Goal: Task Accomplishment & Management: Manage account settings

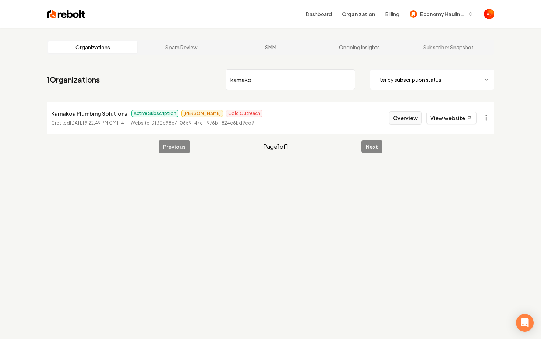
type input "kamako"
click at [417, 115] on button "Overview" at bounding box center [405, 117] width 33 height 13
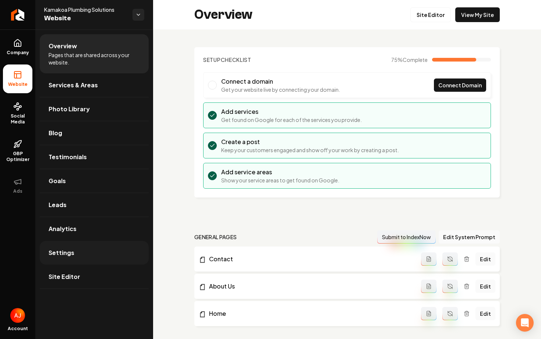
click at [75, 258] on link "Settings" at bounding box center [94, 253] width 109 height 24
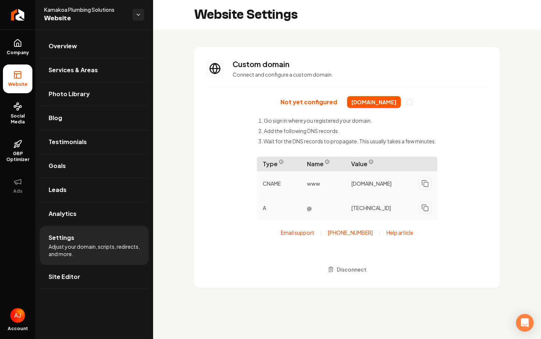
scroll to position [60, 0]
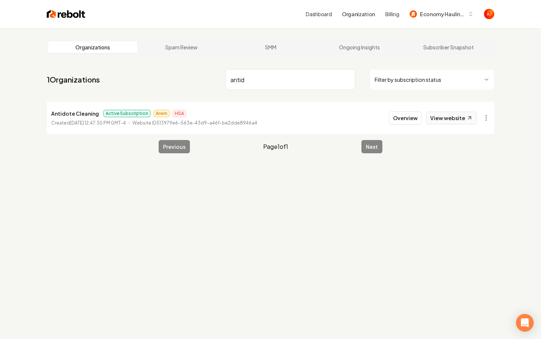
click at [466, 115] on link "View website" at bounding box center [451, 117] width 50 height 13
drag, startPoint x: 262, startPoint y: 82, endPoint x: 205, endPoint y: 82, distance: 57.0
click at [205, 82] on nav "1 Organizations antid Filter by subscription status" at bounding box center [270, 82] width 447 height 32
type input "loyal plumbin"
click at [398, 117] on button "Overview" at bounding box center [405, 117] width 33 height 13
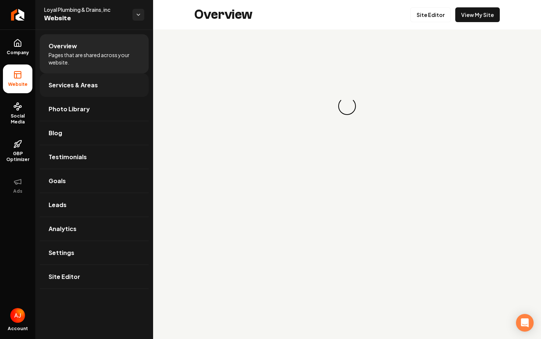
click at [124, 84] on link "Services & Areas" at bounding box center [94, 85] width 109 height 24
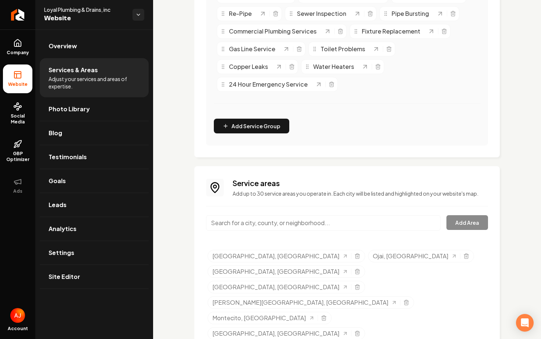
scroll to position [311, 0]
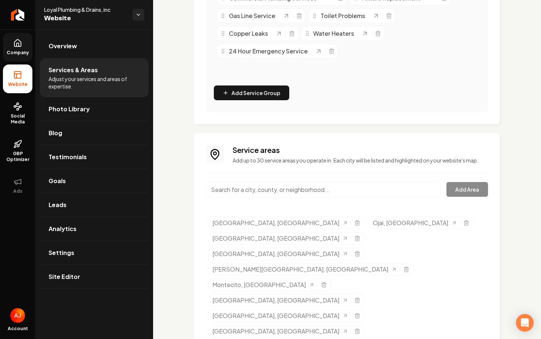
click at [8, 45] on link "Company" at bounding box center [17, 47] width 29 height 29
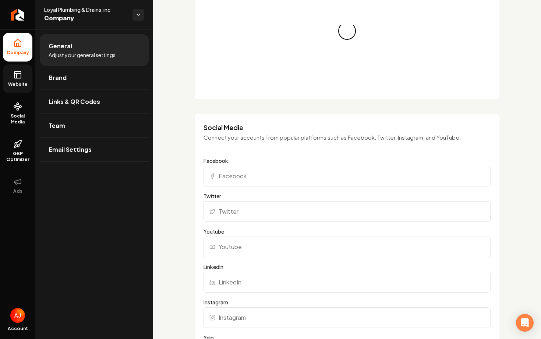
click at [17, 69] on link "Website" at bounding box center [17, 78] width 29 height 29
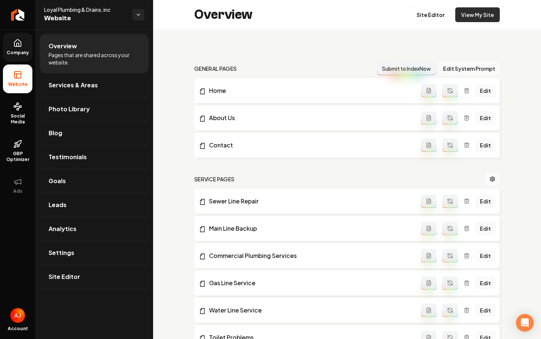
click at [485, 11] on link "View My Site" at bounding box center [477, 14] width 45 height 15
click at [28, 56] on link "Company" at bounding box center [17, 47] width 29 height 29
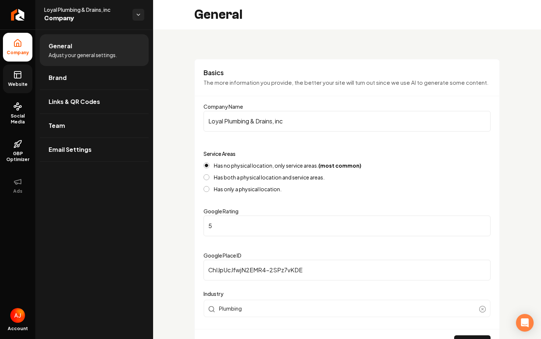
click at [17, 91] on link "Website" at bounding box center [17, 78] width 29 height 29
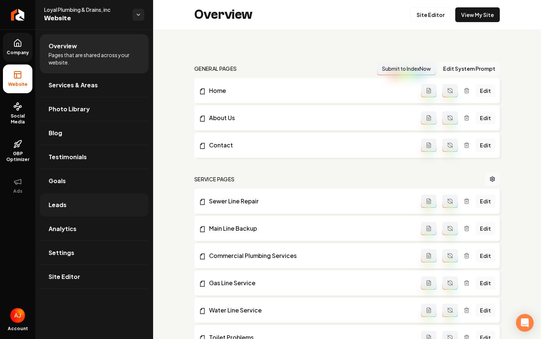
click at [81, 193] on link "Leads" at bounding box center [94, 205] width 109 height 24
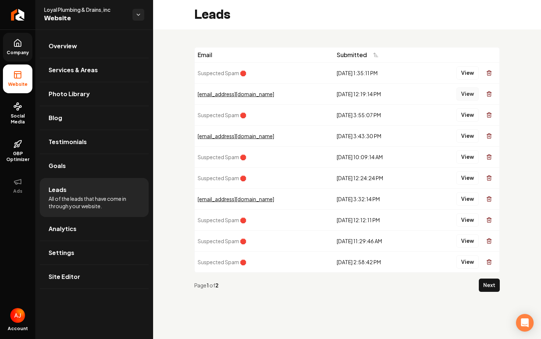
click at [462, 97] on button "View" at bounding box center [467, 93] width 22 height 13
click at [474, 134] on button "View" at bounding box center [467, 135] width 22 height 13
drag, startPoint x: 40, startPoint y: 10, endPoint x: 111, endPoint y: 11, distance: 71.0
click at [111, 11] on div "Loyal Plumbing & Drains, inc Website" at bounding box center [94, 14] width 118 height 29
copy span "Loyal Plumbing & Drains, inc"
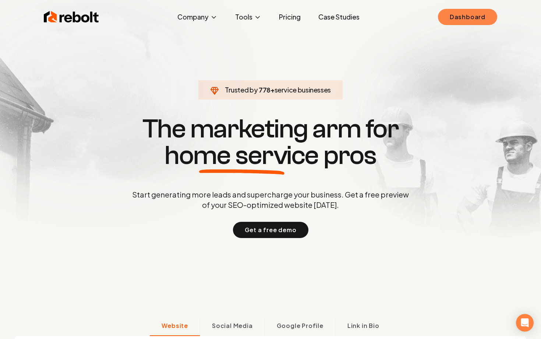
click at [451, 23] on link "Dashboard" at bounding box center [467, 17] width 59 height 16
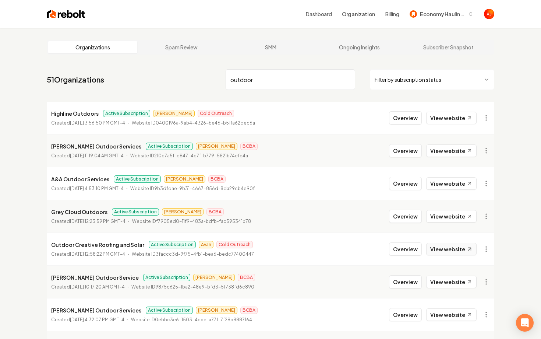
click at [437, 247] on link "View website" at bounding box center [451, 248] width 50 height 13
drag, startPoint x: 270, startPoint y: 79, endPoint x: 130, endPoint y: 78, distance: 139.8
click at [130, 78] on nav "51 Organizations outdoor Filter by subscription status" at bounding box center [270, 82] width 447 height 32
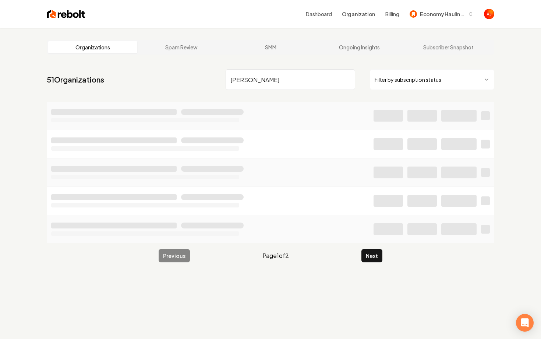
type input "[PERSON_NAME]"
click at [58, 15] on img at bounding box center [66, 14] width 39 height 10
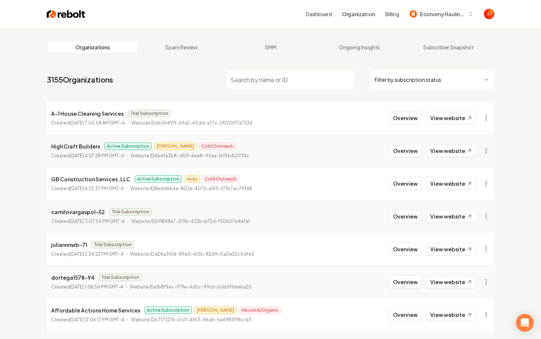
click at [62, 15] on img at bounding box center [66, 14] width 39 height 10
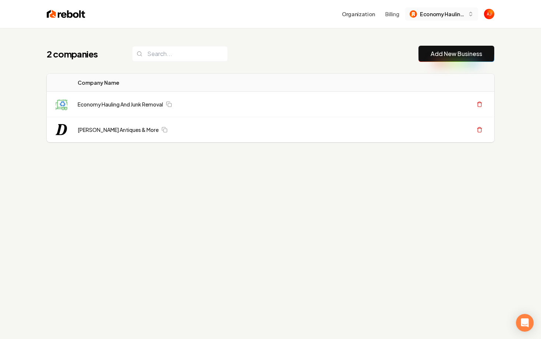
click at [442, 14] on span "Economy Hauling and Junk Removal" at bounding box center [442, 14] width 45 height 8
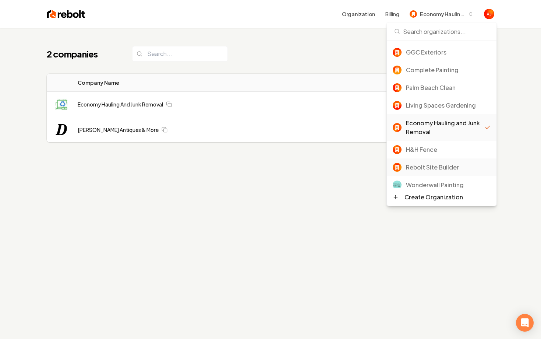
click at [417, 160] on div "Rebolt Site Builder" at bounding box center [442, 167] width 110 height 18
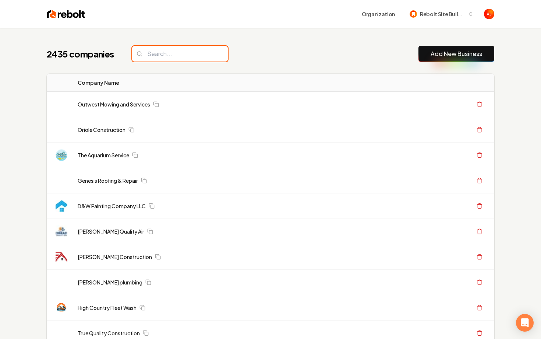
click at [189, 56] on input "search" at bounding box center [180, 53] width 96 height 15
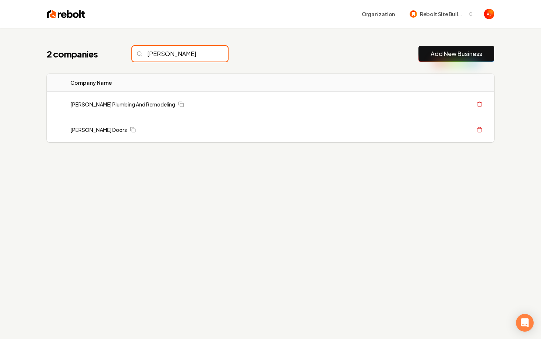
type input "griffin"
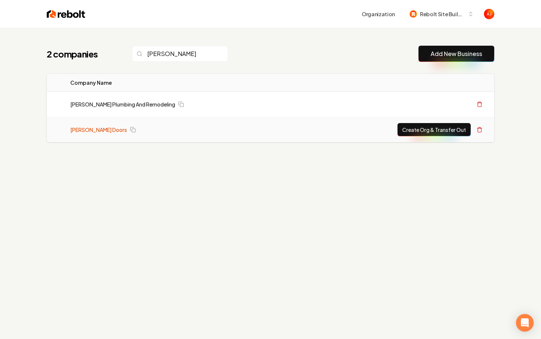
click at [87, 128] on link "[PERSON_NAME] Doors" at bounding box center [98, 129] width 57 height 7
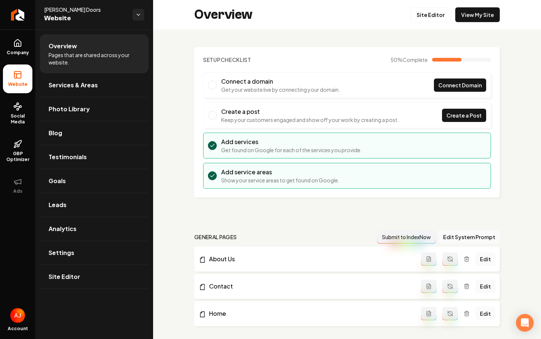
click at [470, 24] on div "Overview Site Editor View My Site" at bounding box center [347, 14] width 388 height 29
click at [474, 17] on link "View My Site" at bounding box center [477, 14] width 45 height 15
click at [22, 41] on icon at bounding box center [17, 43] width 9 height 9
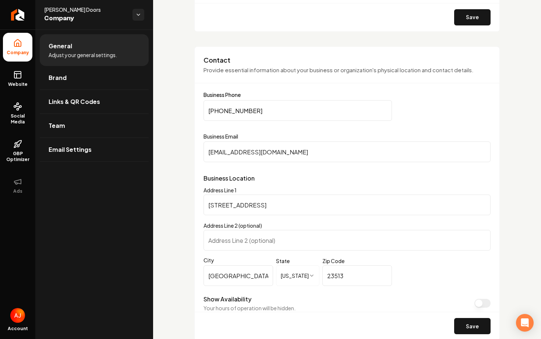
scroll to position [339, 0]
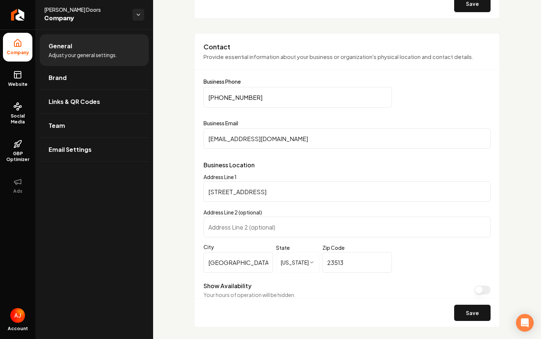
drag, startPoint x: 261, startPoint y: 99, endPoint x: 194, endPoint y: 99, distance: 66.6
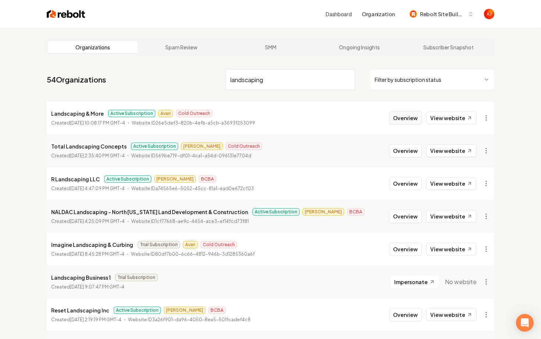
type input "landscaping"
click at [396, 116] on button "Overview" at bounding box center [405, 117] width 33 height 13
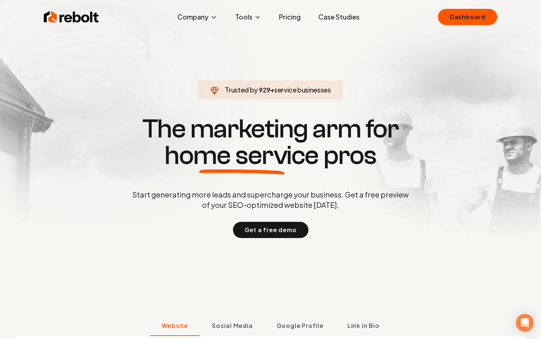
click at [373, 209] on p "Start generating more leads and supercharge your business. Get a free preview o…" at bounding box center [271, 199] width 280 height 21
click at [460, 20] on link "Dashboard" at bounding box center [467, 17] width 59 height 16
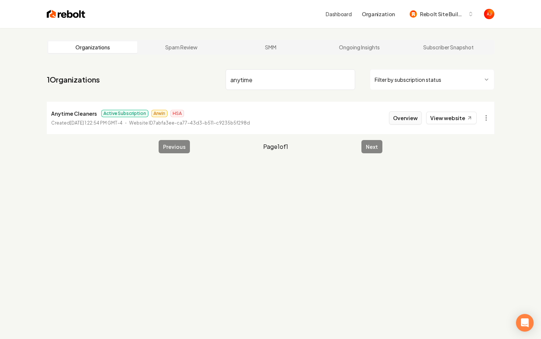
type input "anytime"
click at [407, 118] on button "Overview" at bounding box center [405, 117] width 33 height 13
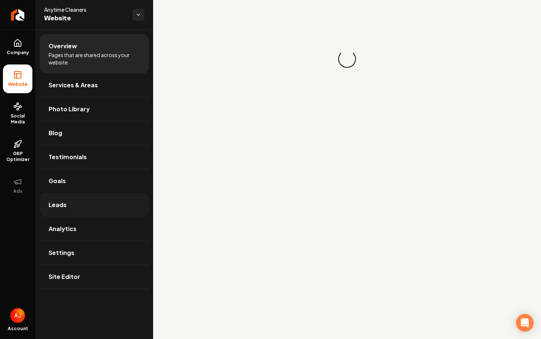
click at [65, 214] on link "Leads" at bounding box center [94, 205] width 109 height 24
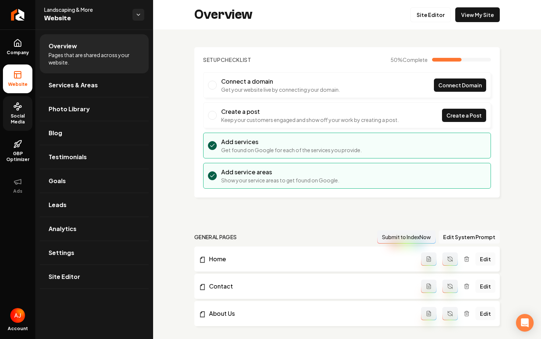
click at [22, 116] on span "Social Media" at bounding box center [17, 119] width 29 height 12
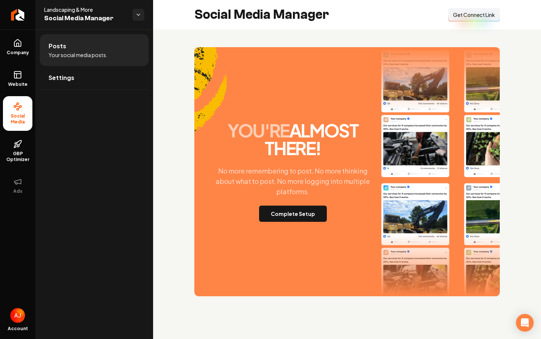
click at [274, 223] on div "you're almost there! No more remembering to post. No more thinking about what t…" at bounding box center [346, 171] width 305 height 249
click at [274, 218] on button "Complete Setup" at bounding box center [293, 213] width 68 height 16
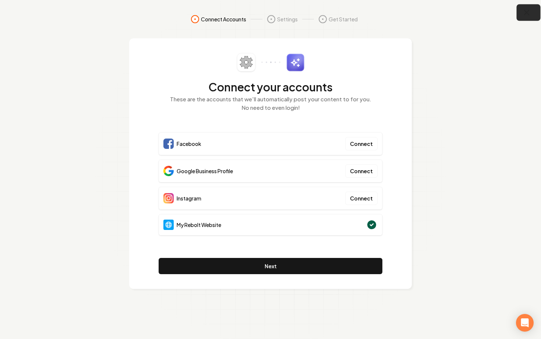
click at [527, 14] on icon "button" at bounding box center [526, 12] width 9 height 9
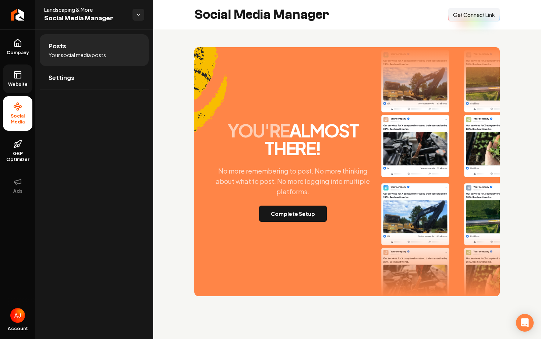
click at [15, 85] on span "Website" at bounding box center [17, 84] width 25 height 6
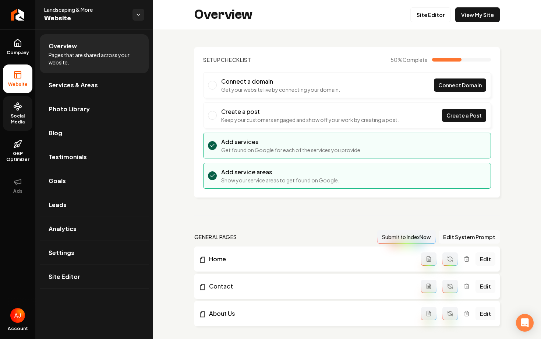
click at [14, 111] on link "Social Media" at bounding box center [17, 113] width 29 height 35
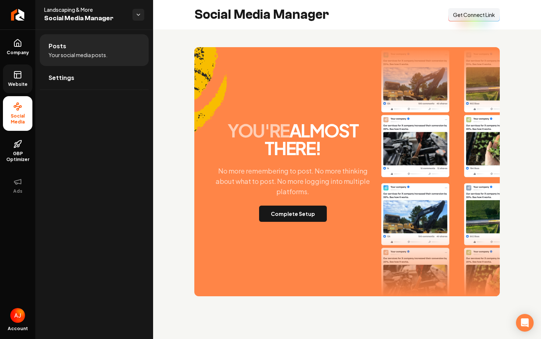
click at [20, 85] on span "Website" at bounding box center [17, 84] width 25 height 6
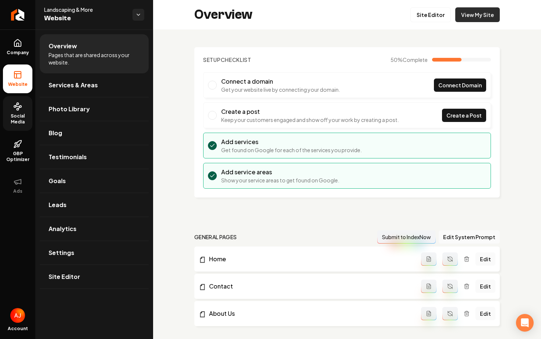
click at [480, 16] on link "View My Site" at bounding box center [477, 14] width 45 height 15
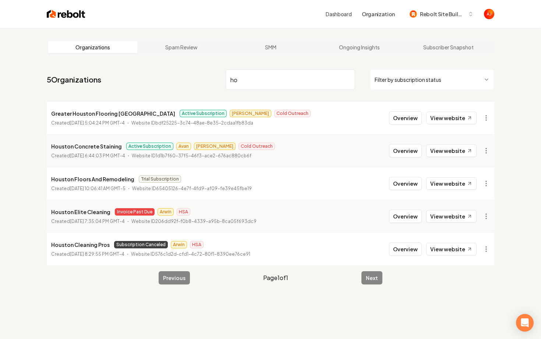
type input "h"
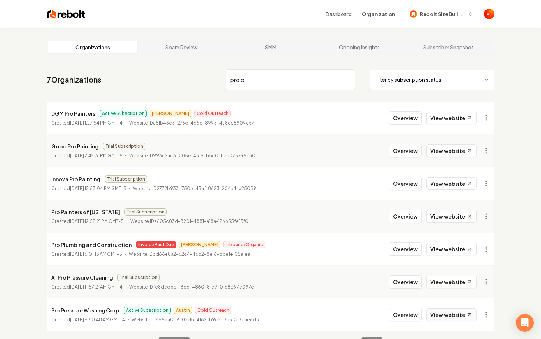
type input "pro p"
click at [448, 317] on link "View website" at bounding box center [451, 314] width 50 height 13
click at [404, 318] on button "Overview" at bounding box center [405, 314] width 33 height 13
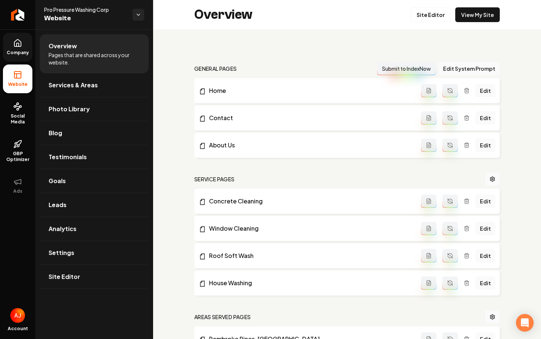
click at [21, 45] on icon at bounding box center [17, 42] width 7 height 7
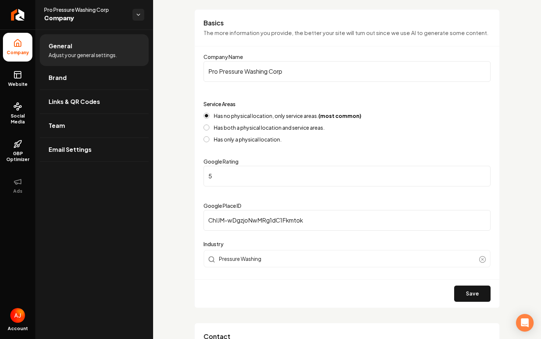
scroll to position [50, 0]
click at [210, 221] on input "ChIJM-wDgzjoNwMRg1dC1Fkmtok" at bounding box center [346, 219] width 287 height 21
click at [209, 220] on input "ChIJM-wDgzjoNwMRg1dC1Fkmtok" at bounding box center [346, 219] width 287 height 21
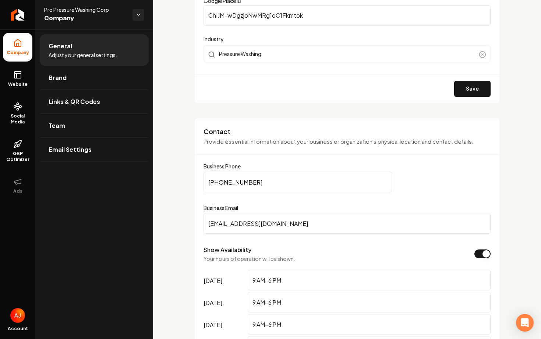
scroll to position [0, 0]
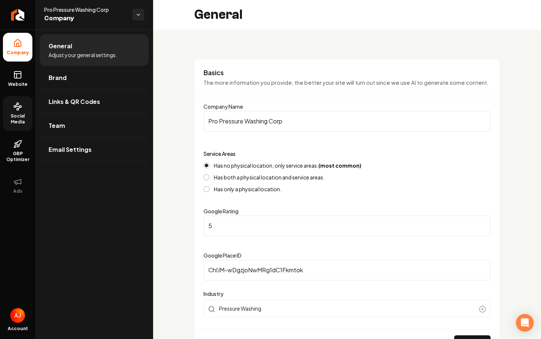
click at [18, 111] on link "Social Media" at bounding box center [17, 113] width 29 height 35
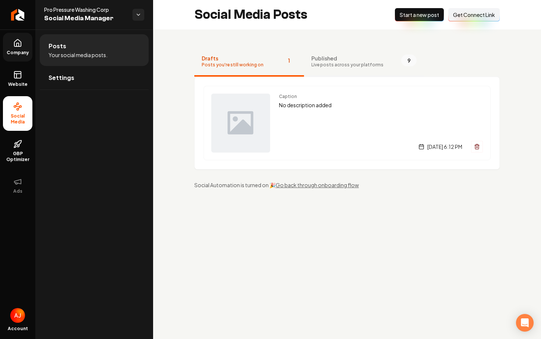
click at [320, 66] on span "Live posts across your platforms" at bounding box center [347, 65] width 72 height 6
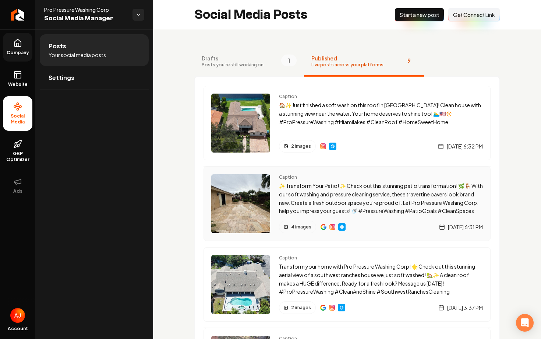
click at [322, 227] on img "Main content area" at bounding box center [323, 227] width 6 height 6
click at [323, 230] on div "Main content area" at bounding box center [332, 226] width 25 height 13
click at [323, 227] on img "Main content area" at bounding box center [323, 227] width 6 height 6
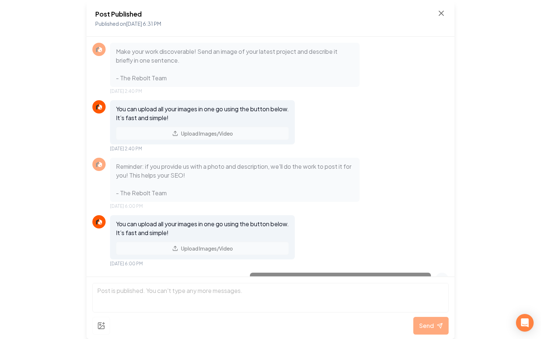
scroll to position [375, 0]
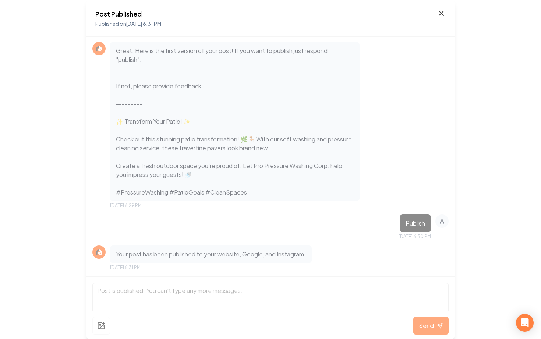
click at [438, 11] on icon at bounding box center [441, 13] width 9 height 9
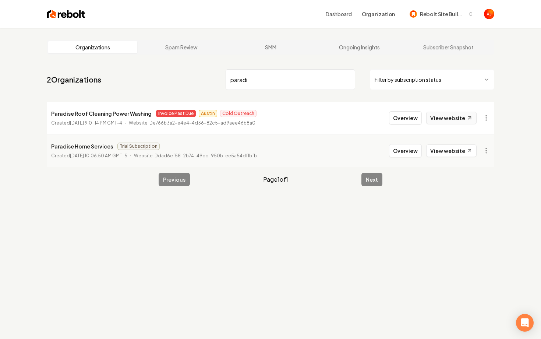
type input "paradi"
click at [442, 113] on link "View website" at bounding box center [451, 117] width 50 height 13
click at [404, 112] on button "Overview" at bounding box center [405, 117] width 33 height 13
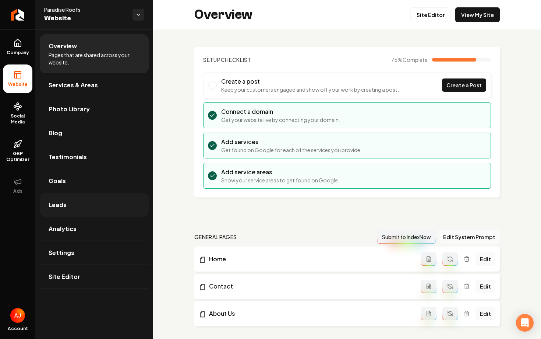
click at [76, 206] on link "Leads" at bounding box center [94, 205] width 109 height 24
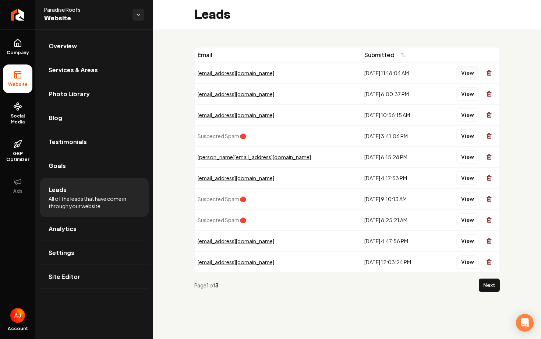
click at [461, 72] on button "View" at bounding box center [467, 72] width 22 height 13
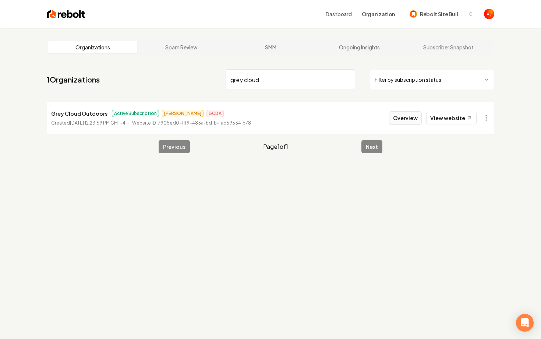
type input "grey cloud"
click at [406, 120] on button "Overview" at bounding box center [405, 117] width 33 height 13
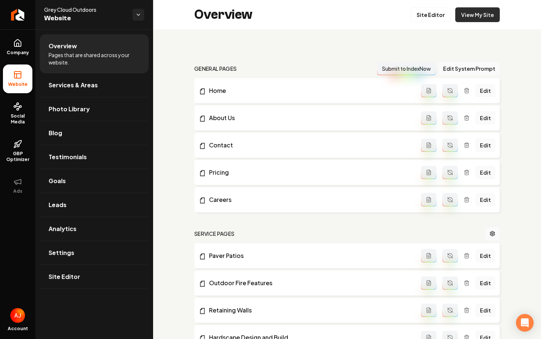
click at [472, 16] on link "View My Site" at bounding box center [477, 14] width 45 height 15
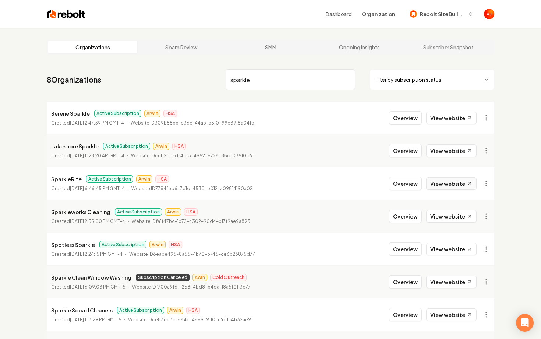
type input "sparkle"
click at [436, 182] on link "View website" at bounding box center [451, 183] width 50 height 13
click at [403, 183] on button "Overview" at bounding box center [405, 183] width 33 height 13
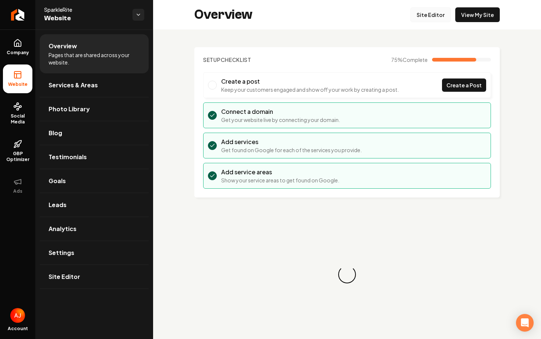
click at [435, 14] on link "Site Editor" at bounding box center [430, 14] width 40 height 15
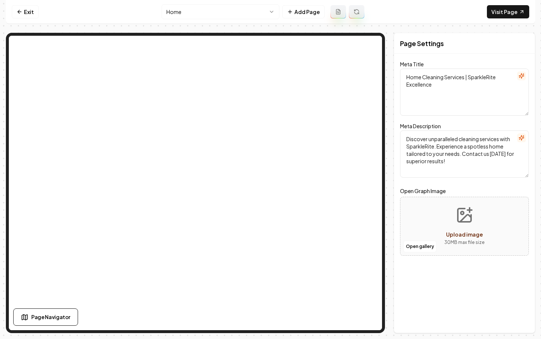
click at [219, 14] on html "Computer Required This feature is only available on a computer. Please switch t…" at bounding box center [270, 169] width 541 height 339
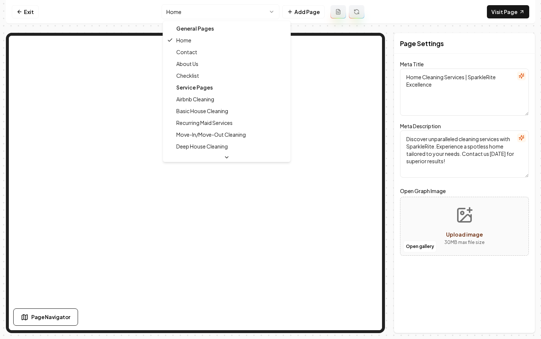
drag, startPoint x: 201, startPoint y: 57, endPoint x: 201, endPoint y: 52, distance: 5.2
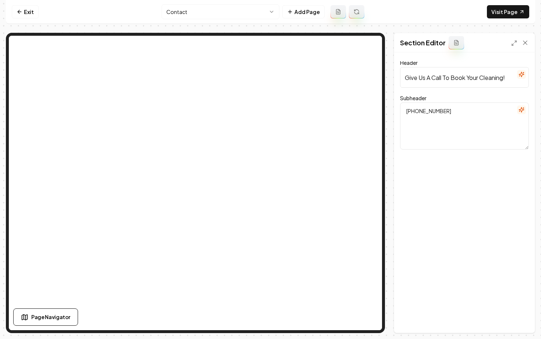
drag, startPoint x: 450, startPoint y: 113, endPoint x: 392, endPoint y: 113, distance: 57.4
click at [393, 113] on div "Page Settings Section Editor Header Give Us A Call To Book Your Cleaning! Subhe…" at bounding box center [270, 183] width 529 height 300
paste textarea "(940) 479-3491"
drag, startPoint x: 458, startPoint y: 109, endPoint x: 382, endPoint y: 109, distance: 75.4
click at [382, 109] on div "Page Settings Section Editor Header Give Us A Call To Book Your Cleaning! Subhe…" at bounding box center [270, 183] width 529 height 300
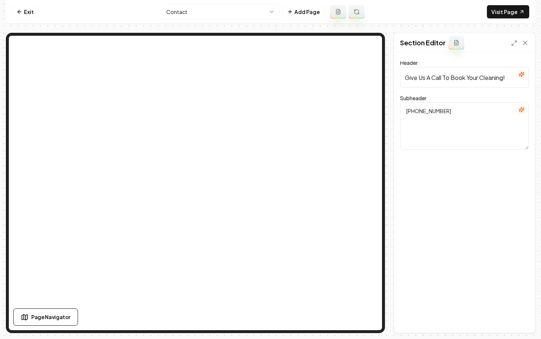
click at [429, 127] on textarea "(940) 479-3491" at bounding box center [464, 125] width 129 height 47
paste textarea "(940) 479-3491"
type textarea "(940) 479-3491"
click at [519, 319] on button "Save" at bounding box center [518, 319] width 22 height 13
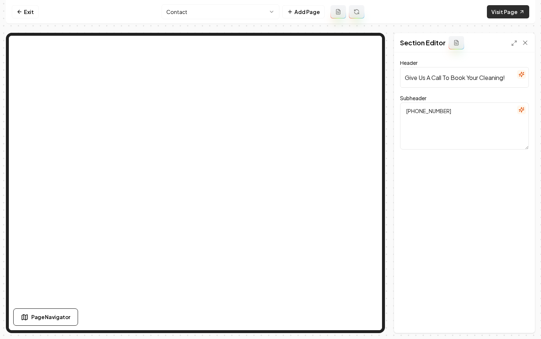
click at [492, 13] on link "Visit Page" at bounding box center [508, 11] width 42 height 13
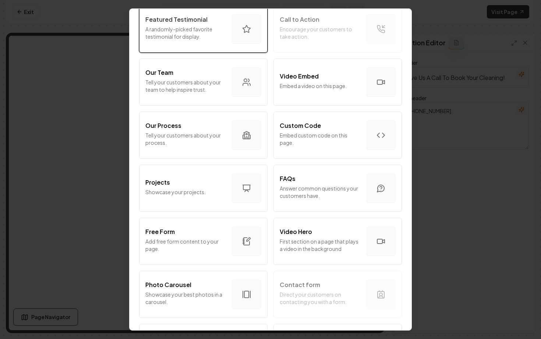
scroll to position [218, 0]
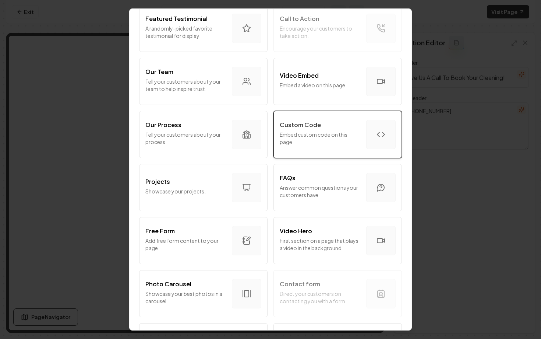
click at [306, 139] on p "Embed custom code on this page." at bounding box center [320, 138] width 81 height 15
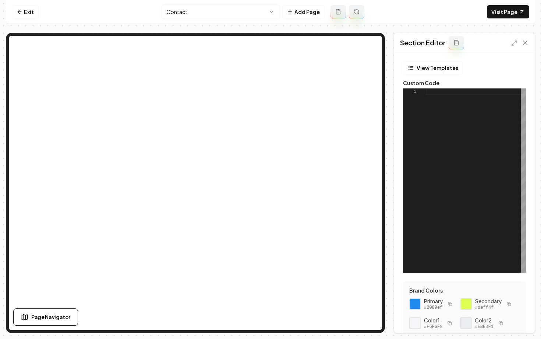
click at [444, 96] on div at bounding box center [476, 180] width 100 height 184
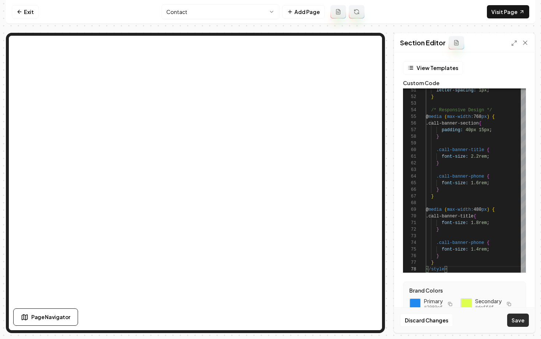
click at [521, 324] on button "Save" at bounding box center [518, 319] width 22 height 13
click at [499, 10] on link "Visit Page" at bounding box center [508, 11] width 42 height 13
click at [453, 142] on div "letter-spacing: 1px ; } /* Responsive Design */ @ media ( max-width: 768 px ) {…" at bounding box center [476, 14] width 100 height 517
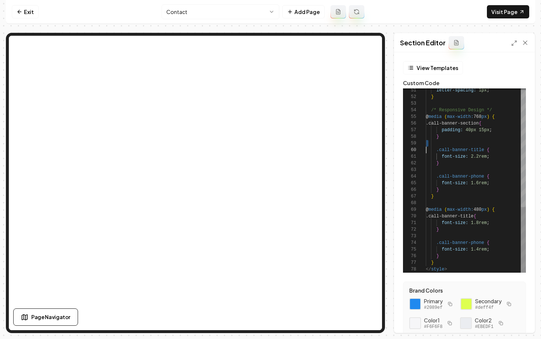
click at [453, 142] on div "letter-spacing: 1px ; } /* Responsive Design */ @ media ( max-width: 768 px ) {…" at bounding box center [476, 14] width 100 height 517
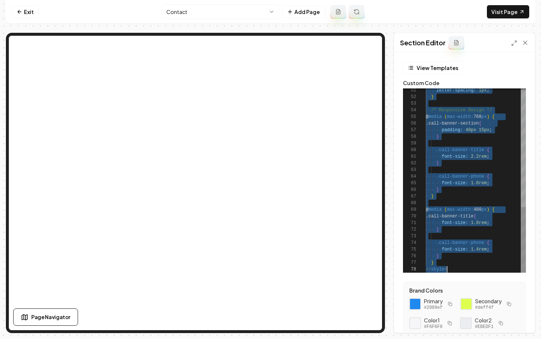
click at [453, 142] on div "letter-spacing: 1px ; } /* Responsive Design */ @ media ( max-width: 768 px ) {…" at bounding box center [476, 14] width 100 height 517
type textarea "**********"
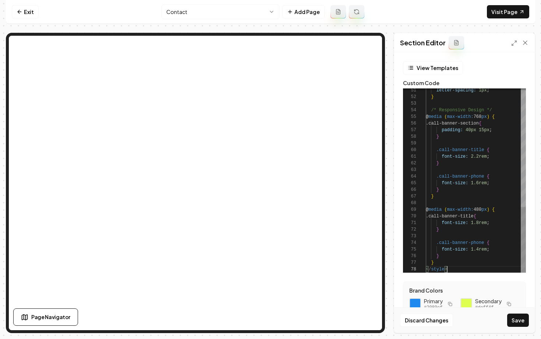
scroll to position [46, 21]
click at [516, 321] on button "Save" at bounding box center [518, 319] width 22 height 13
click at [464, 163] on div "letter-spacing: 1px ; } /* Responsive Design */ @ media ( max-width: 768 px ) {…" at bounding box center [476, 14] width 100 height 517
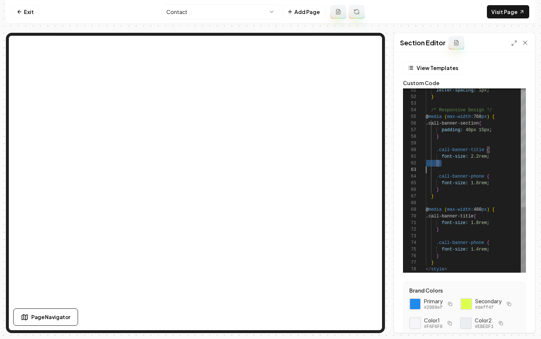
click at [464, 163] on div "letter-spacing: 1px ; } /* Responsive Design */ @ media ( max-width: 768 px ) {…" at bounding box center [476, 14] width 100 height 517
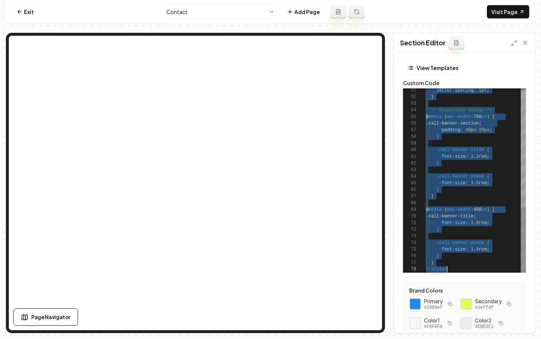
type textarea "**********"
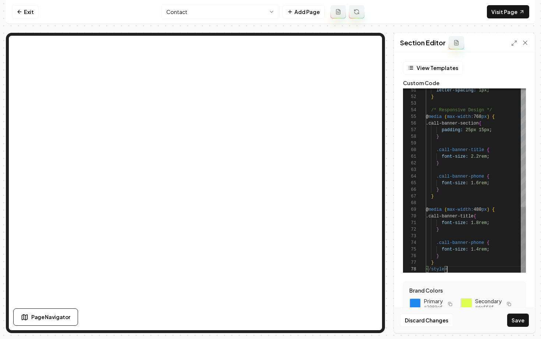
scroll to position [46, 21]
click at [518, 319] on button "Save" at bounding box center [518, 319] width 22 height 13
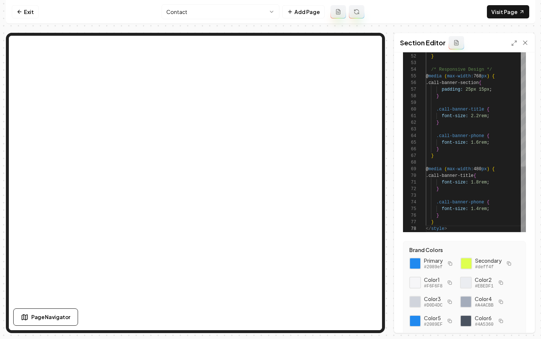
scroll to position [52, 0]
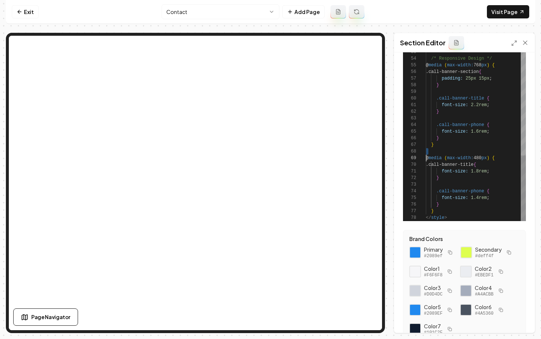
scroll to position [0, 21]
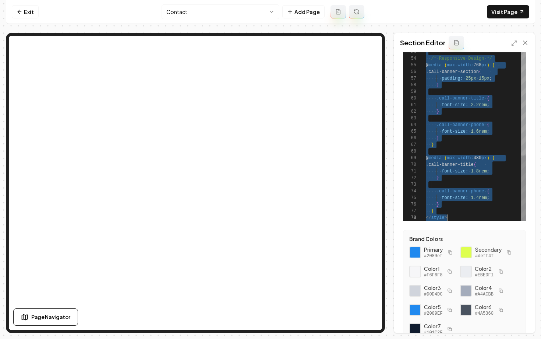
type textarea "**********"
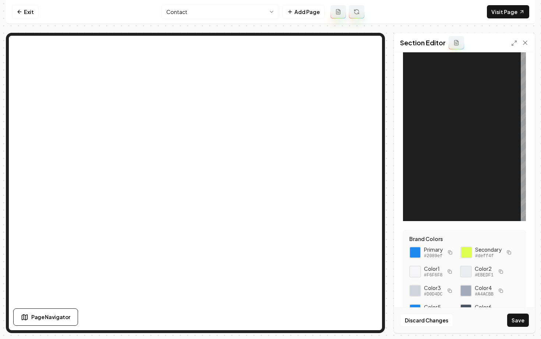
scroll to position [0, 0]
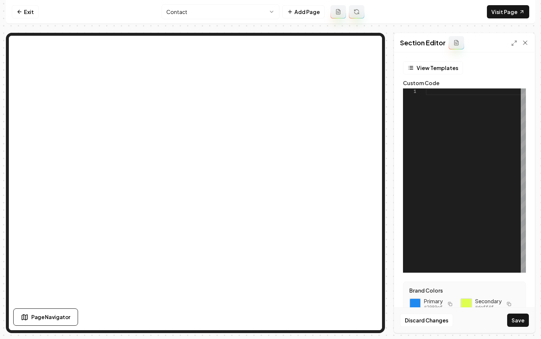
type textarea "* ********"
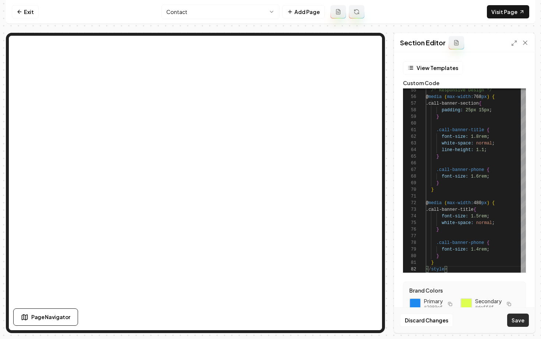
click at [521, 320] on button "Save" at bounding box center [518, 319] width 22 height 13
click at [500, 10] on link "Visit Page" at bounding box center [508, 11] width 42 height 13
click at [21, 14] on icon at bounding box center [20, 12] width 6 height 6
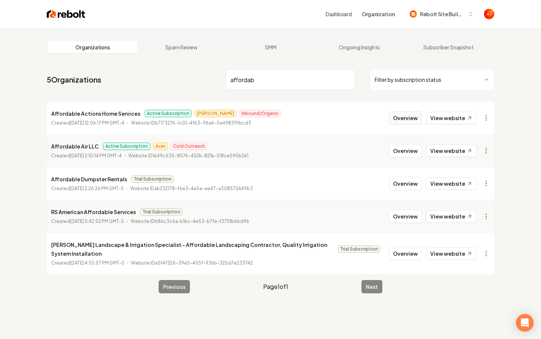
type input "affordab"
click at [397, 121] on button "Overview" at bounding box center [405, 117] width 33 height 13
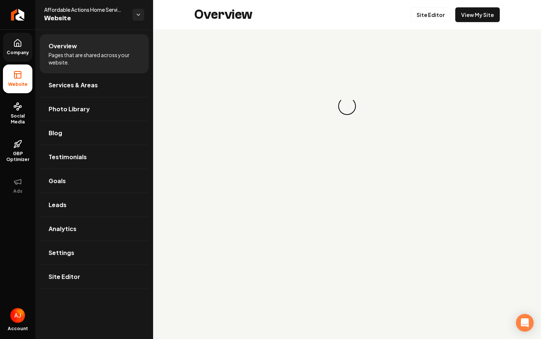
click at [16, 48] on link "Company" at bounding box center [17, 47] width 29 height 29
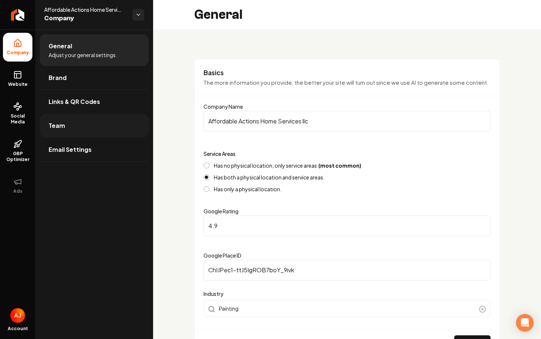
click at [82, 125] on link "Team" at bounding box center [94, 126] width 109 height 24
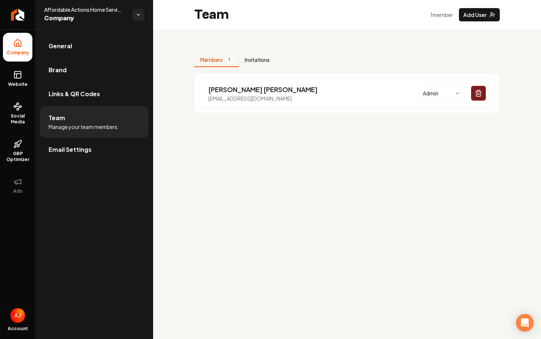
click at [260, 60] on button "Invitations" at bounding box center [257, 60] width 37 height 14
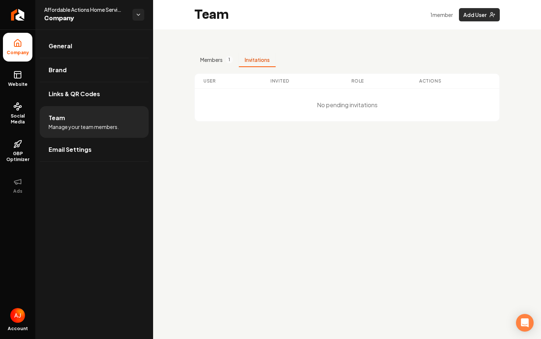
click at [472, 15] on button "Add User" at bounding box center [479, 14] width 41 height 13
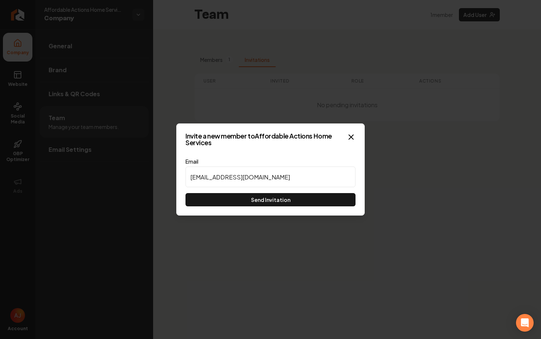
type input "khansunny645@gmail.com"
click at [231, 207] on div "Invite a new member to Affordable Actions Home Services Email khansunny645@gmai…" at bounding box center [270, 169] width 188 height 92
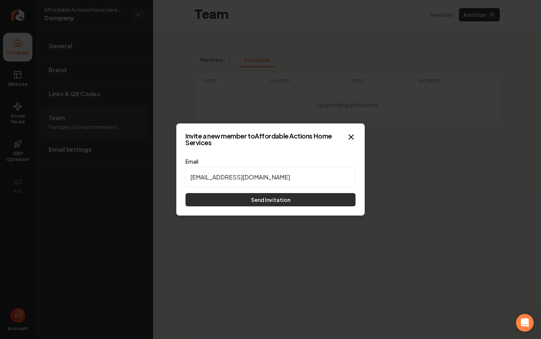
click at [231, 198] on button "Send Invitation" at bounding box center [270, 199] width 170 height 13
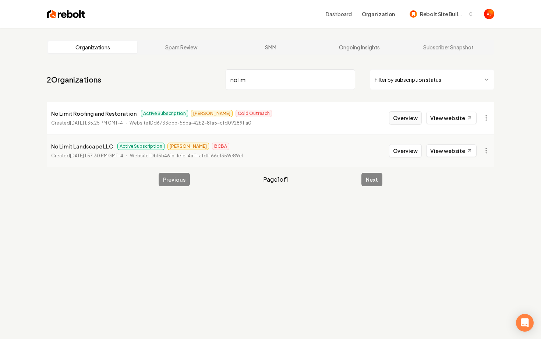
type input "no limi"
click at [397, 121] on button "Overview" at bounding box center [405, 117] width 33 height 13
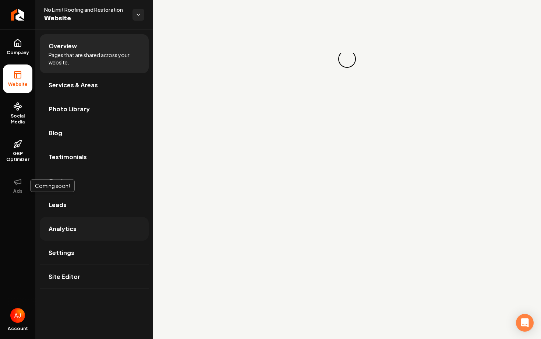
click at [85, 226] on link "Analytics" at bounding box center [94, 229] width 109 height 24
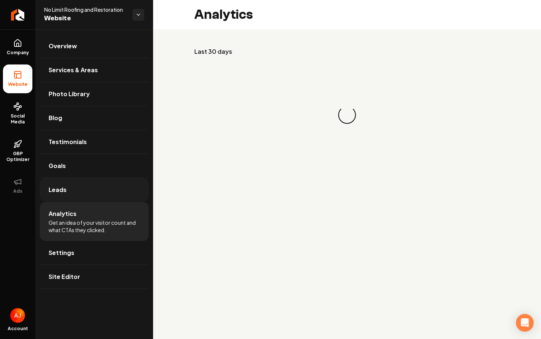
click at [85, 195] on link "Leads" at bounding box center [94, 190] width 109 height 24
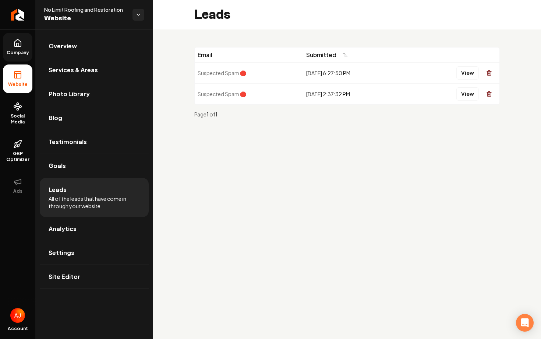
click at [10, 53] on span "Company" at bounding box center [18, 53] width 28 height 6
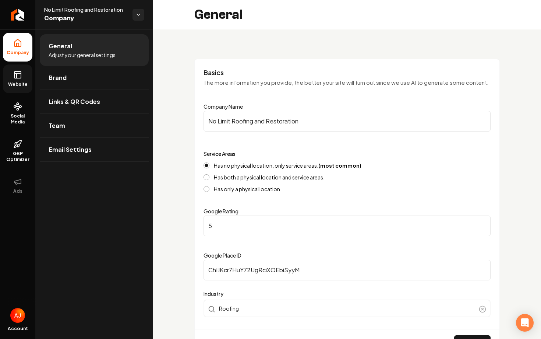
click at [31, 80] on link "Website" at bounding box center [17, 78] width 29 height 29
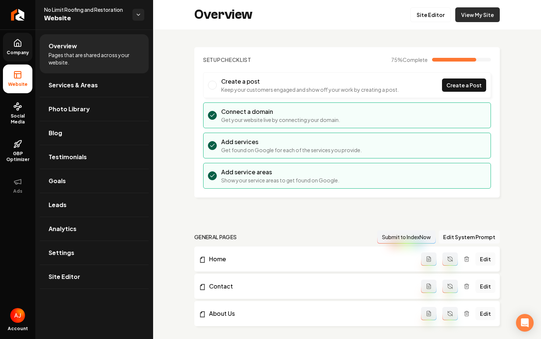
click at [486, 20] on link "View My Site" at bounding box center [477, 14] width 45 height 15
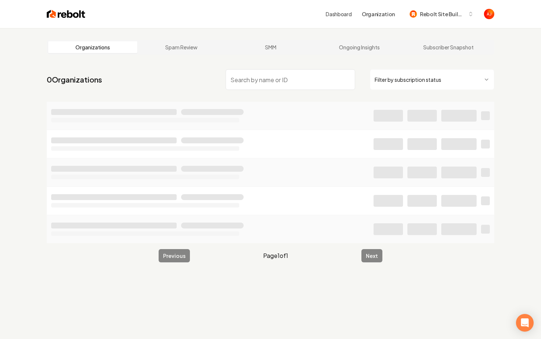
type input "o"
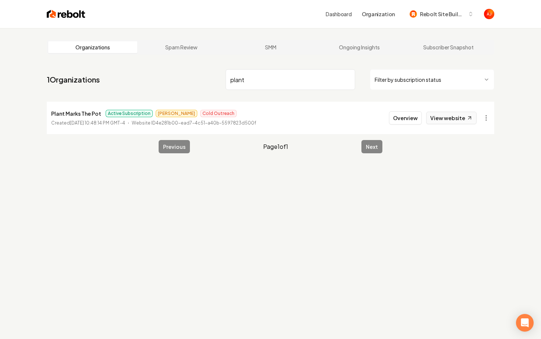
click at [439, 114] on link "View website" at bounding box center [451, 117] width 50 height 13
drag, startPoint x: 253, startPoint y: 83, endPoint x: 200, endPoint y: 81, distance: 53.0
click at [202, 81] on nav "1 Organizations plant Filter by subscription status" at bounding box center [270, 82] width 447 height 32
type input "all electric"
click at [400, 119] on button "Overview" at bounding box center [405, 117] width 33 height 13
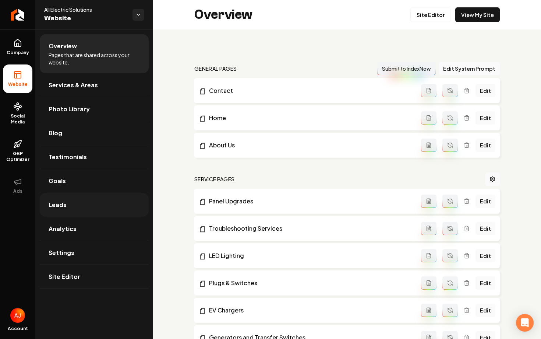
click at [79, 196] on link "Leads" at bounding box center [94, 205] width 109 height 24
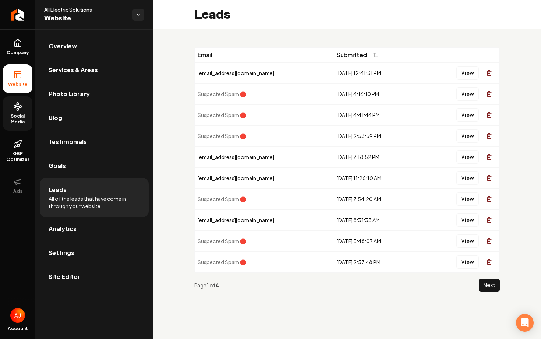
click at [20, 117] on span "Social Media" at bounding box center [17, 119] width 29 height 12
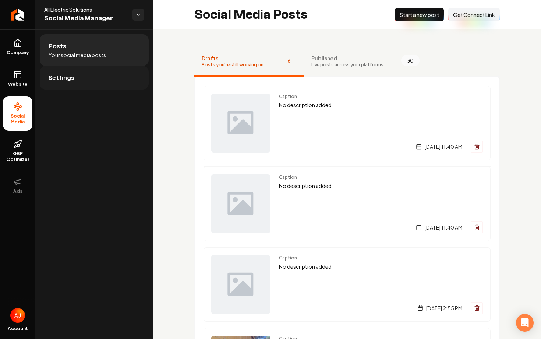
click at [102, 70] on link "Settings" at bounding box center [94, 78] width 109 height 24
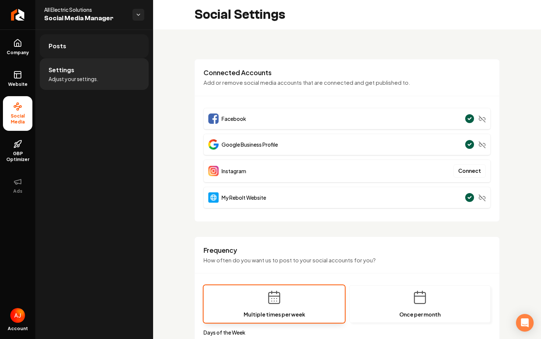
click at [82, 47] on link "Posts" at bounding box center [94, 46] width 109 height 24
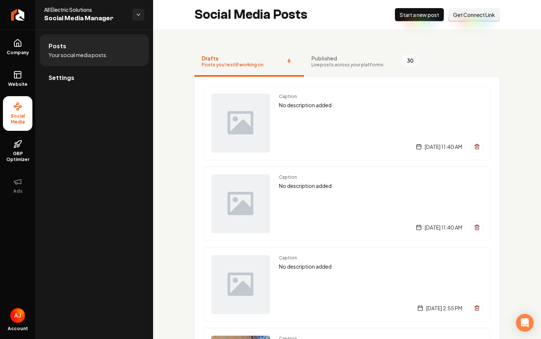
click at [360, 63] on span "Live posts across your platforms" at bounding box center [347, 65] width 72 height 6
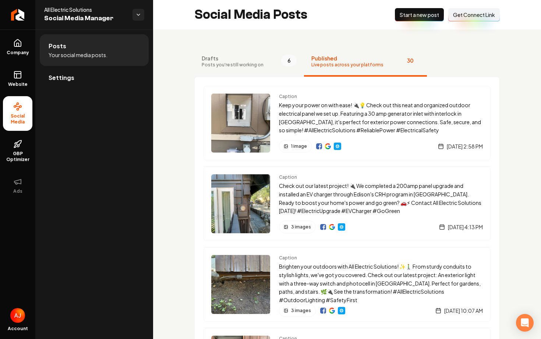
click at [248, 65] on span "Posts you're still working on" at bounding box center [233, 65] width 62 height 6
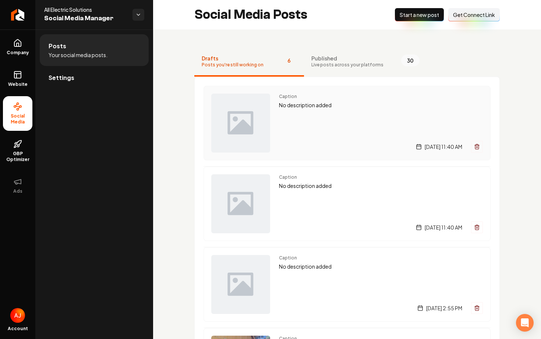
click at [304, 128] on div "Caption No description added Friday, September 19, 2025 | 11:40 AM" at bounding box center [381, 122] width 204 height 59
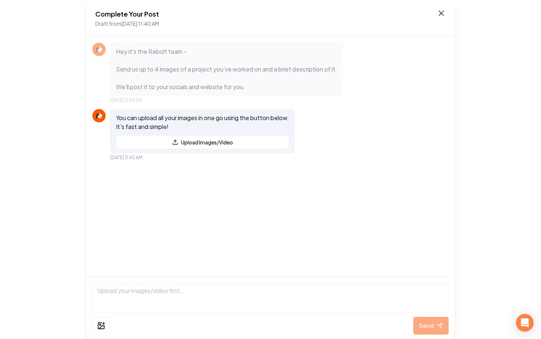
click at [442, 15] on icon at bounding box center [441, 13] width 9 height 9
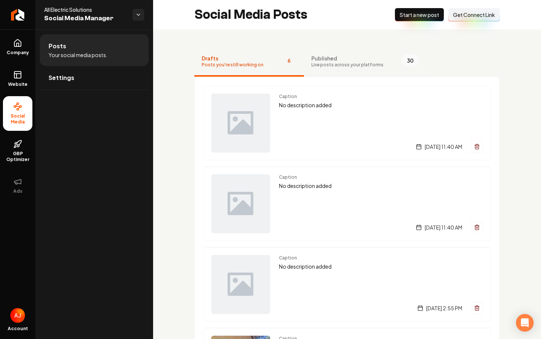
click at [352, 67] on span "Live posts across your platforms" at bounding box center [347, 65] width 72 height 6
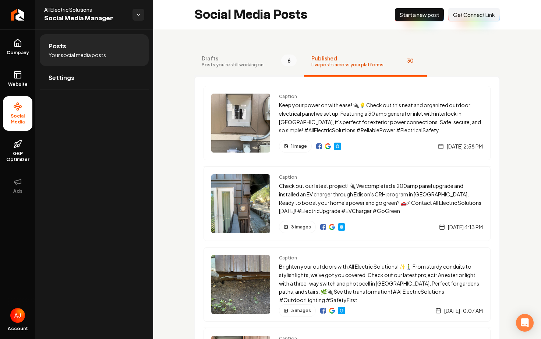
click at [235, 69] on button "Drafts Posts you're still working on 6" at bounding box center [249, 61] width 110 height 29
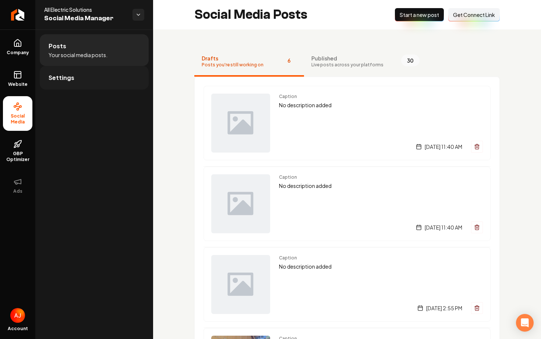
click at [106, 75] on link "Settings" at bounding box center [94, 78] width 109 height 24
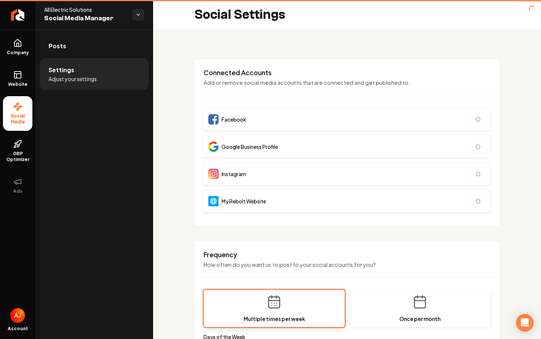
type input "**********"
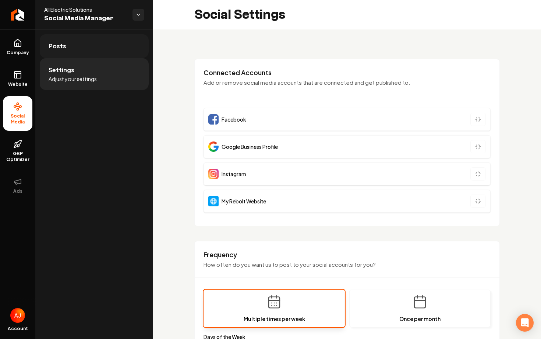
click at [109, 56] on link "Posts" at bounding box center [94, 46] width 109 height 24
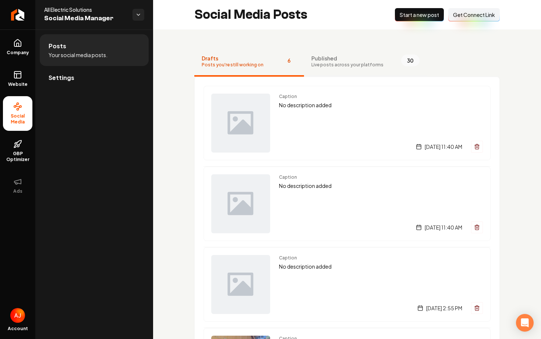
click at [317, 68] on button "Published Live posts across your platforms 30" at bounding box center [365, 61] width 123 height 29
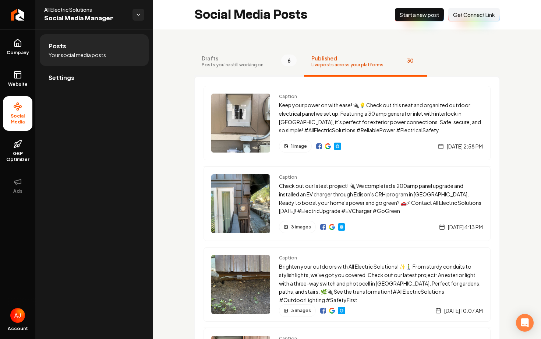
click at [224, 64] on span "Posts you're still working on" at bounding box center [233, 65] width 62 height 6
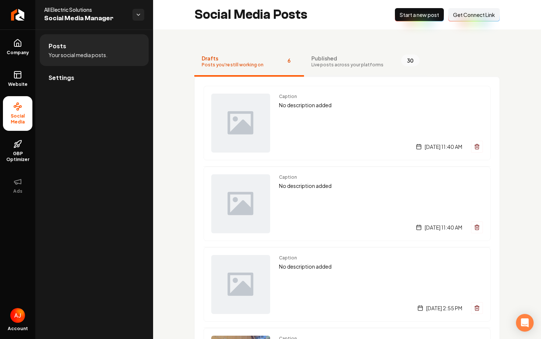
click at [350, 75] on button "Published Live posts across your platforms 30" at bounding box center [365, 61] width 123 height 29
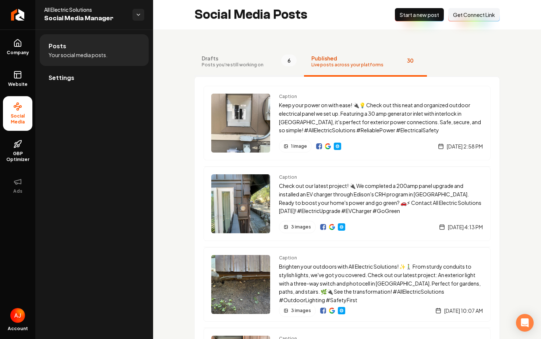
click at [285, 72] on button "Drafts Posts you're still working on 6" at bounding box center [249, 61] width 110 height 29
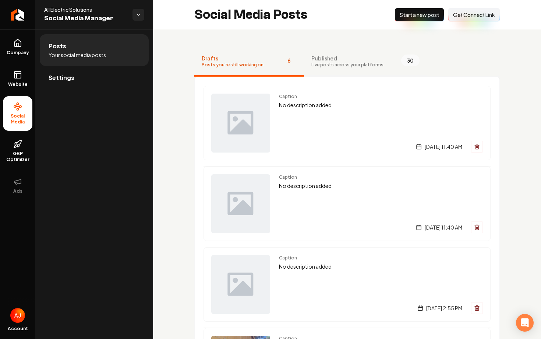
click at [323, 63] on span "Live posts across your platforms" at bounding box center [347, 65] width 72 height 6
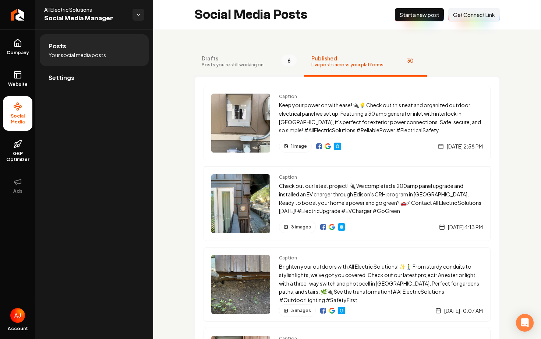
click at [278, 66] on button "Drafts Posts you're still working on 6" at bounding box center [249, 61] width 110 height 29
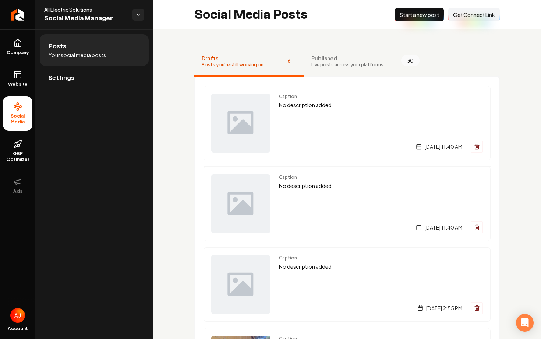
click at [308, 77] on div "Caption No description added Friday, September 19, 2025 | 11:40 AM Caption No d…" at bounding box center [346, 325] width 305 height 496
click at [308, 75] on button "Published Live posts across your platforms 30" at bounding box center [365, 61] width 123 height 29
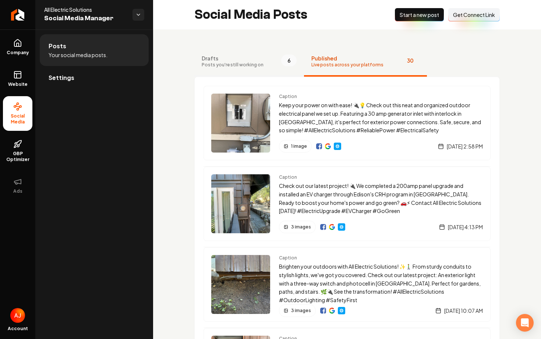
click at [267, 74] on button "Drafts Posts you're still working on 6" at bounding box center [249, 61] width 110 height 29
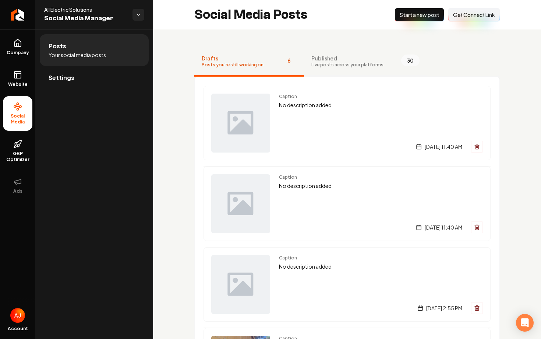
click at [318, 70] on button "Published Live posts across your platforms 30" at bounding box center [365, 61] width 123 height 29
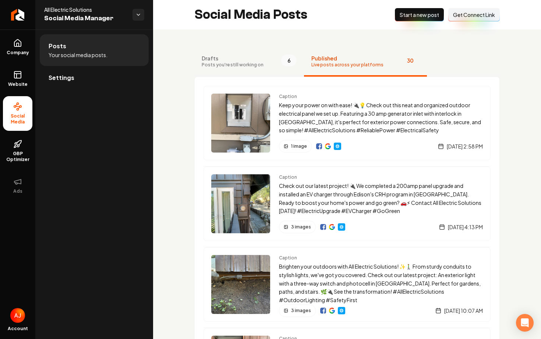
click at [265, 72] on button "Drafts Posts you're still working on 6" at bounding box center [249, 61] width 110 height 29
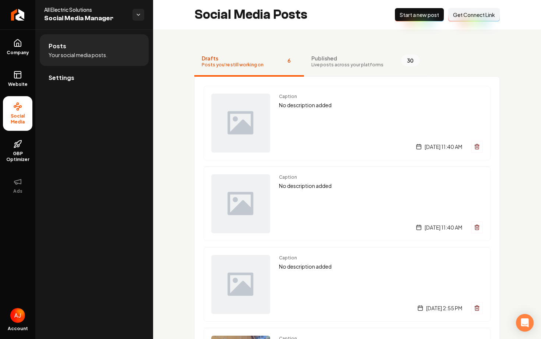
click at [304, 76] on button "Published Live posts across your platforms 30" at bounding box center [365, 61] width 123 height 29
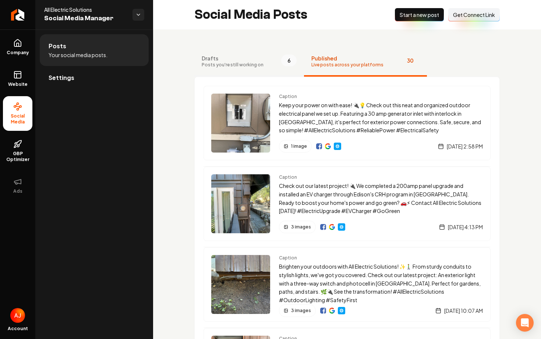
click at [288, 73] on button "Drafts Posts you're still working on 6" at bounding box center [249, 61] width 110 height 29
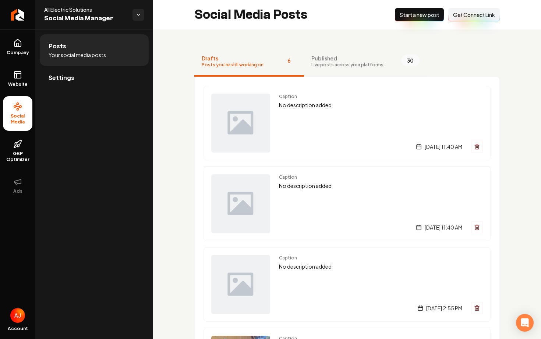
click at [330, 64] on span "Live posts across your platforms" at bounding box center [347, 65] width 72 height 6
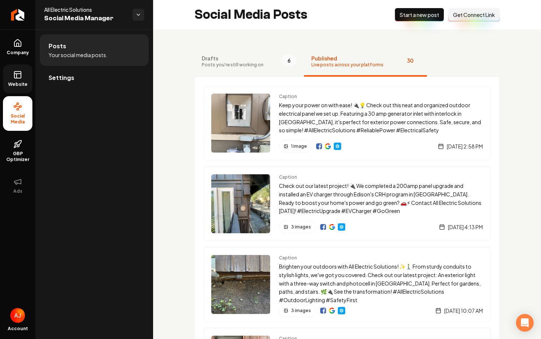
click at [23, 81] on span "Website" at bounding box center [17, 84] width 25 height 6
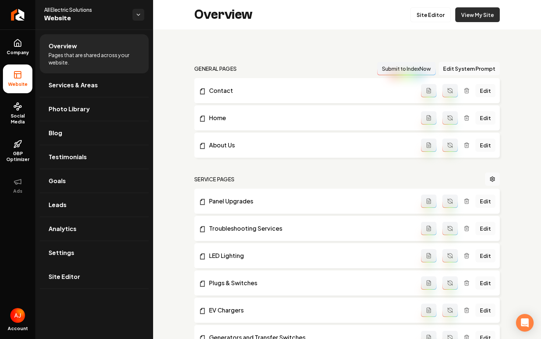
click at [467, 20] on link "View My Site" at bounding box center [477, 14] width 45 height 15
click at [65, 204] on span "Leads" at bounding box center [58, 204] width 18 height 9
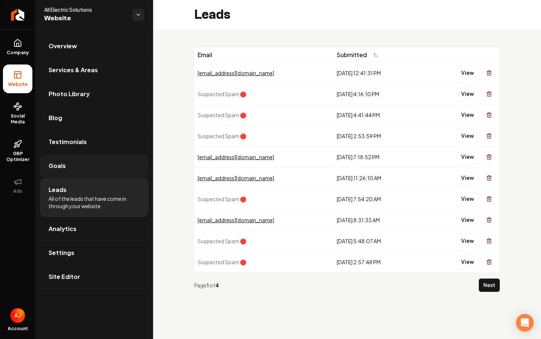
click at [80, 168] on link "Goals" at bounding box center [94, 166] width 109 height 24
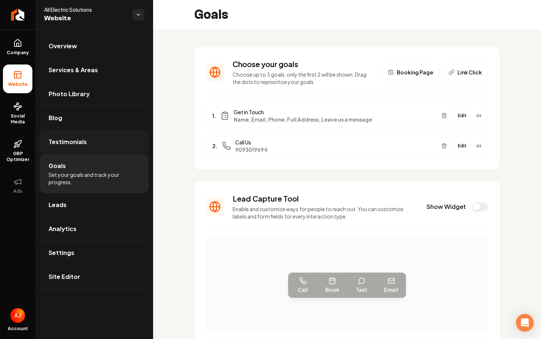
click at [86, 141] on link "Testimonials" at bounding box center [94, 142] width 109 height 24
click at [85, 125] on link "Blog" at bounding box center [94, 118] width 109 height 24
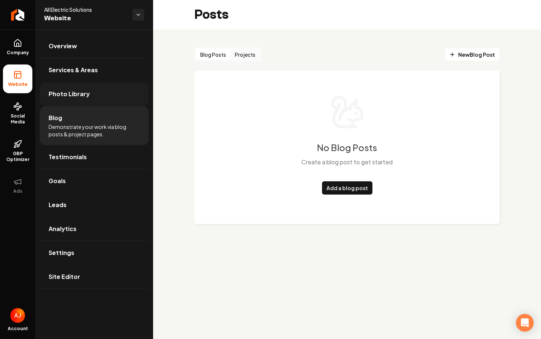
click at [93, 93] on link "Photo Library" at bounding box center [94, 94] width 109 height 24
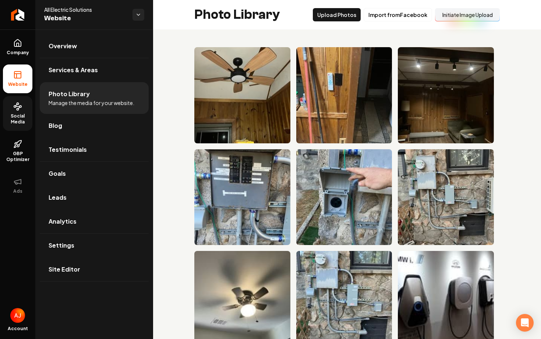
click at [18, 118] on span "Social Media" at bounding box center [17, 119] width 29 height 12
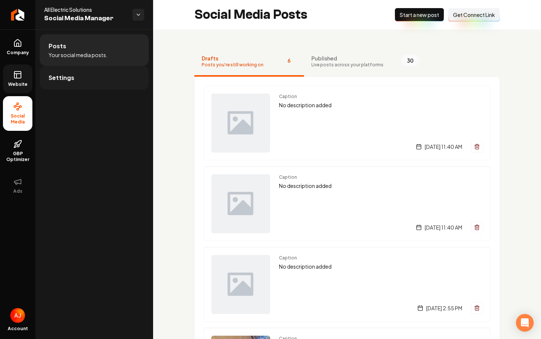
click at [89, 80] on link "Settings" at bounding box center [94, 78] width 109 height 24
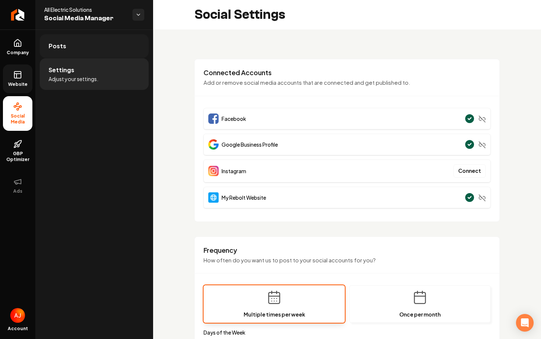
click at [65, 50] on link "Posts" at bounding box center [94, 46] width 109 height 24
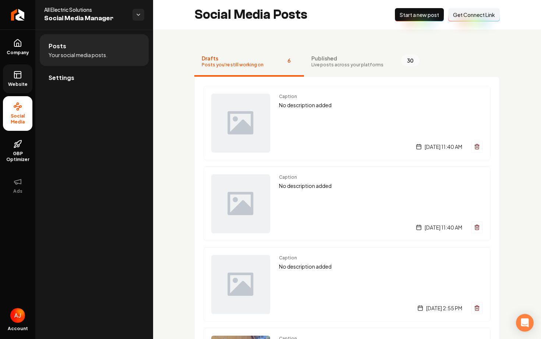
click at [17, 84] on span "Website" at bounding box center [17, 84] width 25 height 6
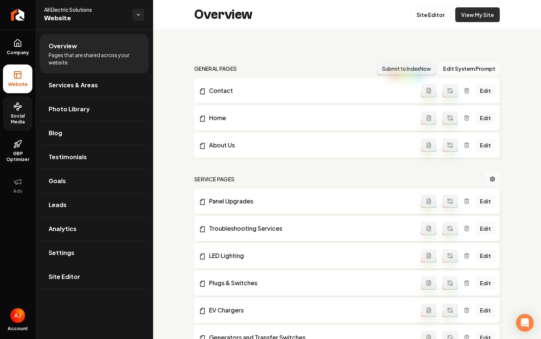
click at [462, 19] on link "View My Site" at bounding box center [477, 14] width 45 height 15
click at [11, 112] on link "Social Media" at bounding box center [17, 113] width 29 height 35
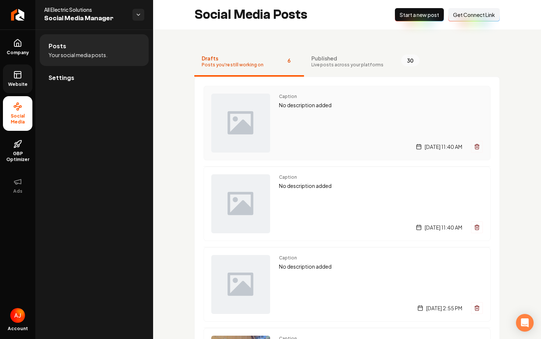
click at [347, 142] on div "Friday, September 19, 2025 | 11:40 AM" at bounding box center [381, 147] width 204 height 12
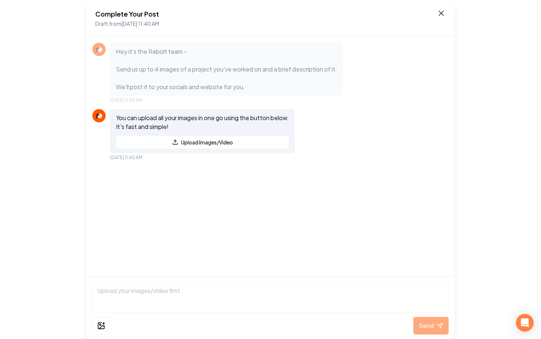
click at [444, 11] on icon at bounding box center [441, 13] width 9 height 9
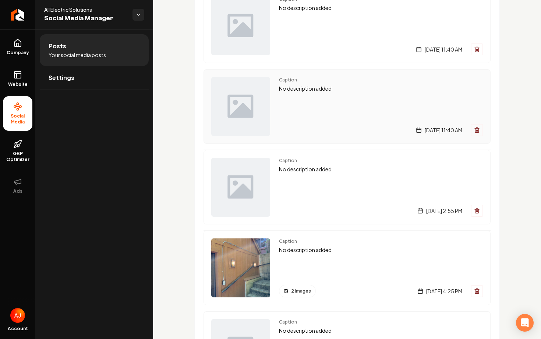
scroll to position [105, 0]
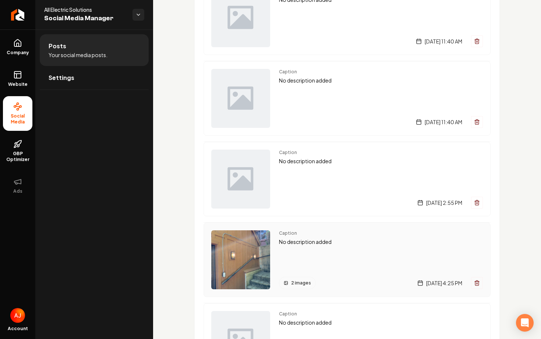
click at [306, 263] on div "Caption No description added 2 images Thursday, August 28, 2025 | 4:25 PM" at bounding box center [381, 259] width 204 height 59
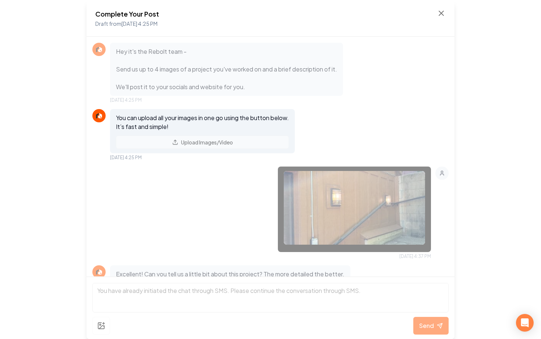
scroll to position [149, 0]
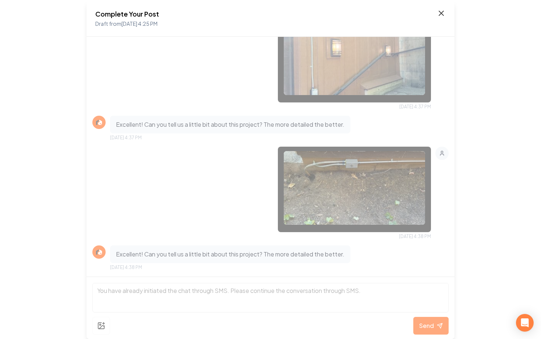
click at [440, 10] on icon at bounding box center [441, 13] width 9 height 9
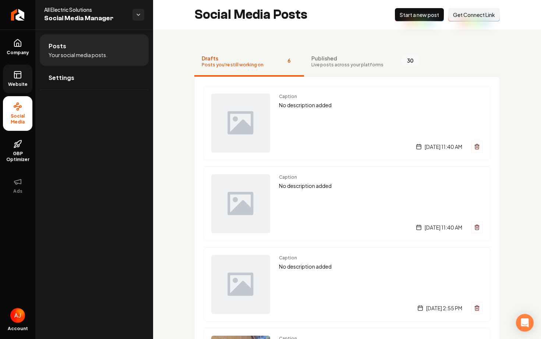
click at [21, 80] on link "Website" at bounding box center [17, 78] width 29 height 29
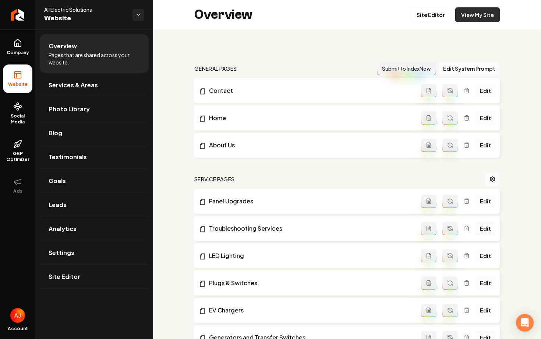
click at [485, 21] on link "View My Site" at bounding box center [477, 14] width 45 height 15
click at [22, 114] on span "Social Media" at bounding box center [17, 119] width 29 height 12
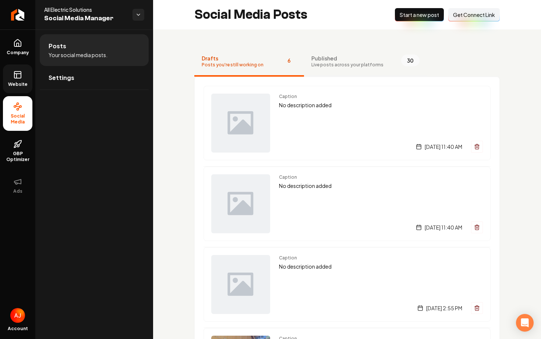
click at [324, 71] on button "Published Live posts across your platforms 30" at bounding box center [365, 61] width 123 height 29
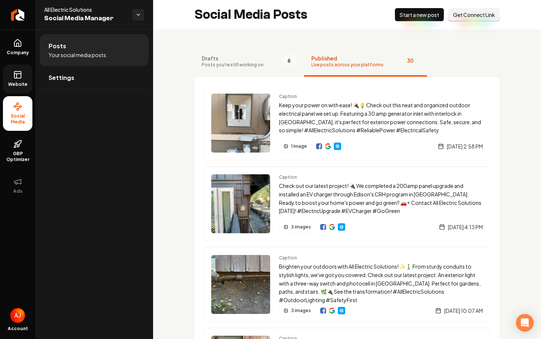
click at [27, 88] on link "Website" at bounding box center [17, 78] width 29 height 29
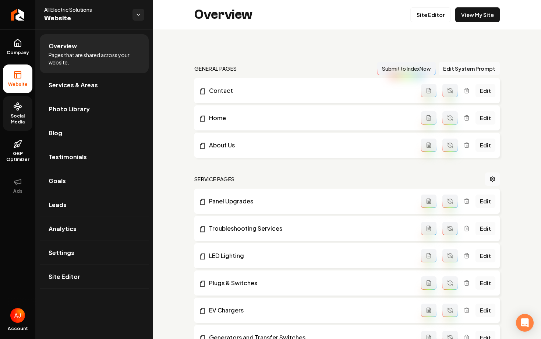
drag, startPoint x: 0, startPoint y: 133, endPoint x: 8, endPoint y: 128, distance: 9.4
click at [0, 133] on ul "Company Website Social Media GBP Optimizer Ads" at bounding box center [17, 115] width 35 height 173
click at [8, 128] on link "Social Media" at bounding box center [17, 113] width 29 height 35
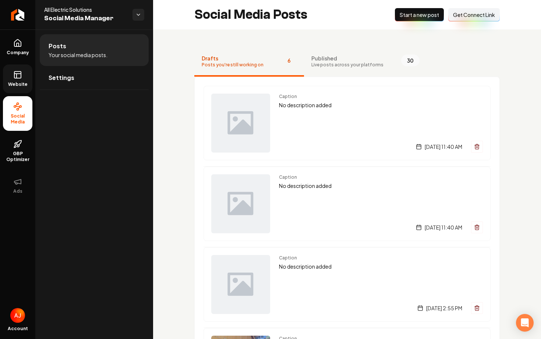
click at [407, 18] on span "Start a new post" at bounding box center [419, 14] width 39 height 7
click at [321, 145] on div "Friday, September 19, 2025 | 11:55 AM" at bounding box center [381, 147] width 204 height 12
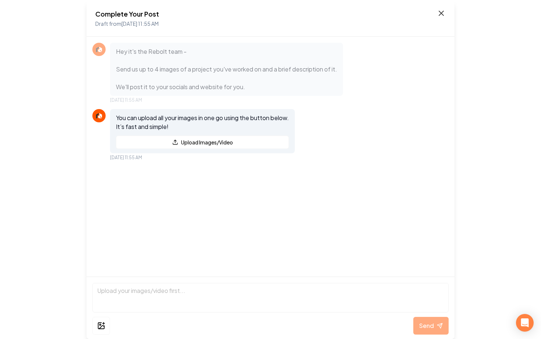
click at [441, 14] on icon at bounding box center [441, 13] width 9 height 9
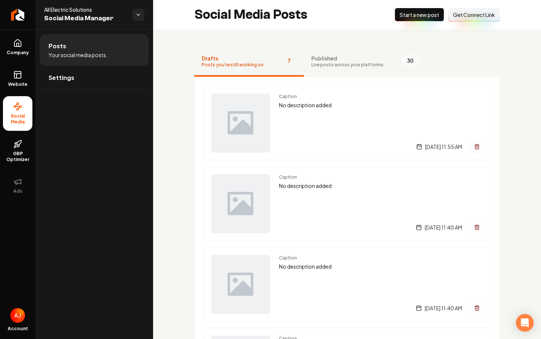
click at [312, 110] on div "Caption No description added [DATE] 11:55 AM" at bounding box center [381, 122] width 204 height 59
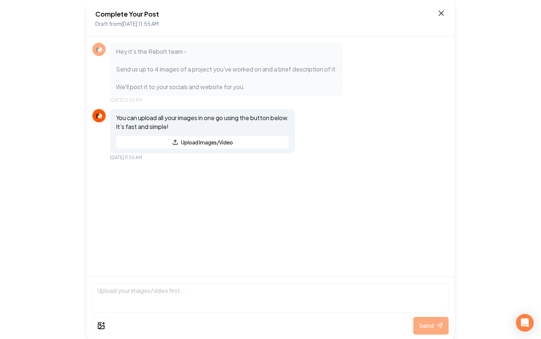
click at [441, 14] on icon at bounding box center [441, 13] width 4 height 4
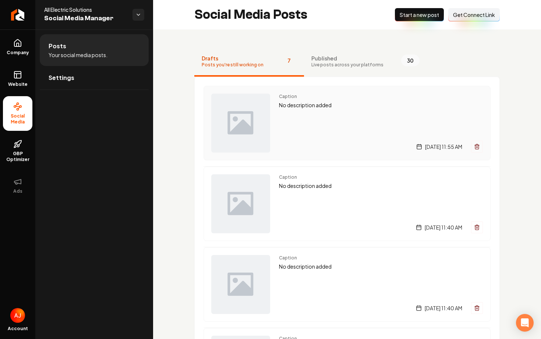
click at [321, 141] on div "[DATE] 11:55 AM" at bounding box center [381, 147] width 204 height 12
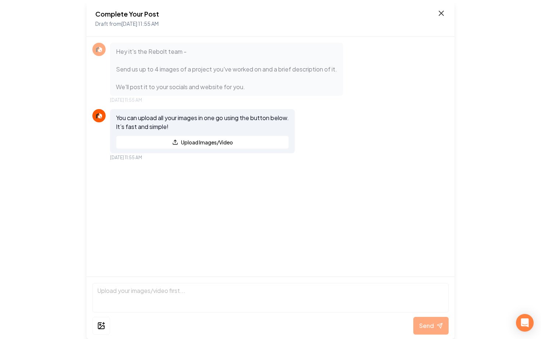
click at [437, 13] on icon at bounding box center [441, 13] width 9 height 9
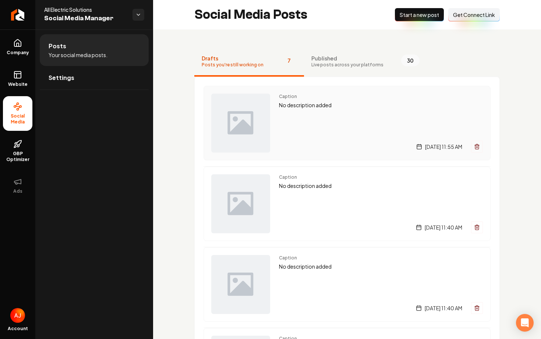
click at [365, 121] on div "Caption No description added [DATE] 11:55 AM" at bounding box center [381, 122] width 204 height 59
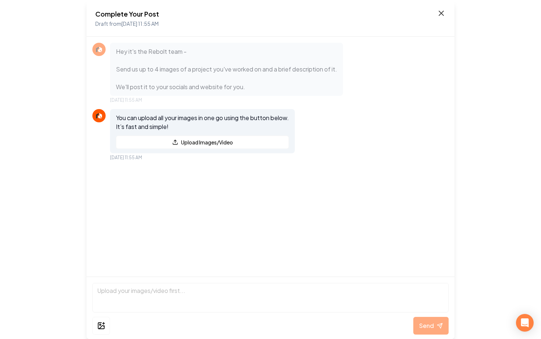
click at [443, 14] on icon at bounding box center [441, 13] width 9 height 9
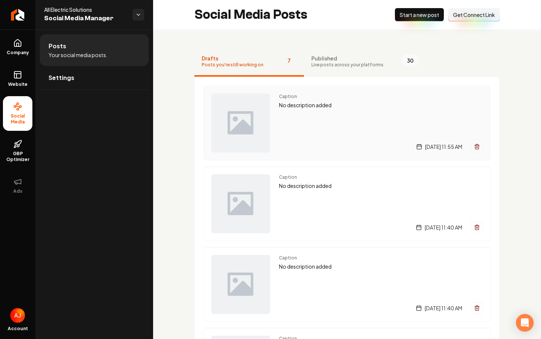
click at [315, 130] on div "Caption No description added [DATE] 11:55 AM" at bounding box center [381, 122] width 204 height 59
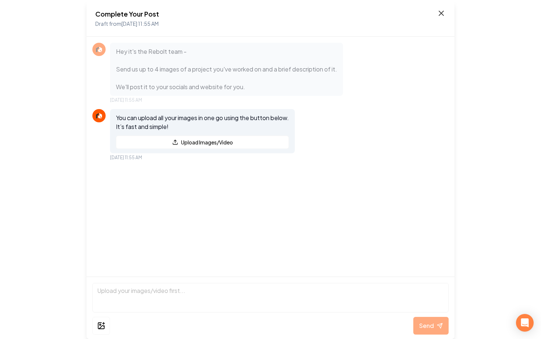
click at [443, 13] on icon at bounding box center [441, 13] width 9 height 9
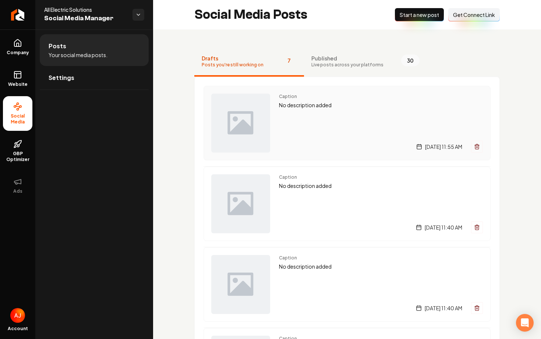
click at [311, 130] on div "Caption No description added [DATE] 11:55 AM" at bounding box center [381, 122] width 204 height 59
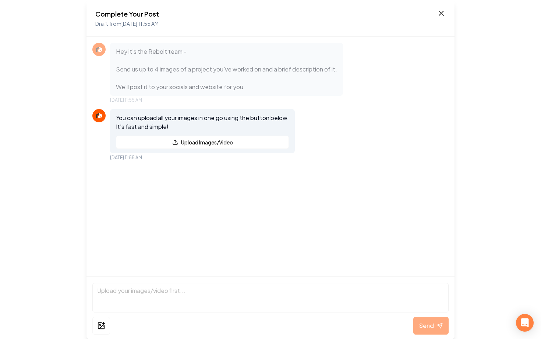
click at [440, 14] on icon at bounding box center [441, 13] width 4 height 4
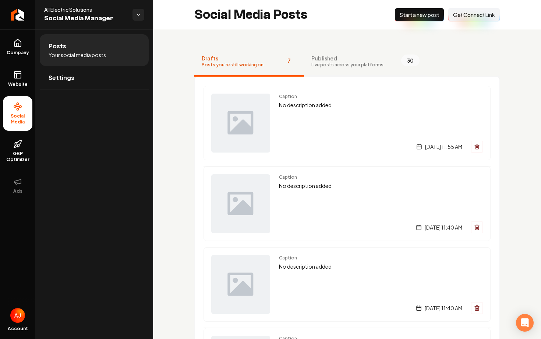
click at [333, 69] on button "Published Live posts across your platforms 30" at bounding box center [365, 61] width 123 height 29
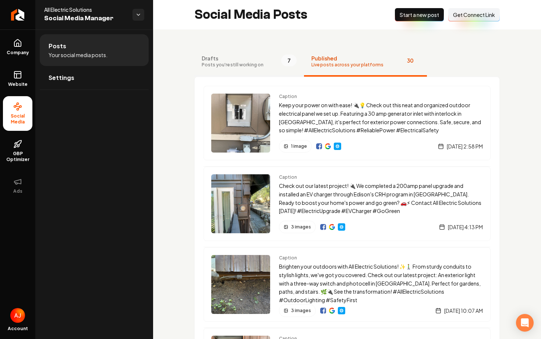
click at [248, 60] on span "Drafts" at bounding box center [233, 57] width 62 height 7
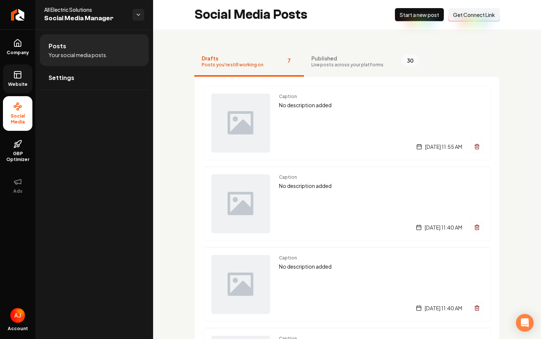
click at [12, 79] on link "Website" at bounding box center [17, 78] width 29 height 29
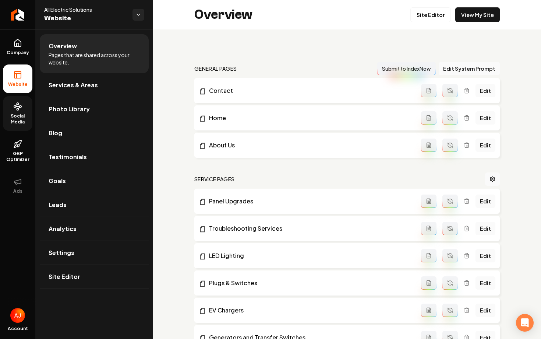
click at [15, 118] on span "Social Media" at bounding box center [17, 119] width 29 height 12
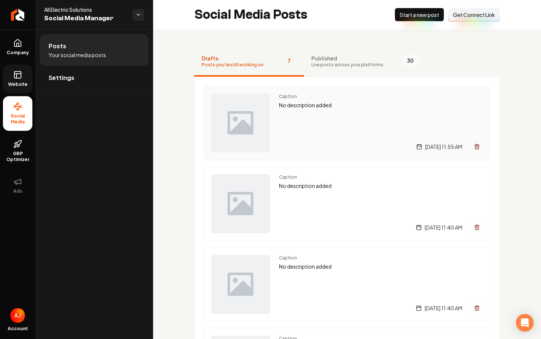
click at [321, 109] on div "Caption No description added [DATE] 11:55 AM" at bounding box center [381, 122] width 204 height 59
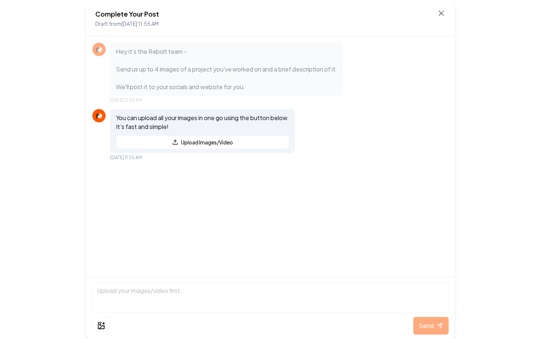
click at [439, 21] on div "Complete Your Post Draft from [DATE] 11:55 AM" at bounding box center [270, 18] width 350 height 19
click at [440, 16] on icon at bounding box center [441, 13] width 9 height 9
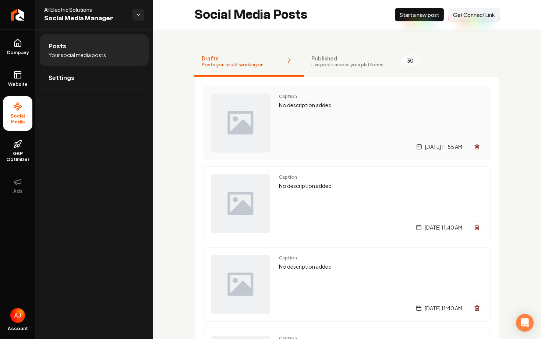
click at [354, 138] on div "Caption No description added [DATE] 11:55 AM" at bounding box center [381, 122] width 204 height 59
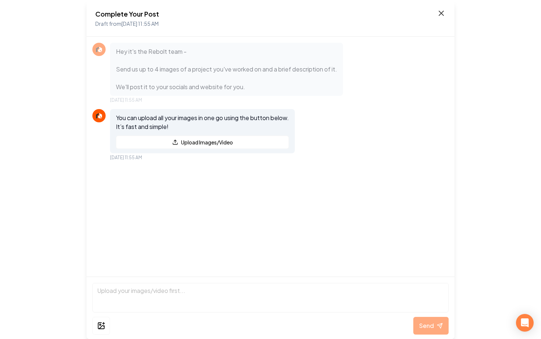
click at [444, 16] on icon at bounding box center [441, 13] width 9 height 9
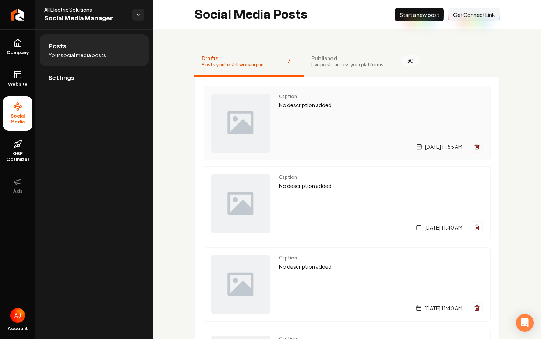
click at [344, 105] on p "No description added" at bounding box center [381, 105] width 204 height 8
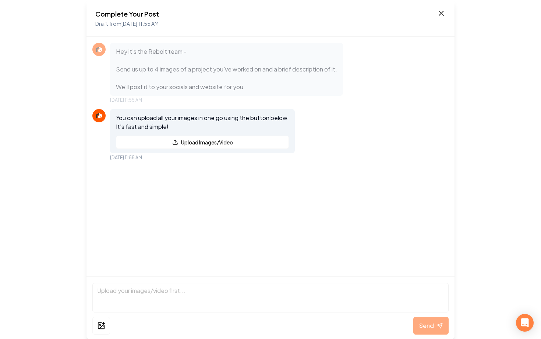
click at [441, 15] on icon at bounding box center [441, 13] width 9 height 9
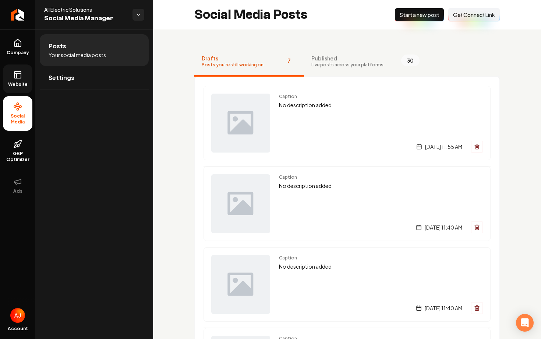
click at [15, 77] on icon at bounding box center [17, 74] width 9 height 9
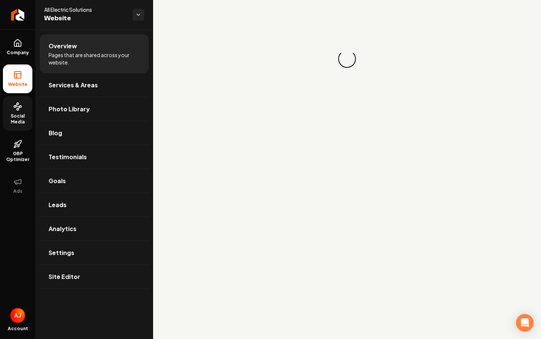
click at [15, 114] on span "Social Media" at bounding box center [17, 119] width 29 height 12
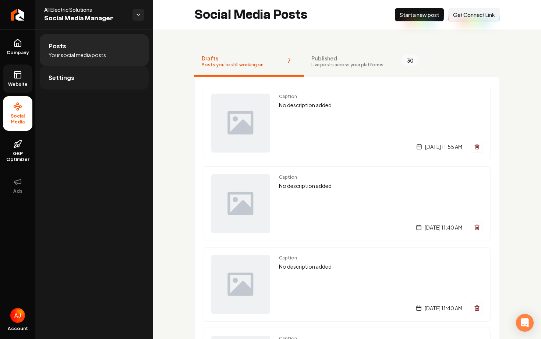
click at [102, 85] on link "Settings" at bounding box center [94, 78] width 109 height 24
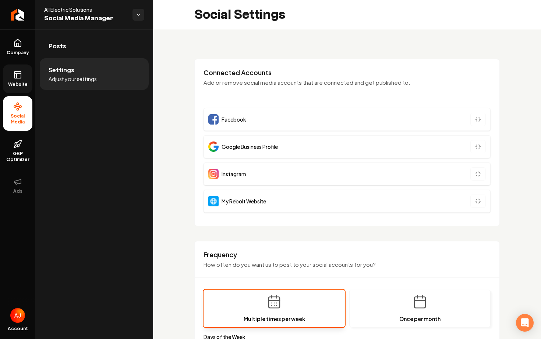
click at [85, 62] on li "Settings Adjust your settings." at bounding box center [94, 74] width 109 height 32
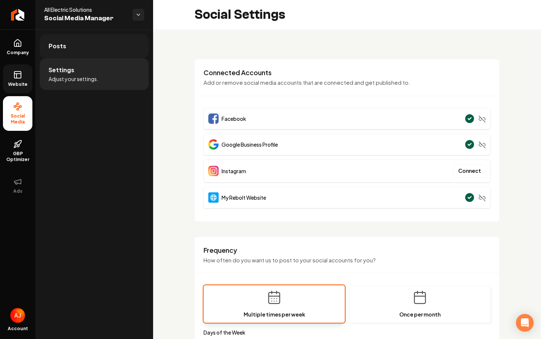
click at [88, 56] on link "Posts" at bounding box center [94, 46] width 109 height 24
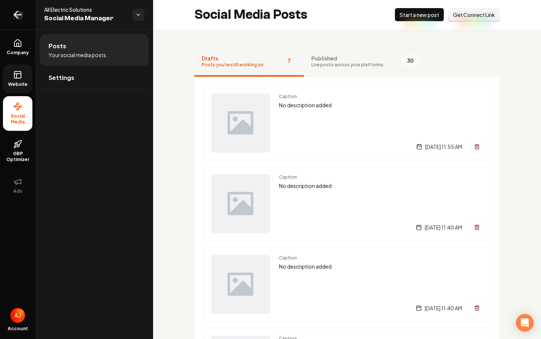
click at [15, 19] on icon "Return to dashboard" at bounding box center [18, 15] width 12 height 12
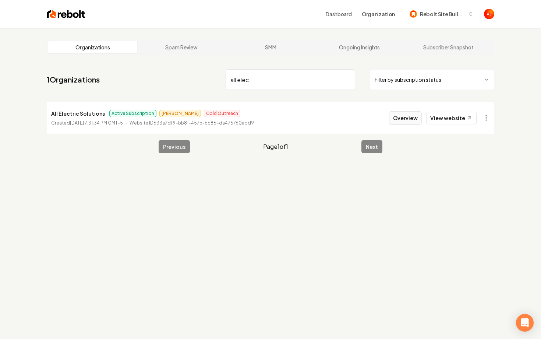
type input "all elec"
click at [400, 122] on button "Overview" at bounding box center [405, 117] width 33 height 13
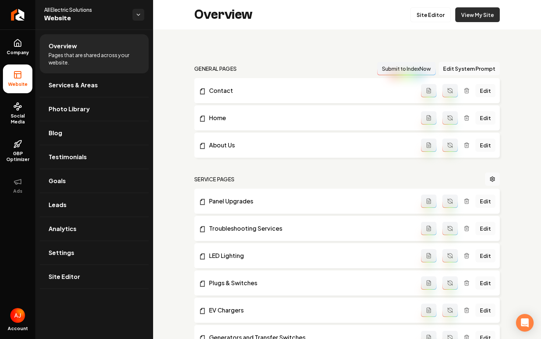
click at [475, 17] on link "View My Site" at bounding box center [477, 14] width 45 height 15
click at [22, 52] on span "Company" at bounding box center [18, 53] width 28 height 6
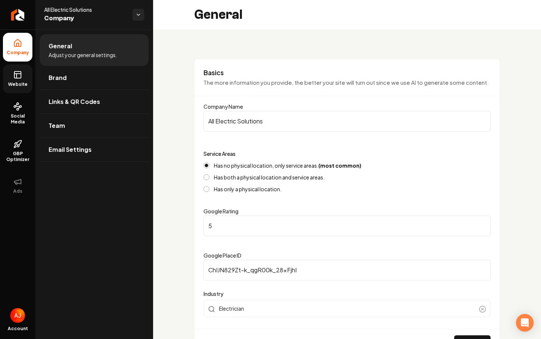
click at [13, 82] on span "Website" at bounding box center [17, 84] width 25 height 6
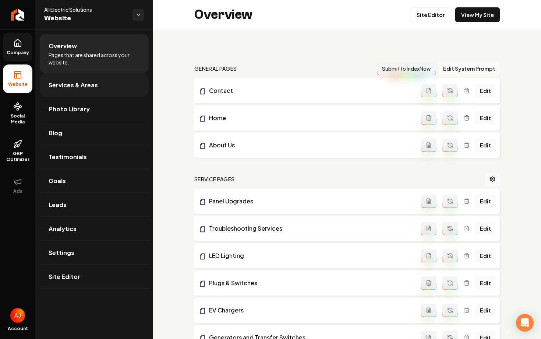
click at [113, 88] on link "Services & Areas" at bounding box center [94, 85] width 109 height 24
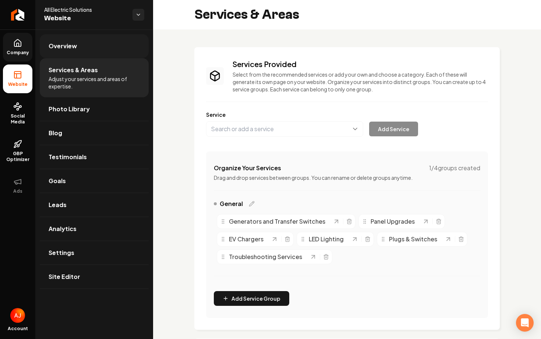
click at [98, 54] on link "Overview" at bounding box center [94, 46] width 109 height 24
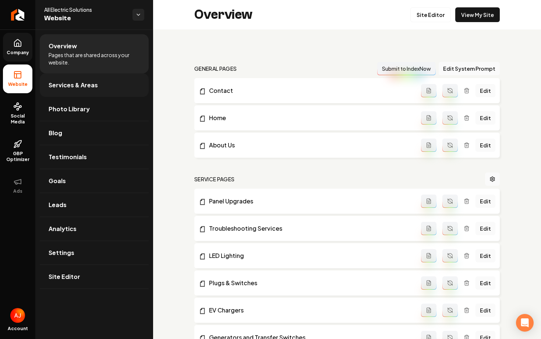
click at [97, 89] on link "Services & Areas" at bounding box center [94, 85] width 109 height 24
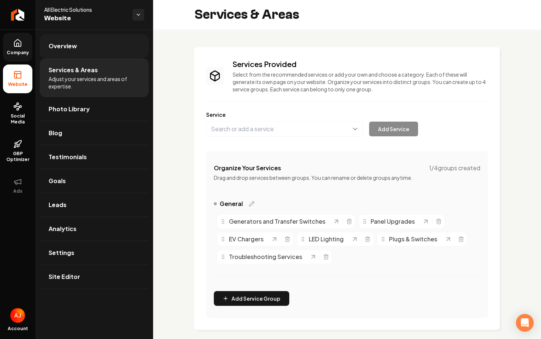
click at [91, 51] on link "Overview" at bounding box center [94, 46] width 109 height 24
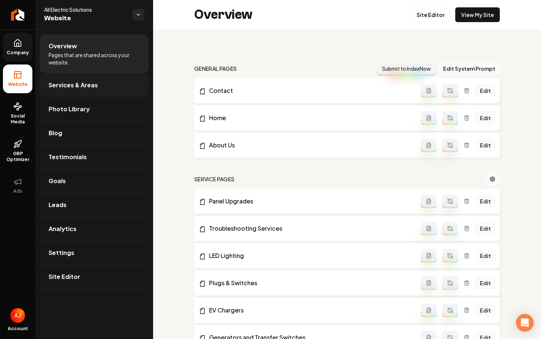
click at [93, 91] on link "Services & Areas" at bounding box center [94, 85] width 109 height 24
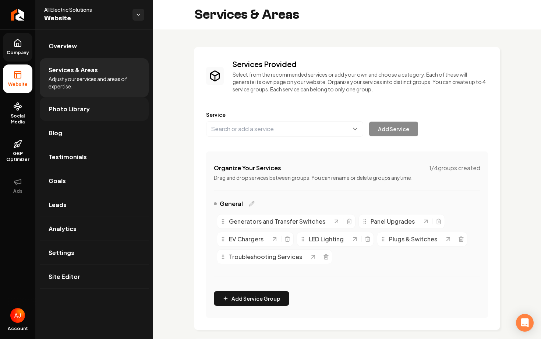
click at [100, 107] on link "Photo Library" at bounding box center [94, 109] width 109 height 24
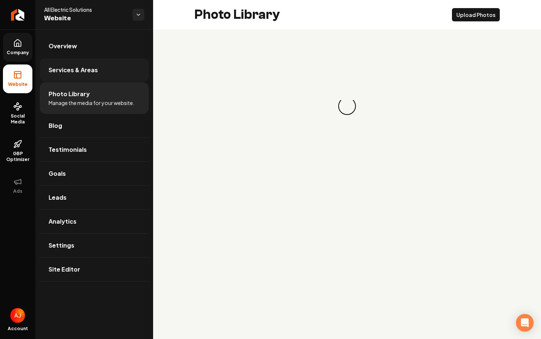
click at [89, 63] on link "Services & Areas" at bounding box center [94, 70] width 109 height 24
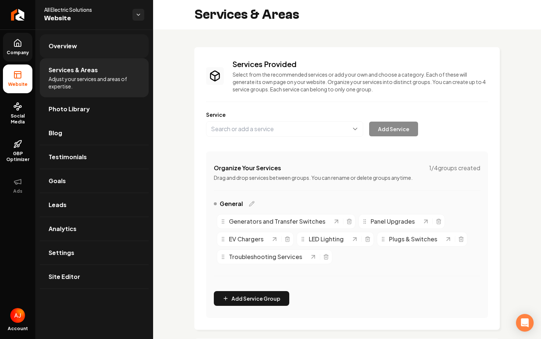
click at [88, 48] on link "Overview" at bounding box center [94, 46] width 109 height 24
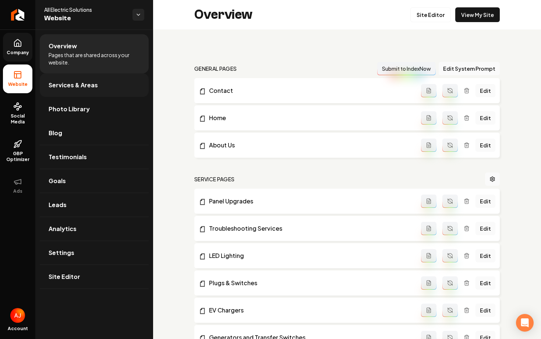
click at [84, 79] on link "Services & Areas" at bounding box center [94, 85] width 109 height 24
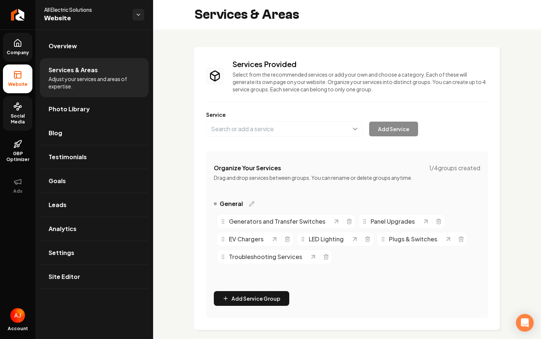
click at [17, 117] on span "Social Media" at bounding box center [17, 119] width 29 height 12
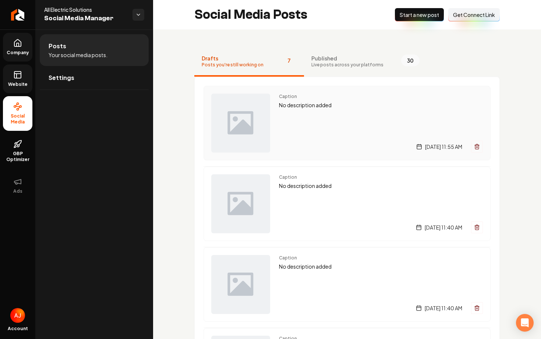
click at [306, 132] on div "Caption No description added Friday, September 19, 2025 | 11:55 AM" at bounding box center [381, 122] width 204 height 59
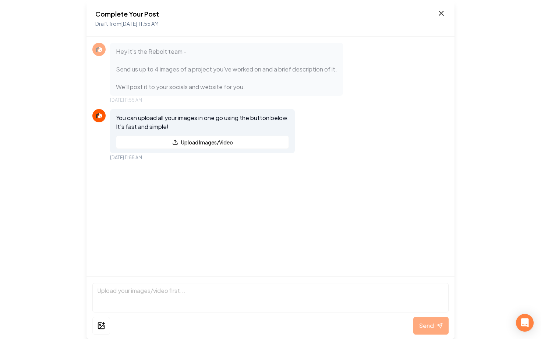
click at [444, 13] on icon at bounding box center [441, 13] width 9 height 9
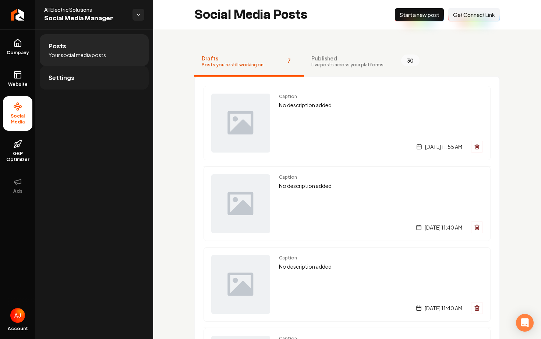
click at [126, 70] on link "Settings" at bounding box center [94, 78] width 109 height 24
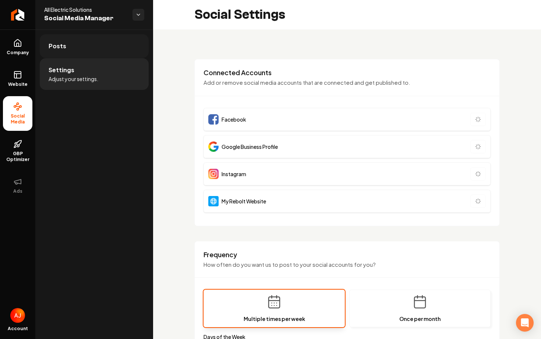
click at [116, 52] on link "Posts" at bounding box center [94, 46] width 109 height 24
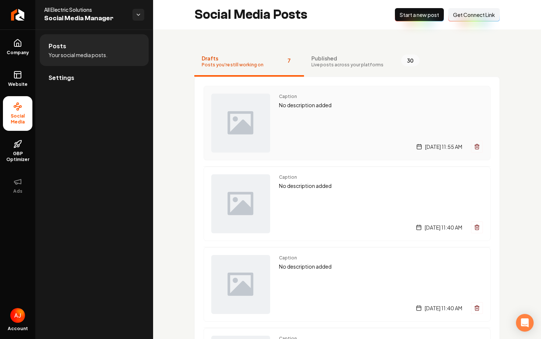
click at [408, 113] on div "Caption No description added Friday, September 19, 2025 | 11:55 AM" at bounding box center [381, 122] width 204 height 59
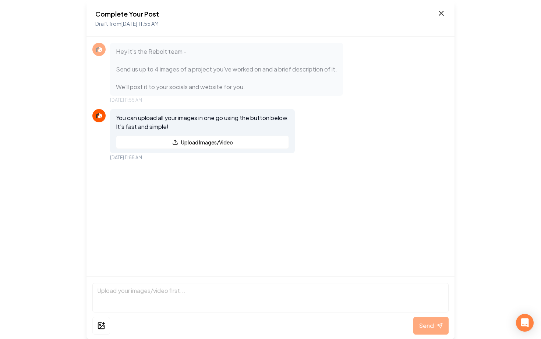
click at [441, 10] on icon at bounding box center [441, 13] width 9 height 9
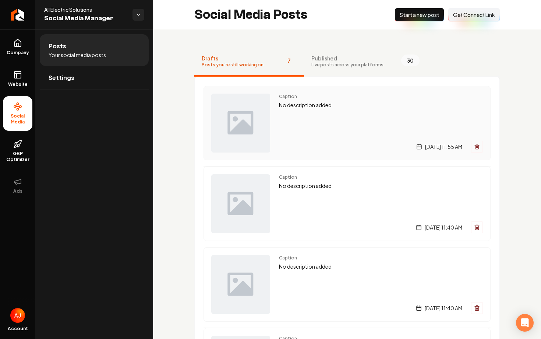
click at [323, 127] on div "Caption No description added Friday, September 19, 2025 | 11:55 AM" at bounding box center [381, 122] width 204 height 59
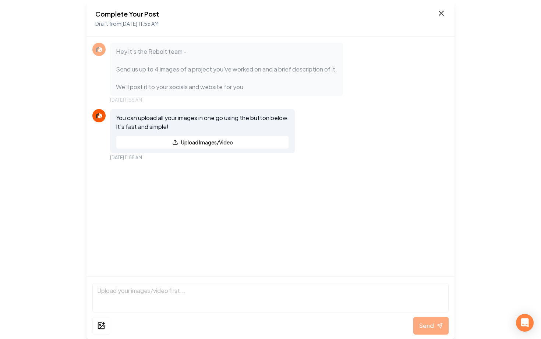
click at [441, 17] on icon at bounding box center [441, 13] width 9 height 9
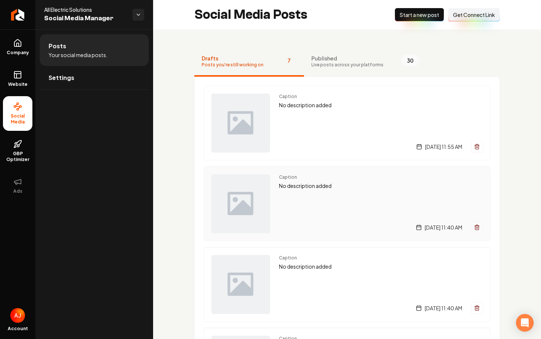
click at [311, 220] on div "Caption No description added Friday, September 19, 2025 | 11:40 AM" at bounding box center [381, 203] width 204 height 59
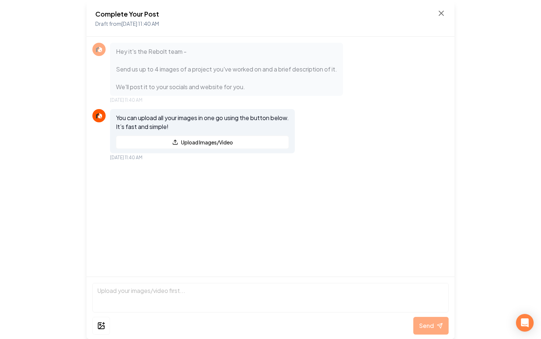
click at [442, 18] on div "Complete Your Post Draft from Sep 19, 2025 11:40 AM" at bounding box center [270, 18] width 350 height 19
click at [441, 16] on icon at bounding box center [441, 13] width 9 height 9
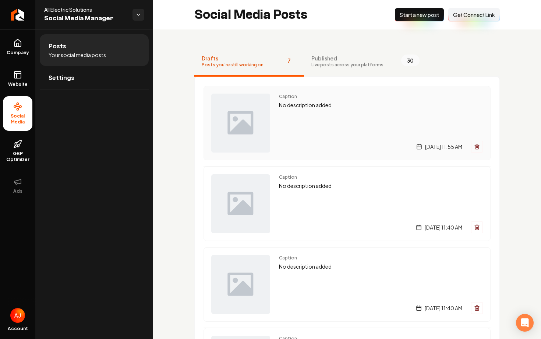
click at [380, 114] on div "Caption No description added Friday, September 19, 2025 | 11:55 AM" at bounding box center [381, 122] width 204 height 59
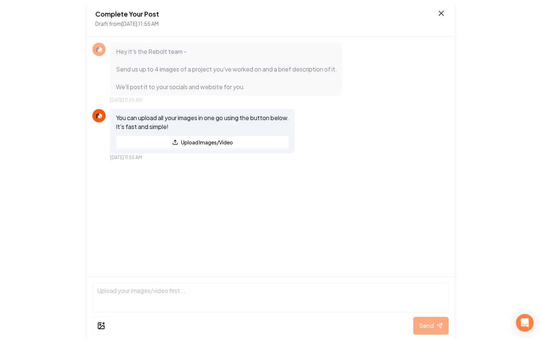
click at [444, 14] on icon at bounding box center [441, 13] width 9 height 9
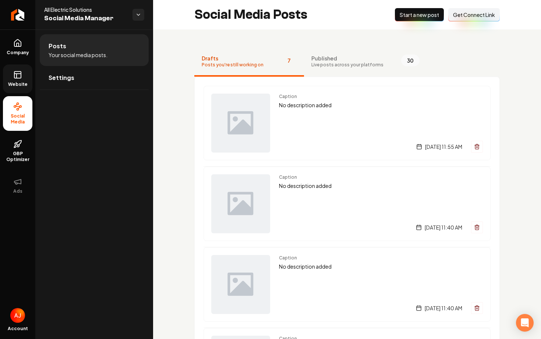
click at [14, 82] on span "Website" at bounding box center [17, 84] width 25 height 6
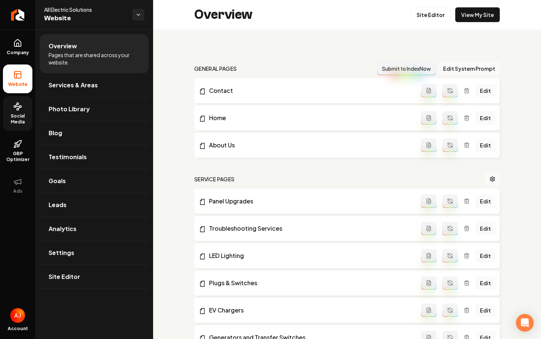
click at [25, 108] on link "Social Media" at bounding box center [17, 113] width 29 height 35
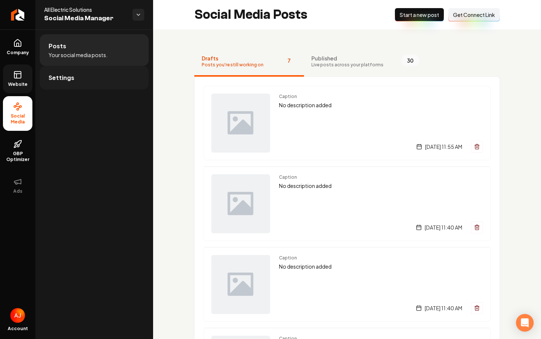
click at [62, 73] on span "Settings" at bounding box center [62, 77] width 26 height 9
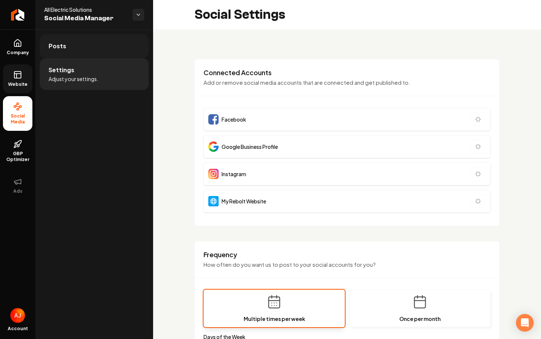
click at [71, 49] on link "Posts" at bounding box center [94, 46] width 109 height 24
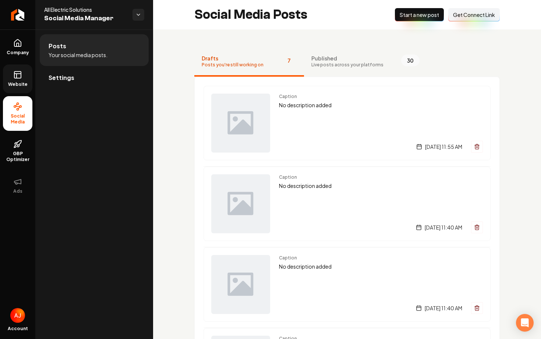
click at [15, 86] on span "Website" at bounding box center [17, 84] width 25 height 6
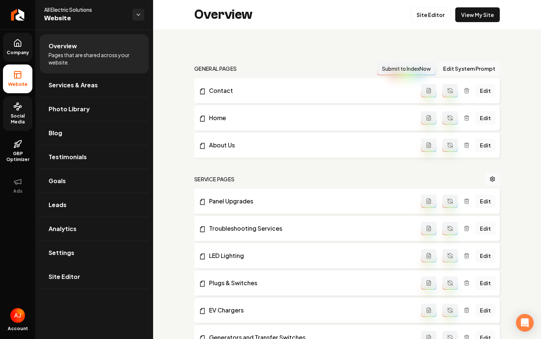
click at [18, 52] on span "Company" at bounding box center [18, 53] width 28 height 6
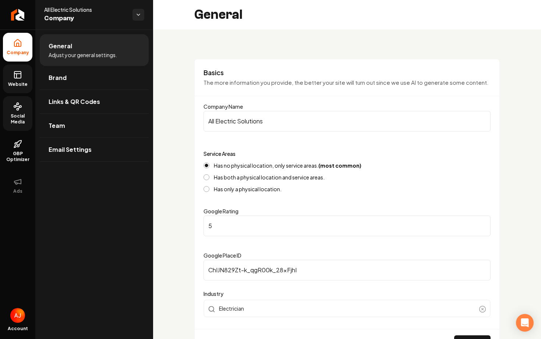
click at [17, 76] on icon at bounding box center [17, 74] width 9 height 9
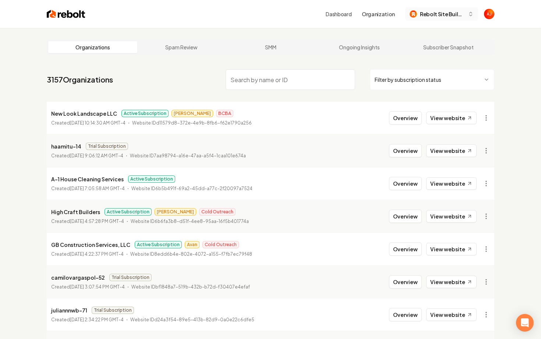
click at [432, 13] on span "Rebolt Site Builder" at bounding box center [442, 14] width 45 height 8
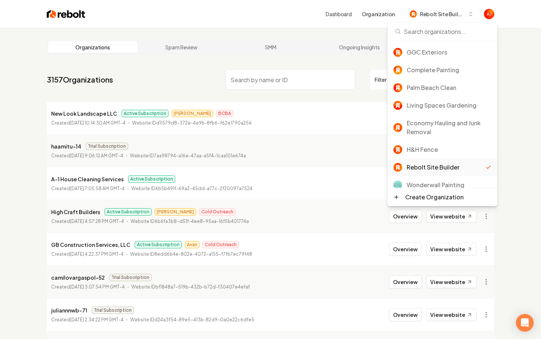
scroll to position [26, 0]
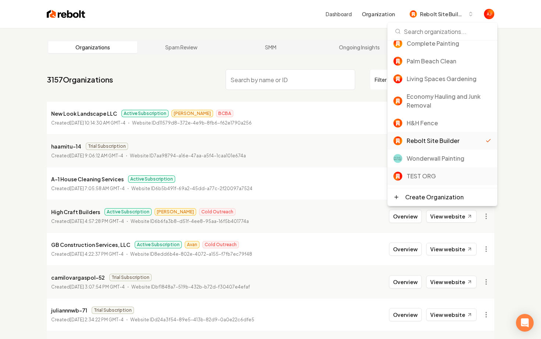
click at [414, 174] on div "TEST ORG" at bounding box center [449, 175] width 85 height 9
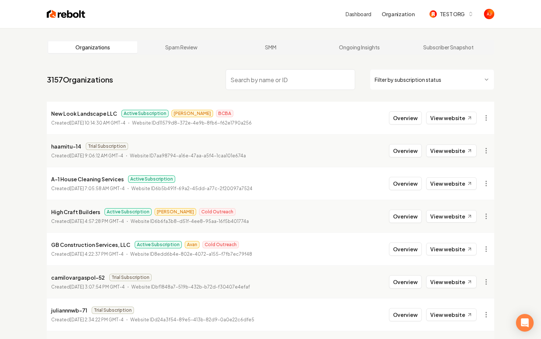
click at [54, 12] on img at bounding box center [66, 14] width 39 height 10
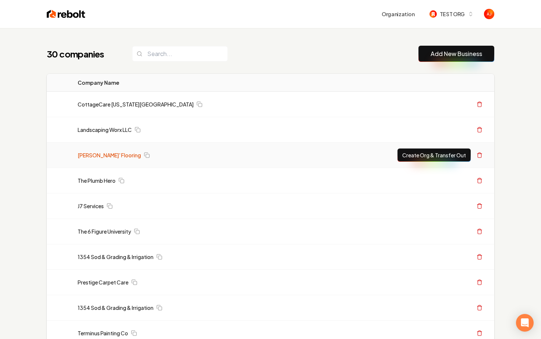
click at [99, 156] on link "[PERSON_NAME]' Flooring" at bounding box center [109, 154] width 63 height 7
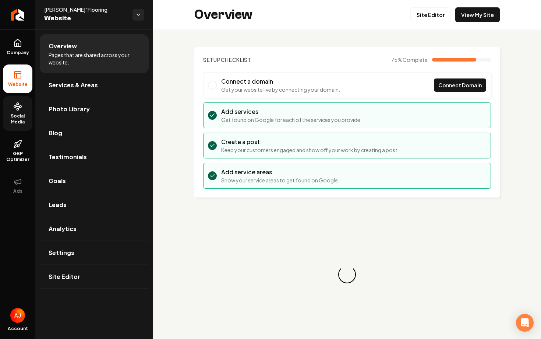
click at [17, 120] on span "Social Media" at bounding box center [17, 119] width 29 height 12
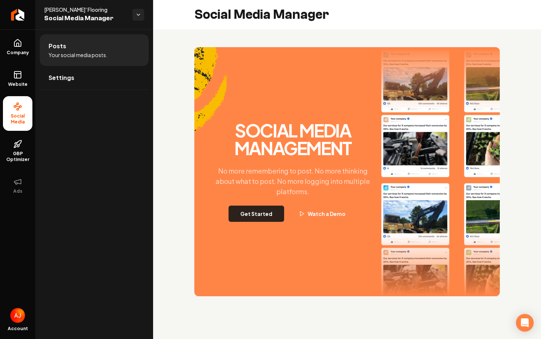
click at [245, 215] on button "Get Started" at bounding box center [256, 213] width 56 height 16
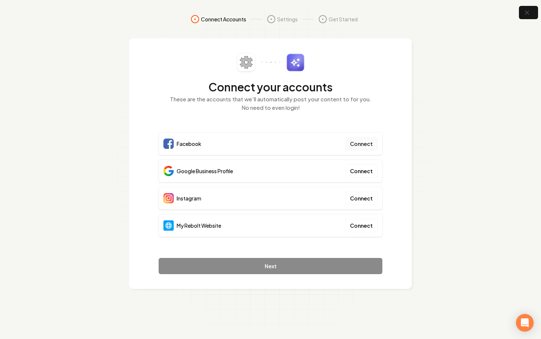
click at [372, 142] on button "Connect" at bounding box center [361, 143] width 32 height 13
click at [355, 141] on button "Connect" at bounding box center [361, 143] width 32 height 13
click at [279, 185] on div "Facebook Connect Google Business Profile Connect Instagram Connect My Rebolt We…" at bounding box center [271, 186] width 224 height 109
click at [335, 182] on div "Facebook Connect Google Business Profile Connect Instagram Connect My Rebolt We…" at bounding box center [271, 186] width 224 height 109
click at [364, 195] on button "Connect" at bounding box center [361, 197] width 32 height 13
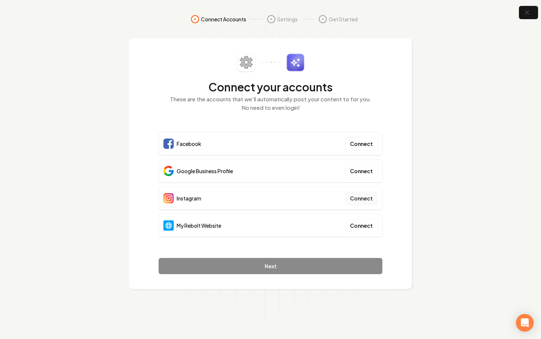
click at [364, 199] on button "Connect" at bounding box center [361, 197] width 32 height 13
click at [323, 203] on div "Instagram Connect" at bounding box center [271, 198] width 224 height 23
click at [360, 197] on button "Connect" at bounding box center [361, 197] width 32 height 13
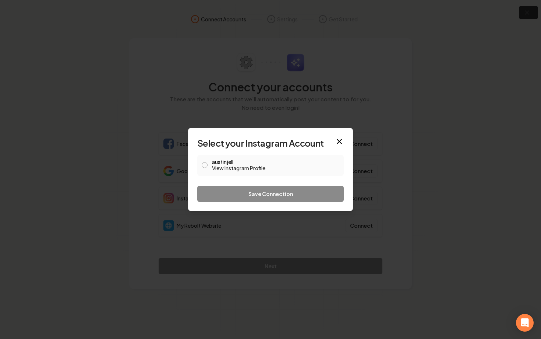
click at [204, 166] on button "austinjell View Instagram Profile" at bounding box center [205, 165] width 6 height 6
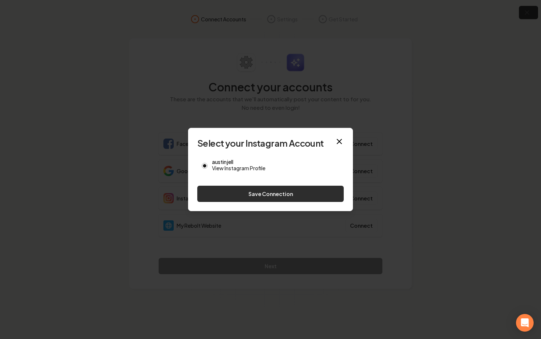
click at [287, 197] on button "Save Connection" at bounding box center [270, 193] width 146 height 16
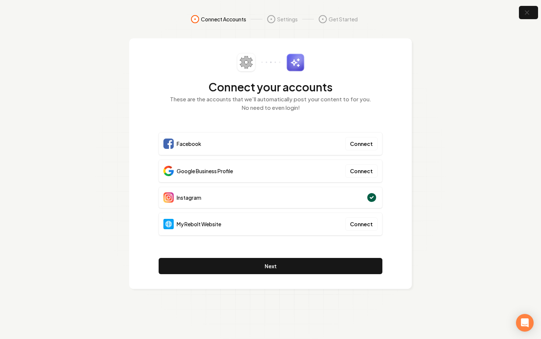
click at [301, 163] on div "Google Business Profile Connect" at bounding box center [271, 170] width 224 height 23
click at [361, 173] on button "Connect" at bounding box center [361, 170] width 32 height 13
click at [334, 182] on div "Google Business Profile Connect" at bounding box center [271, 170] width 224 height 23
click at [353, 172] on button "Connect" at bounding box center [361, 170] width 32 height 13
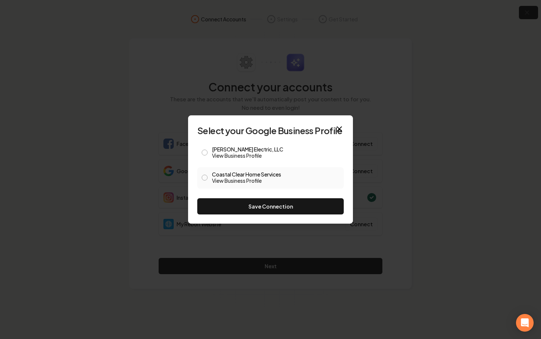
click at [203, 181] on span at bounding box center [205, 177] width 6 height 9
click at [204, 178] on button "Coastal Clear Home Services View Business Profile" at bounding box center [205, 177] width 6 height 6
click at [239, 203] on button "Save Connection" at bounding box center [270, 206] width 146 height 16
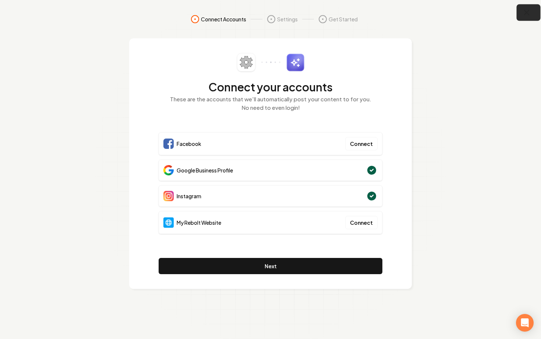
click at [537, 12] on button "button" at bounding box center [529, 12] width 24 height 17
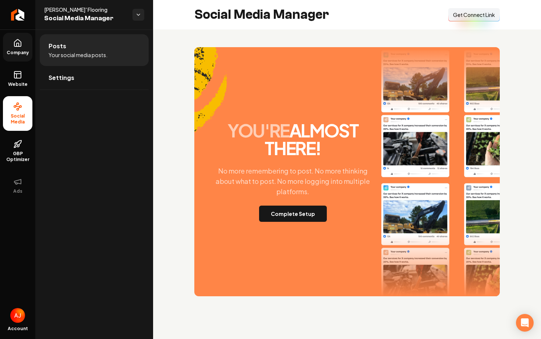
click at [21, 44] on icon at bounding box center [17, 42] width 7 height 7
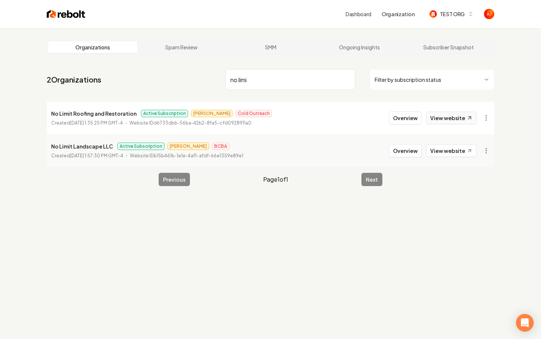
click at [453, 116] on link "View website" at bounding box center [451, 117] width 50 height 13
click at [446, 122] on link "View website" at bounding box center [451, 117] width 50 height 13
drag, startPoint x: 263, startPoint y: 77, endPoint x: 187, endPoint y: 77, distance: 76.2
click at [189, 77] on nav "2 Organizations no limi Filter by subscription status" at bounding box center [270, 82] width 447 height 32
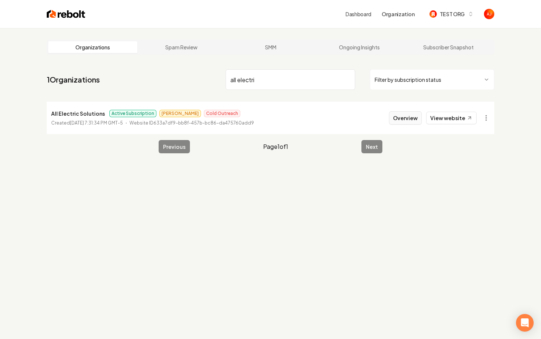
type input "all electri"
click at [399, 121] on button "Overview" at bounding box center [405, 117] width 33 height 13
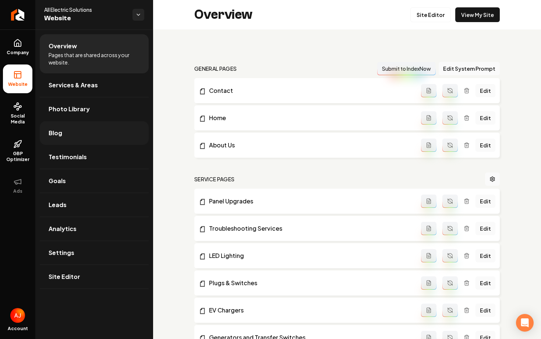
click at [61, 131] on span "Blog" at bounding box center [56, 132] width 14 height 9
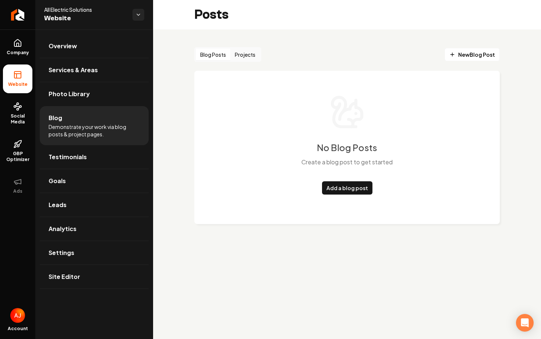
click at [240, 57] on button "Projects" at bounding box center [244, 55] width 29 height 12
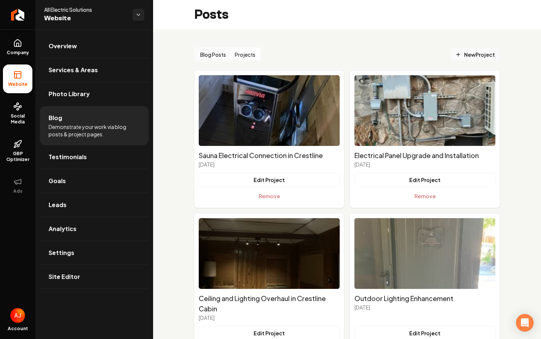
click at [463, 57] on span "New Project" at bounding box center [475, 55] width 40 height 8
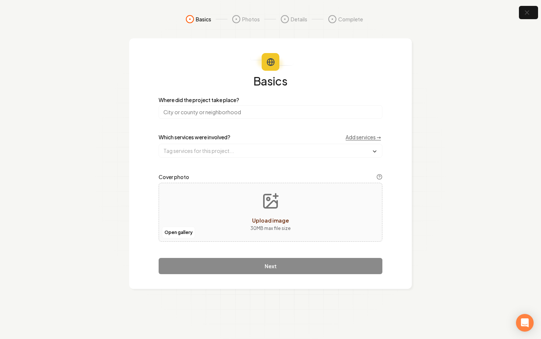
click at [210, 112] on input "search" at bounding box center [271, 111] width 224 height 13
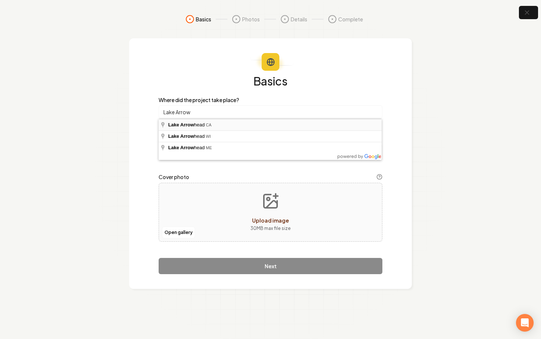
type input "Lake Arrowhead, CA"
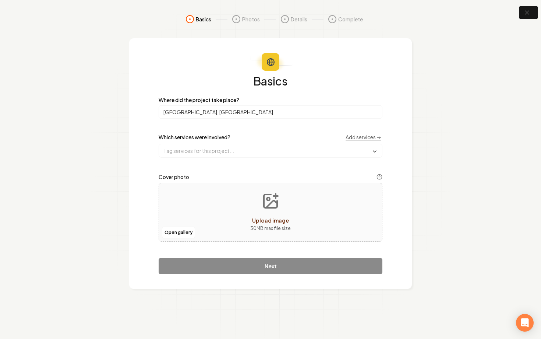
click at [213, 142] on div "Which services were involved? Add services →" at bounding box center [271, 145] width 224 height 24
click at [212, 151] on input "text" at bounding box center [270, 150] width 223 height 13
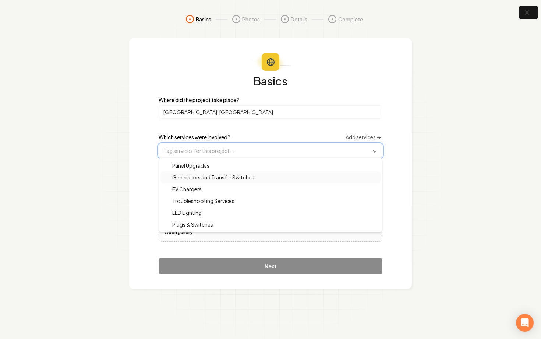
click at [174, 180] on span "Generators and Transfer Switches" at bounding box center [208, 176] width 91 height 7
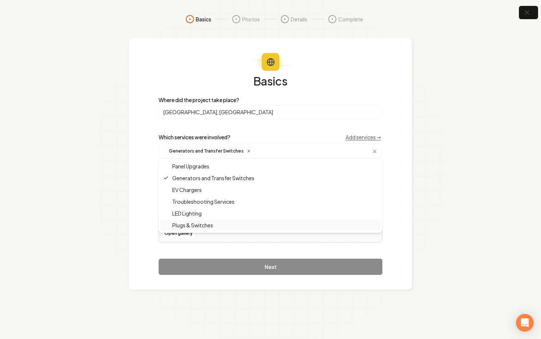
click at [188, 245] on div "Basics Where did the project take place? Lake Arrowhead, CA Which services were…" at bounding box center [271, 174] width 224 height 199
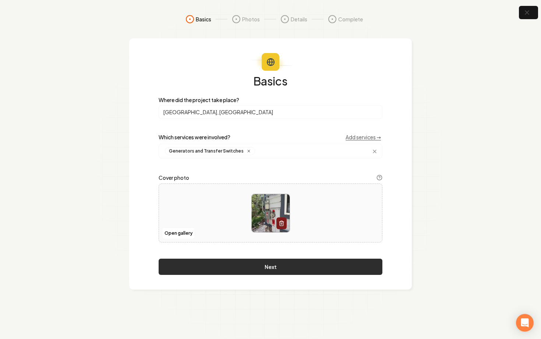
click at [284, 268] on button "Next" at bounding box center [271, 266] width 224 height 16
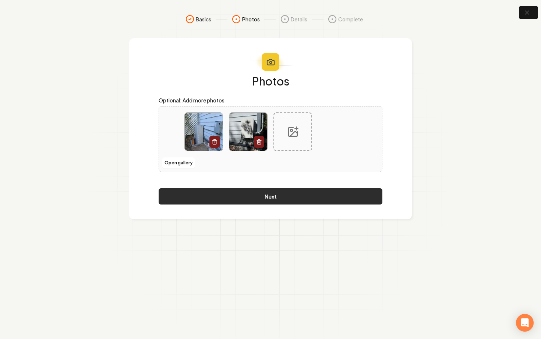
click at [288, 201] on button "Next" at bounding box center [271, 196] width 224 height 16
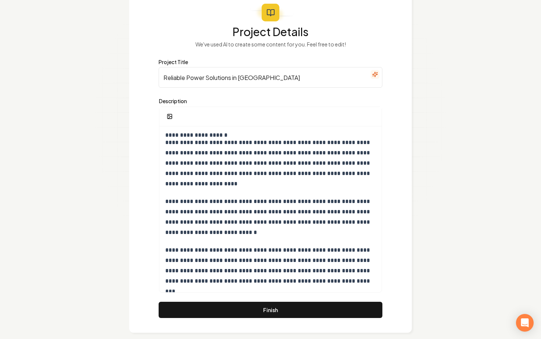
scroll to position [58, 0]
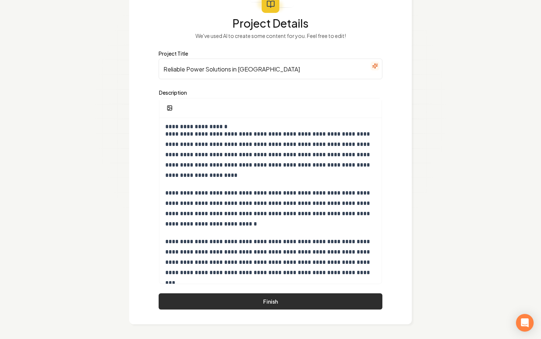
click at [229, 301] on button "Finish" at bounding box center [271, 301] width 224 height 16
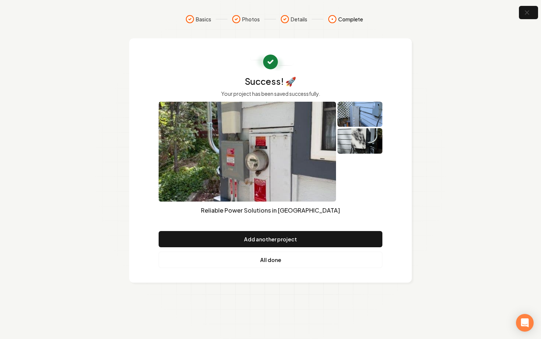
scroll to position [0, 0]
click at [524, 11] on icon "button" at bounding box center [526, 12] width 9 height 9
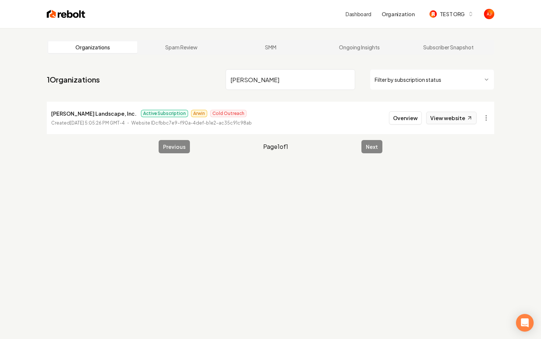
click at [436, 120] on link "View website" at bounding box center [451, 117] width 50 height 13
drag, startPoint x: 261, startPoint y: 81, endPoint x: 198, endPoint y: 81, distance: 62.9
click at [201, 81] on nav "1 Organizations parker Filter by subscription status" at bounding box center [270, 82] width 447 height 32
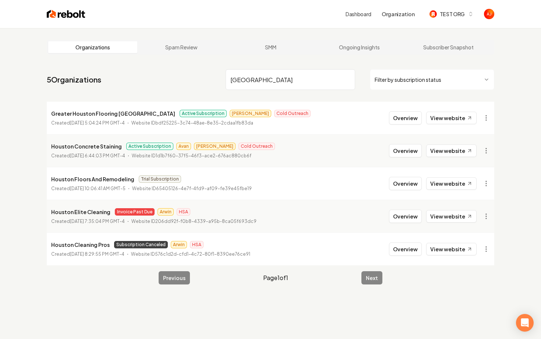
type input "houston"
click at [409, 155] on button "Overview" at bounding box center [405, 150] width 33 height 13
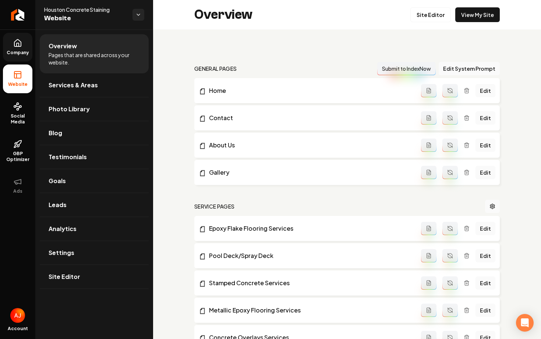
click at [21, 43] on icon at bounding box center [17, 43] width 9 height 9
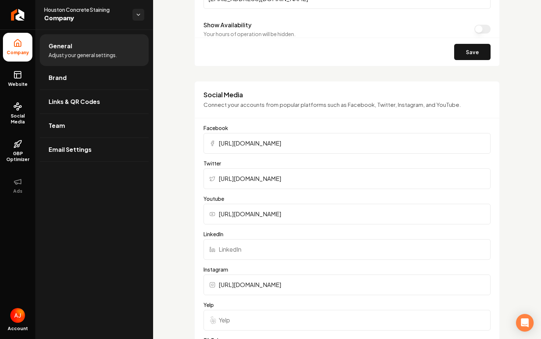
scroll to position [481, 0]
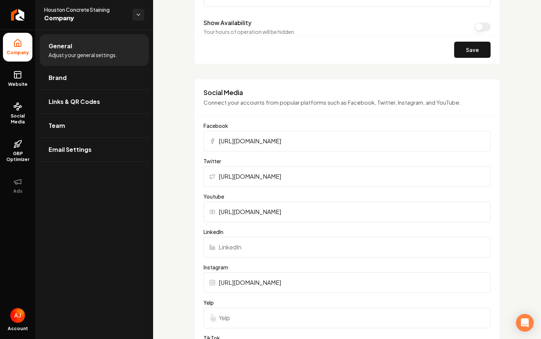
click at [284, 139] on input "https://Houstonconcretestaining.com" at bounding box center [346, 141] width 287 height 21
paste input "www.facebook.com/HoustonConcreteStaining/"
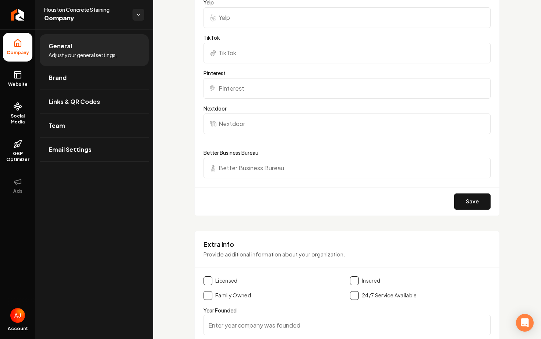
scroll to position [795, 0]
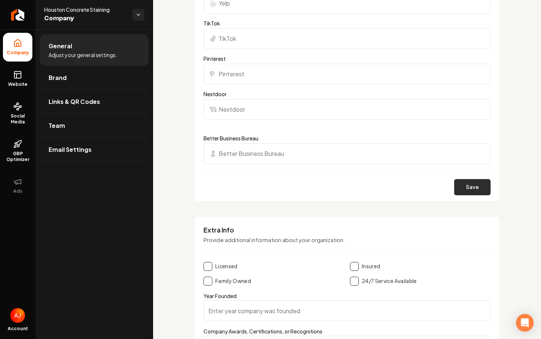
type input "https://www.facebook.com/HoustonConcreteStaining/"
click at [486, 194] on button "Save" at bounding box center [472, 187] width 36 height 16
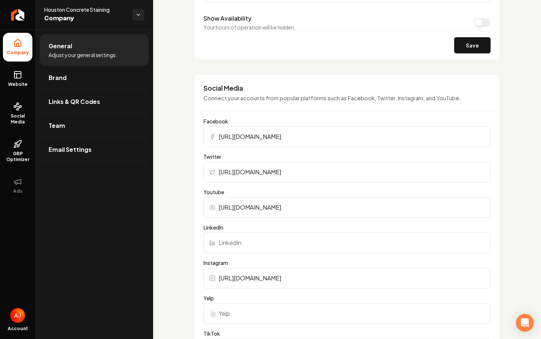
scroll to position [500, 0]
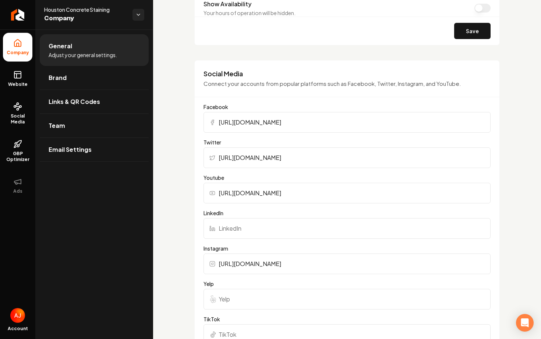
drag, startPoint x: 333, startPoint y: 264, endPoint x: 203, endPoint y: 263, distance: 129.9
click at [203, 263] on div "Social Media Connect your accounts from popular platforms such as Facebook, Twi…" at bounding box center [346, 278] width 305 height 437
paste input "www.instagram.com/houstonconcretestaining/"
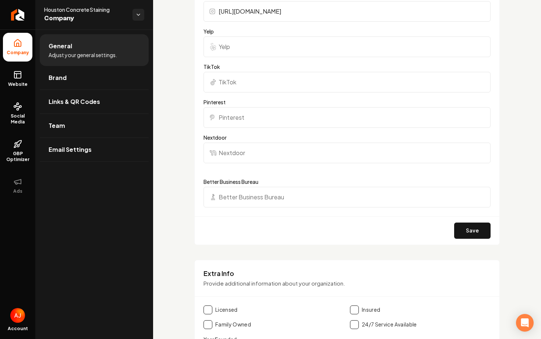
scroll to position [801, 0]
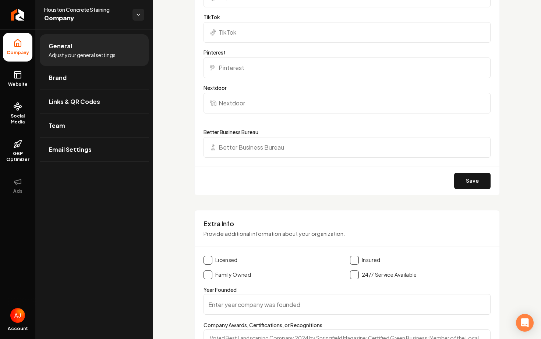
type input "https://www.instagram.com/houstonconcretestaining/"
click at [459, 171] on div "Save" at bounding box center [347, 180] width 305 height 28
click at [459, 175] on button "Save" at bounding box center [472, 181] width 36 height 16
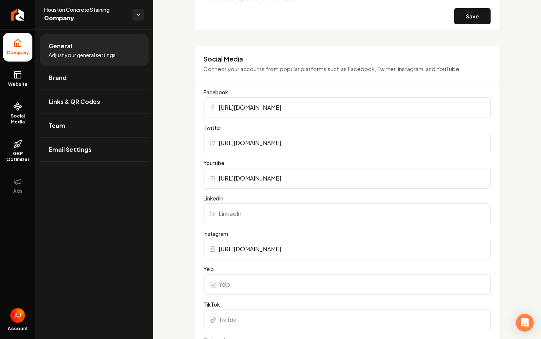
scroll to position [513, 0]
drag, startPoint x: 323, startPoint y: 183, endPoint x: 181, endPoint y: 182, distance: 141.3
click at [181, 182] on div "Basics The more information you provide, the better your site will turn out sin…" at bounding box center [347, 185] width 388 height 1339
paste input "www.youtube.com/channel/UC1ap7OtwNU0In1orn-t6gHw"
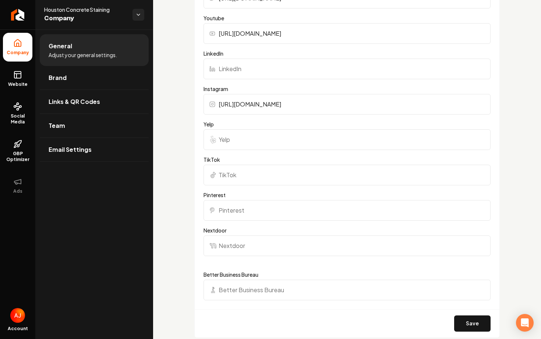
scroll to position [691, 0]
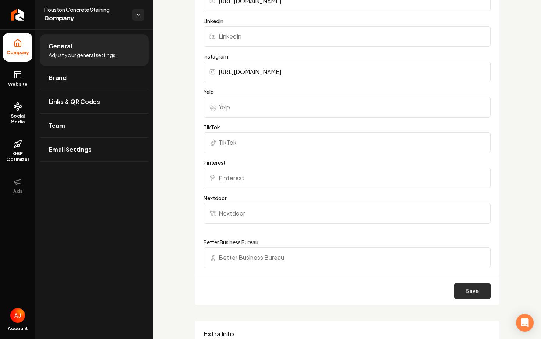
type input "https://www.youtube.com/channel/UC1ap7OtwNU0In1orn-t6gHw"
click at [469, 291] on button "Save" at bounding box center [472, 291] width 36 height 16
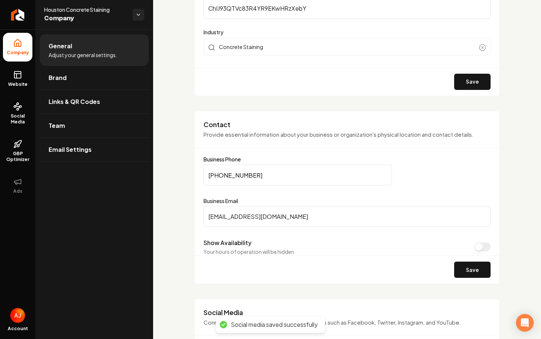
scroll to position [234, 0]
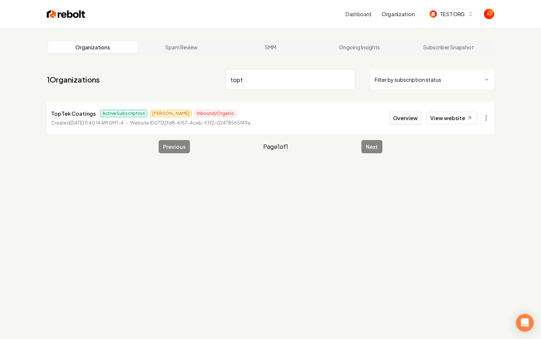
type input "topt"
click at [404, 117] on button "Overview" at bounding box center [405, 117] width 33 height 13
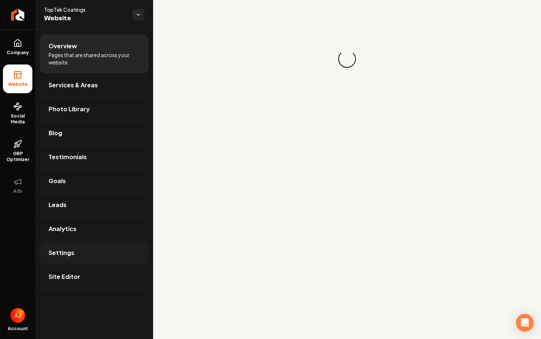
click at [77, 254] on link "Settings" at bounding box center [94, 253] width 109 height 24
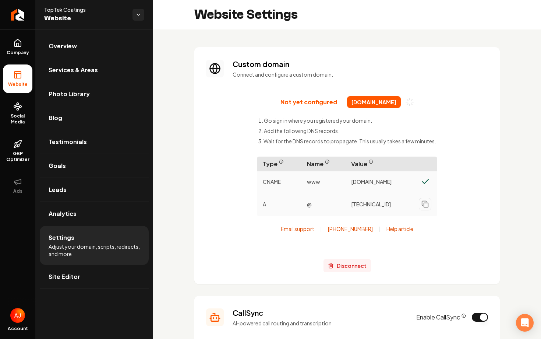
click at [338, 269] on span "Disconnect" at bounding box center [352, 266] width 30 height 8
drag, startPoint x: 349, startPoint y: 104, endPoint x: 399, endPoint y: 105, distance: 50.0
click at [399, 105] on span "[DOMAIN_NAME]" at bounding box center [374, 102] width 54 height 12
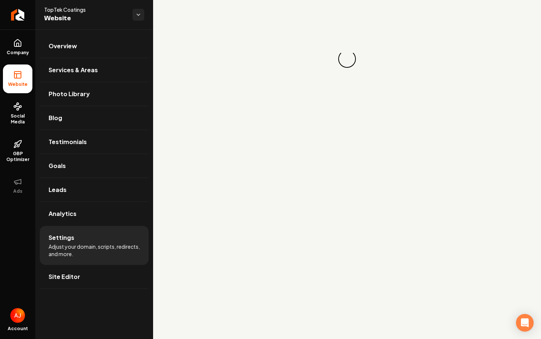
copy span "[DOMAIN_NAME]"
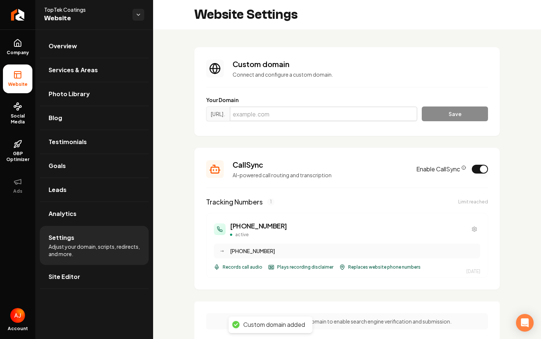
click at [266, 108] on input "Main content area" at bounding box center [324, 113] width 188 height 15
paste input "718166"
type input "718166"
drag, startPoint x: 280, startPoint y: 119, endPoint x: 250, endPoint y: 117, distance: 29.5
click at [251, 117] on input "718166" at bounding box center [324, 113] width 188 height 15
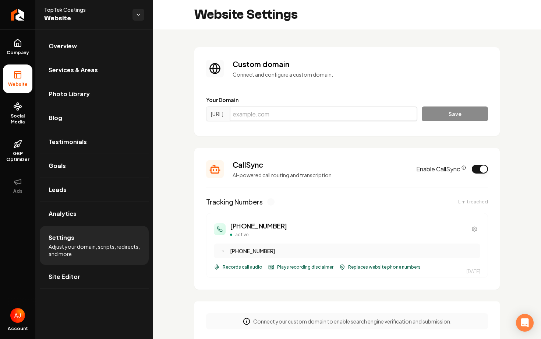
paste input "[DOMAIN_NAME]"
type input "[DOMAIN_NAME]"
click at [438, 115] on button "Save" at bounding box center [455, 113] width 66 height 15
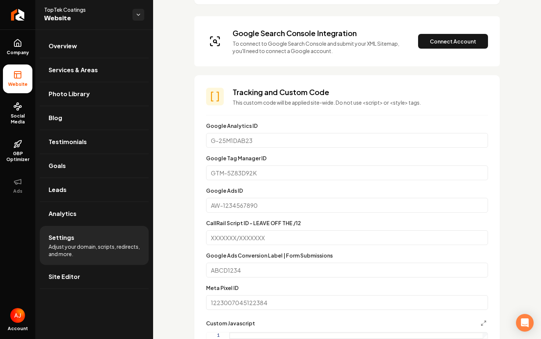
scroll to position [302, 0]
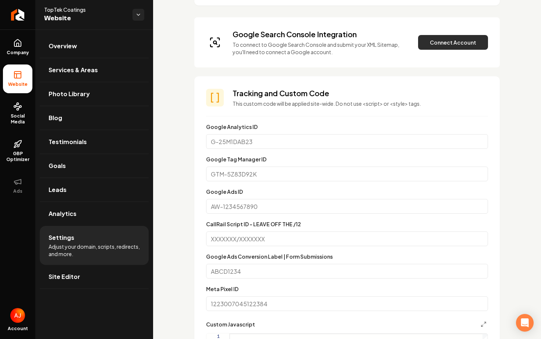
click at [437, 47] on button "Connect Account" at bounding box center [453, 42] width 70 height 15
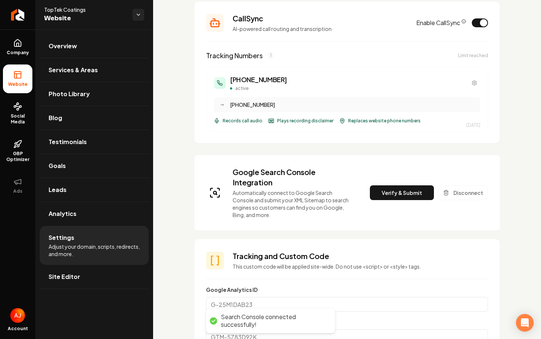
scroll to position [223, 0]
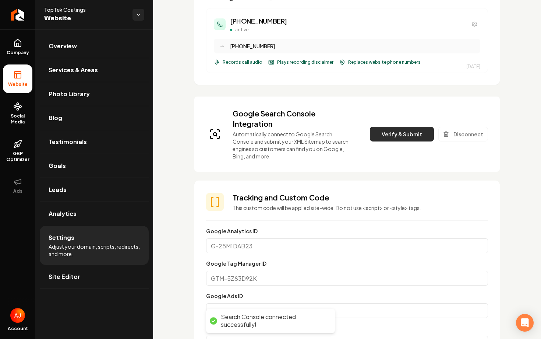
click at [405, 137] on button "Verify & Submit" at bounding box center [402, 134] width 64 height 15
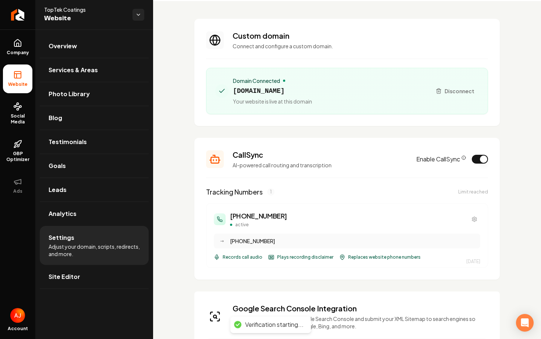
scroll to position [0, 0]
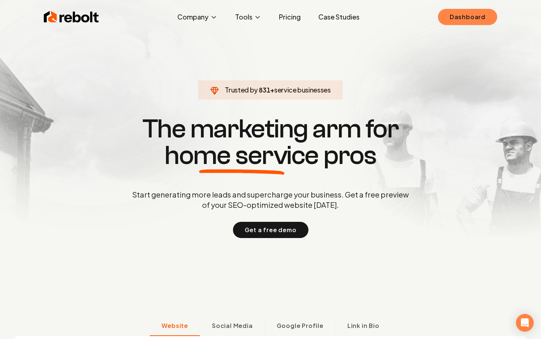
click at [456, 14] on link "Dashboard" at bounding box center [467, 17] width 59 height 16
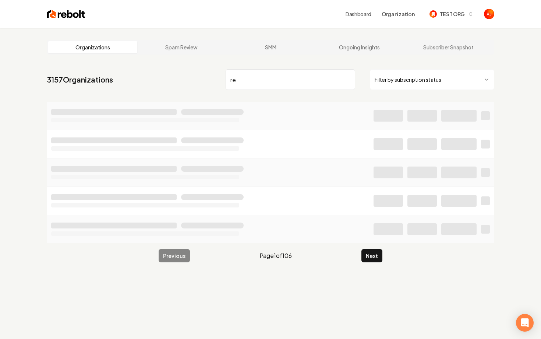
type input "r"
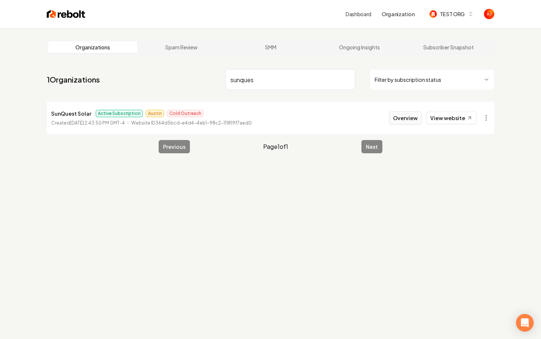
type input "sunques"
click at [398, 118] on button "Overview" at bounding box center [405, 117] width 33 height 13
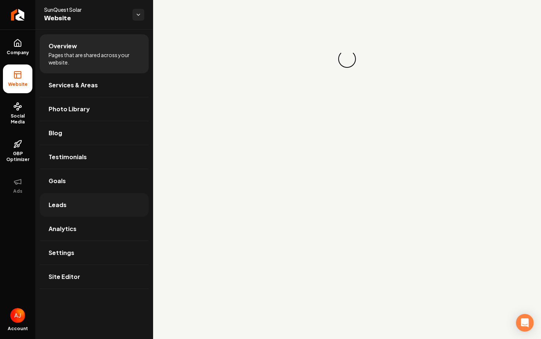
click at [66, 198] on link "Leads" at bounding box center [94, 205] width 109 height 24
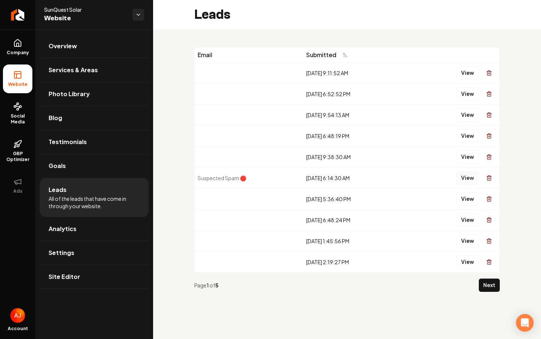
click at [466, 176] on button "View" at bounding box center [467, 177] width 22 height 13
click at [467, 161] on button "View" at bounding box center [467, 156] width 22 height 13
click at [465, 135] on button "View" at bounding box center [467, 135] width 22 height 13
click at [464, 117] on button "View" at bounding box center [467, 114] width 22 height 13
click at [463, 92] on button "View" at bounding box center [467, 93] width 22 height 13
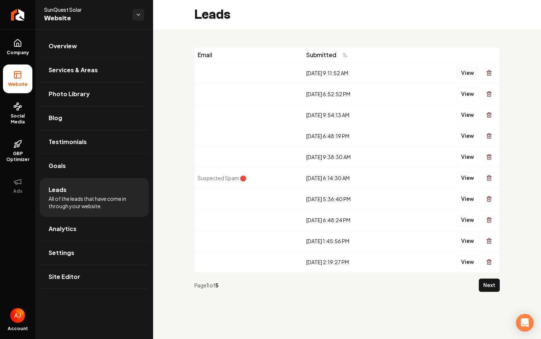
click at [470, 75] on button "View" at bounding box center [467, 72] width 22 height 13
click at [466, 75] on button "View" at bounding box center [467, 72] width 22 height 13
click at [18, 52] on span "Company" at bounding box center [18, 53] width 28 height 6
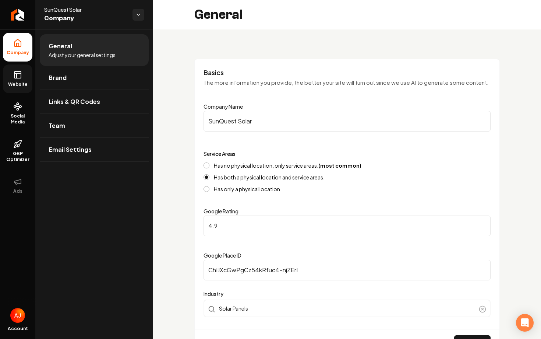
click at [17, 77] on icon at bounding box center [17, 74] width 9 height 9
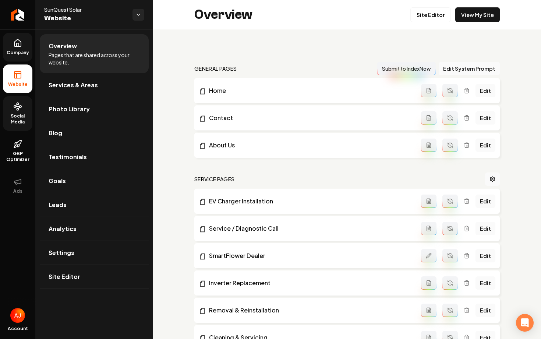
click at [14, 103] on icon at bounding box center [17, 106] width 9 height 9
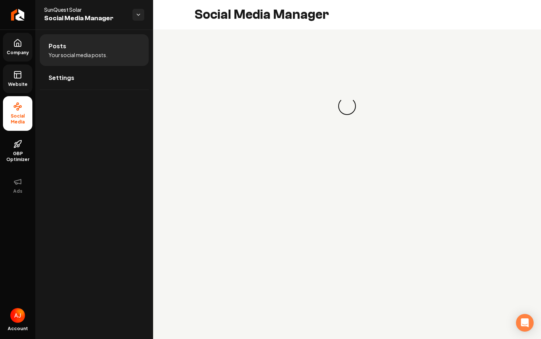
click at [17, 77] on icon at bounding box center [17, 76] width 0 height 4
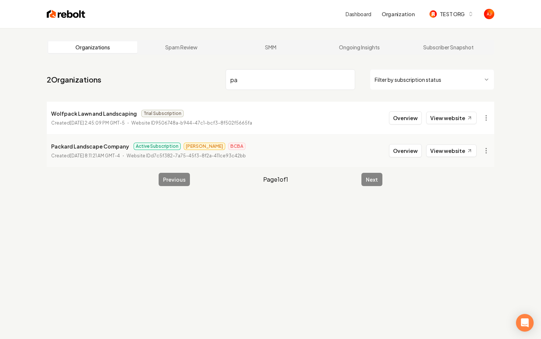
type input "p"
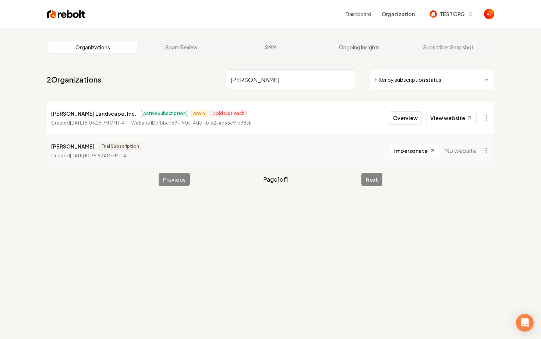
type input "[PERSON_NAME]"
click at [206, 57] on main "Organizations Spam Review SMM Ongoing Insights Subscriber Snapshot 2 Organizati…" at bounding box center [270, 113] width 471 height 170
click at [403, 118] on button "Overview" at bounding box center [405, 117] width 33 height 13
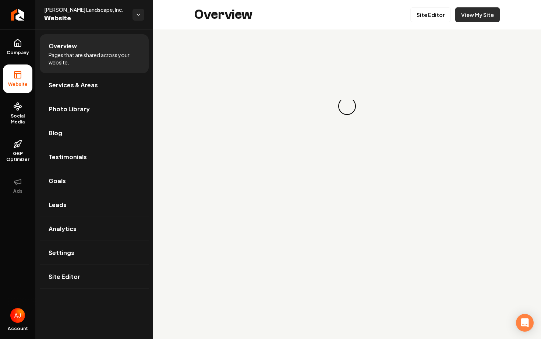
click at [463, 21] on link "View My Site" at bounding box center [477, 14] width 45 height 15
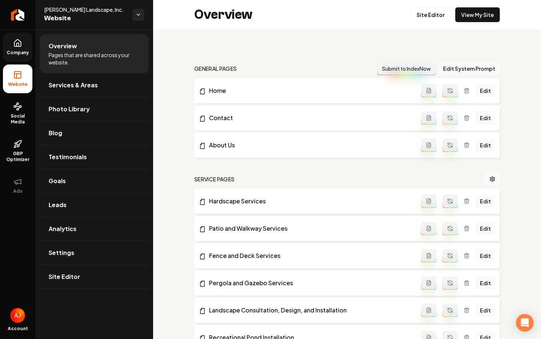
click at [20, 53] on span "Company" at bounding box center [18, 53] width 28 height 6
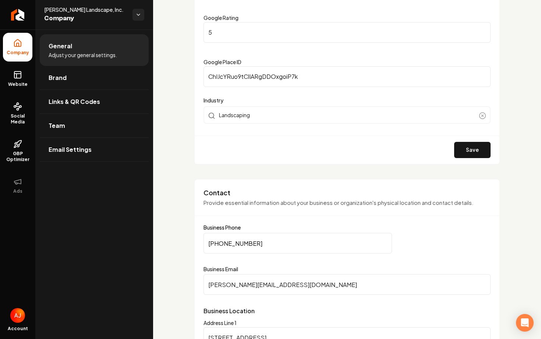
scroll to position [203, 0]
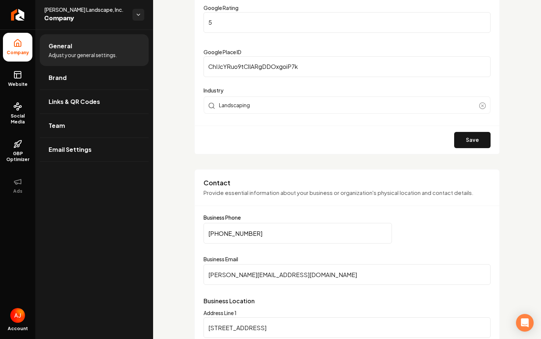
click at [292, 274] on input "[PERSON_NAME][EMAIL_ADDRESS][DOMAIN_NAME]" at bounding box center [346, 274] width 287 height 21
drag, startPoint x: 292, startPoint y: 274, endPoint x: 191, endPoint y: 271, distance: 100.9
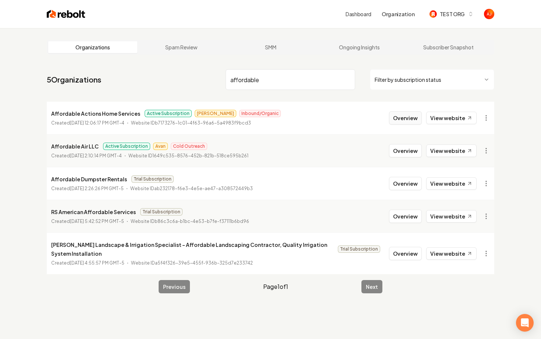
type input "affordable"
click at [398, 113] on button "Overview" at bounding box center [405, 117] width 33 height 13
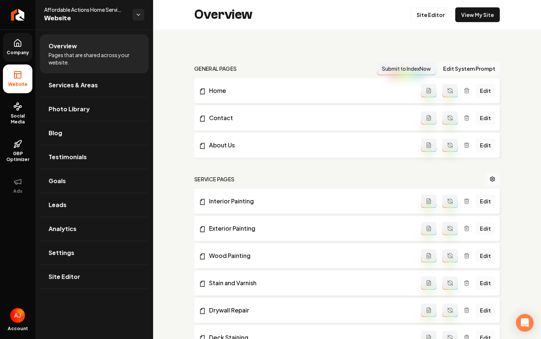
click at [23, 55] on span "Company" at bounding box center [18, 53] width 28 height 6
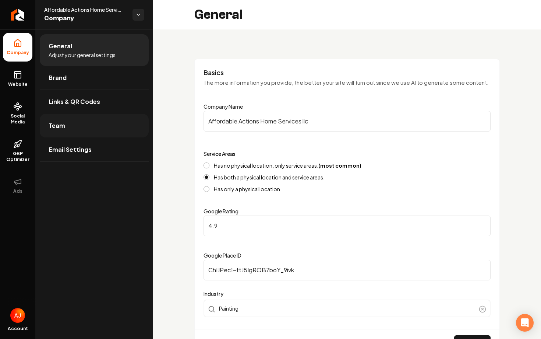
click at [61, 117] on link "Team" at bounding box center [94, 126] width 109 height 24
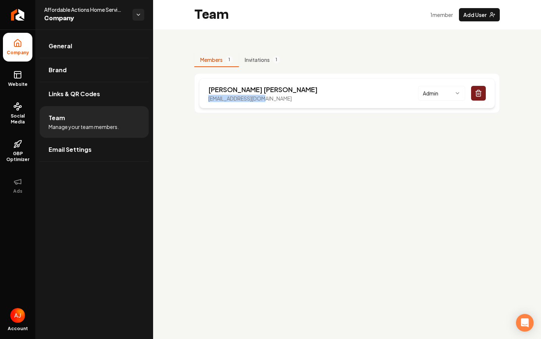
drag, startPoint x: 266, startPoint y: 101, endPoint x: 206, endPoint y: 100, distance: 60.4
click at [206, 100] on div "[PERSON_NAME] [EMAIL_ADDRESS][DOMAIN_NAME] Admin" at bounding box center [347, 93] width 296 height 30
copy p "[EMAIL_ADDRESS][DOMAIN_NAME]"
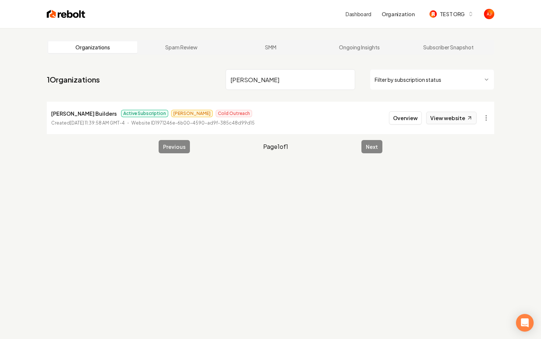
click at [440, 120] on link "View website" at bounding box center [451, 117] width 50 height 13
drag, startPoint x: 261, startPoint y: 88, endPoint x: 210, endPoint y: 81, distance: 51.6
click at [212, 81] on nav "1 Organizations [PERSON_NAME] Filter by subscription status" at bounding box center [270, 82] width 447 height 32
click at [447, 117] on link "View website" at bounding box center [451, 117] width 50 height 13
drag, startPoint x: 252, startPoint y: 84, endPoint x: 177, endPoint y: 84, distance: 75.1
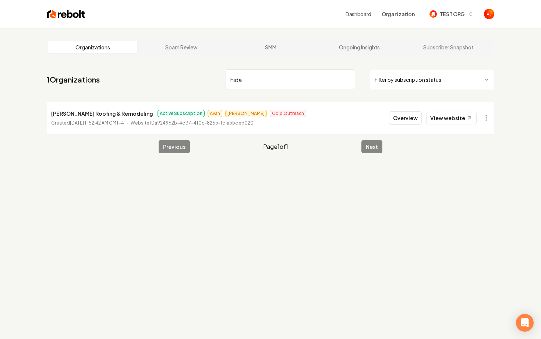
click at [177, 84] on nav "1 Organizations hida Filter by subscription status" at bounding box center [270, 82] width 447 height 32
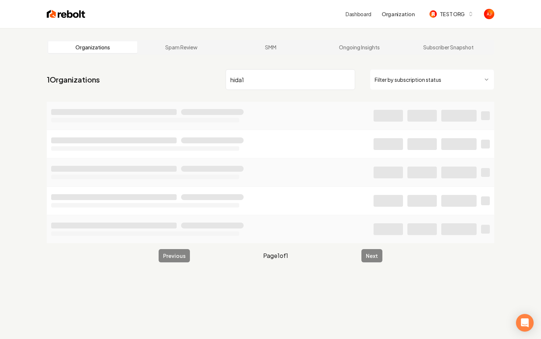
drag, startPoint x: 247, startPoint y: 84, endPoint x: 196, endPoint y: 82, distance: 50.4
click at [196, 82] on nav "1 Organizations hida1 Filter by subscription status" at bounding box center [270, 82] width 447 height 32
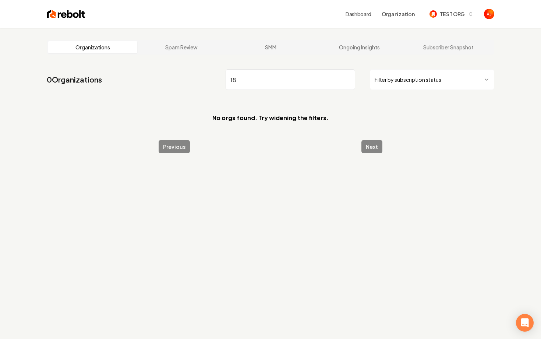
type input "1"
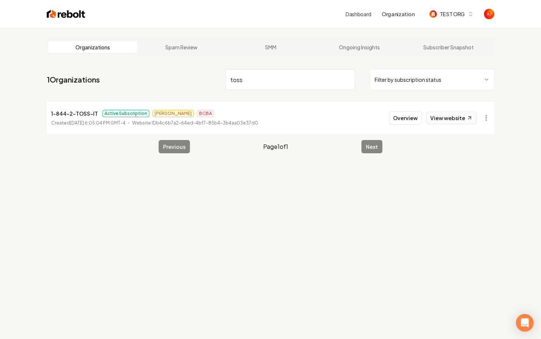
click at [436, 122] on link "View website" at bounding box center [451, 117] width 50 height 13
drag, startPoint x: 49, startPoint y: 114, endPoint x: 99, endPoint y: 115, distance: 50.4
click at [99, 115] on li "1-844-2-TOSS-IT Active Subscription [PERSON_NAME] BCBA Created [DATE] 6:05:04 P…" at bounding box center [270, 118] width 447 height 32
copy p "1-844-2-TOSS-IT"
drag, startPoint x: 265, startPoint y: 80, endPoint x: 187, endPoint y: 80, distance: 77.6
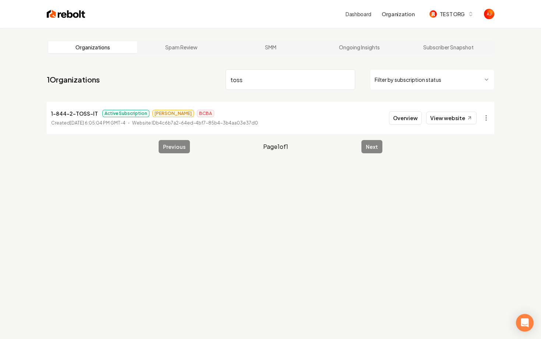
click at [187, 80] on nav "1 Organizations toss Filter by subscription status" at bounding box center [270, 82] width 447 height 32
type input "junk of amer"
click at [396, 117] on button "Overview" at bounding box center [405, 117] width 33 height 13
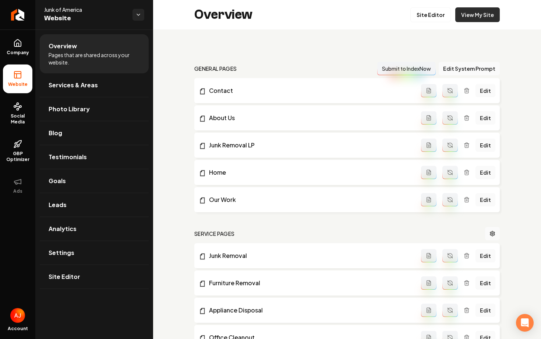
click at [465, 17] on link "View My Site" at bounding box center [477, 14] width 45 height 15
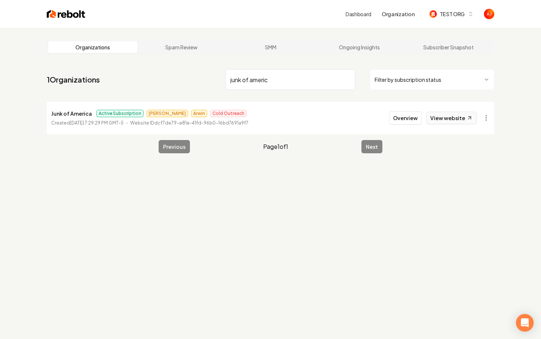
type input "junk of americ"
click at [442, 118] on link "View website" at bounding box center [451, 117] width 50 height 13
click at [403, 117] on button "Overview" at bounding box center [405, 117] width 33 height 13
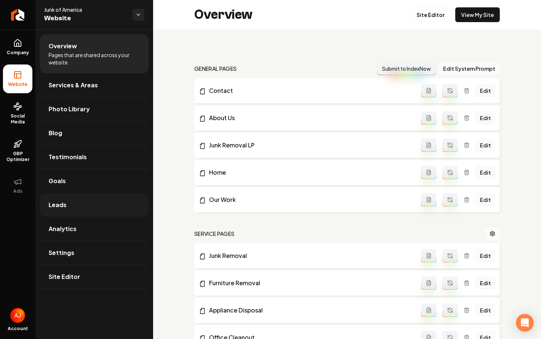
click at [70, 210] on link "Leads" at bounding box center [94, 205] width 109 height 24
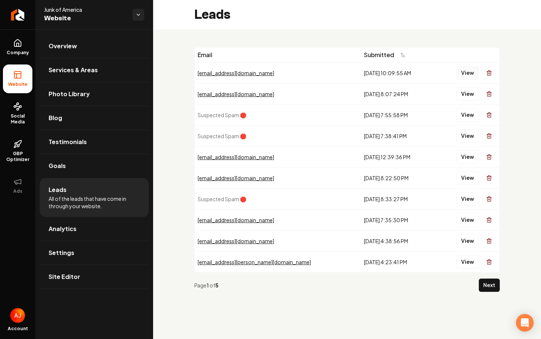
click at [467, 76] on button "View" at bounding box center [467, 72] width 22 height 13
click at [463, 91] on button "View" at bounding box center [467, 93] width 22 height 13
click at [101, 59] on link "Services & Areas" at bounding box center [94, 70] width 109 height 24
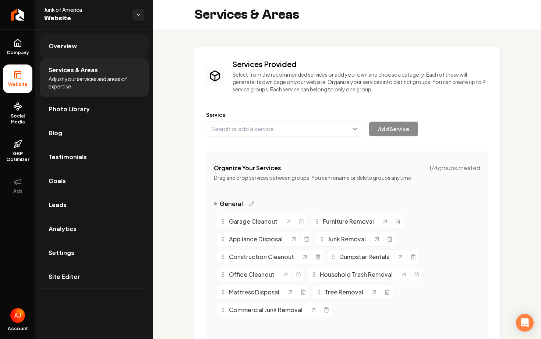
click at [110, 45] on link "Overview" at bounding box center [94, 46] width 109 height 24
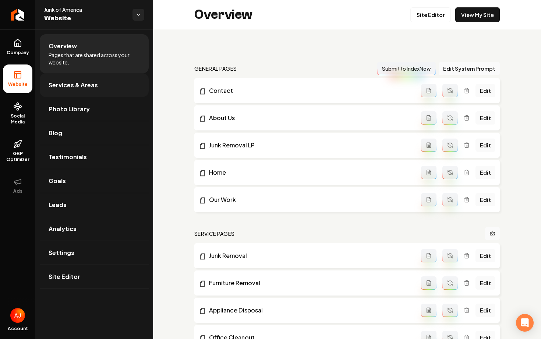
click at [52, 77] on link "Services & Areas" at bounding box center [94, 85] width 109 height 24
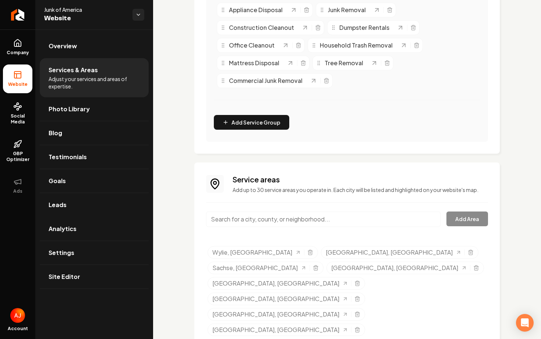
scroll to position [243, 0]
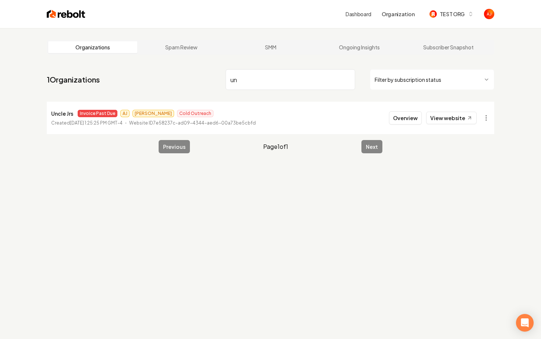
type input "u"
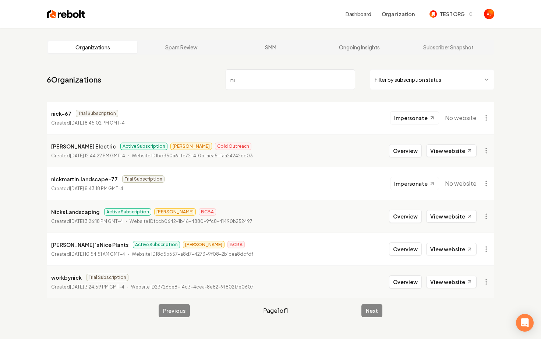
type input "n"
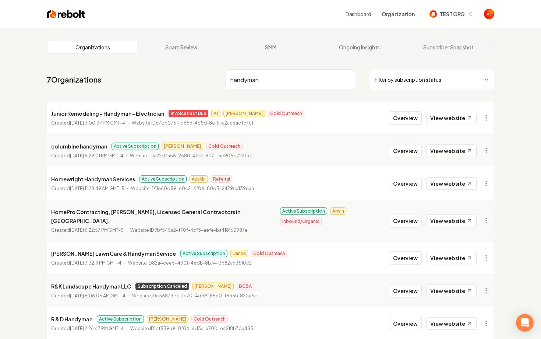
click at [245, 82] on input "handyman" at bounding box center [291, 79] width 130 height 21
click at [247, 81] on input "handyman" at bounding box center [291, 79] width 130 height 21
drag, startPoint x: 280, startPoint y: 84, endPoint x: 184, endPoint y: 80, distance: 96.5
click at [184, 80] on nav "7 Organizations handyman Filter by subscription status" at bounding box center [270, 82] width 447 height 32
type input "l"
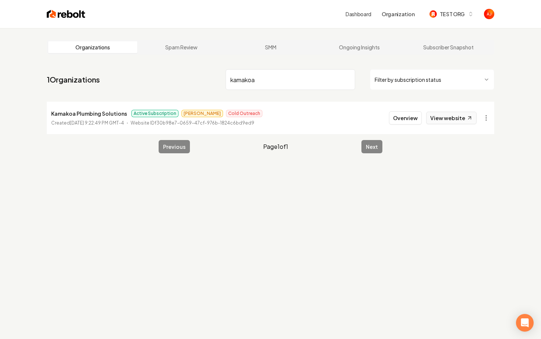
click at [446, 118] on link "View website" at bounding box center [451, 117] width 50 height 13
drag, startPoint x: 270, startPoint y: 80, endPoint x: 176, endPoint y: 80, distance: 93.8
click at [176, 80] on nav "1 Organizations kamakoa Filter by subscription status" at bounding box center [270, 82] width 447 height 32
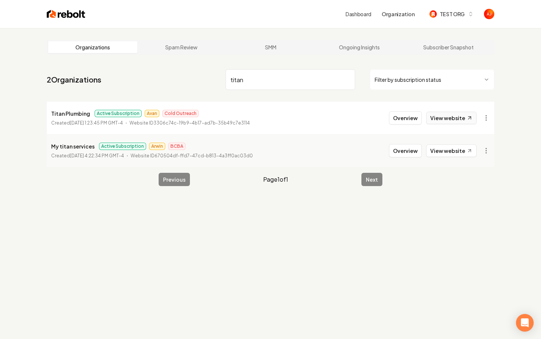
click at [436, 118] on link "View website" at bounding box center [451, 117] width 50 height 13
drag, startPoint x: 250, startPoint y: 79, endPoint x: 194, endPoint y: 79, distance: 56.7
click at [195, 79] on nav "2 Organizations titan Filter by subscription status" at bounding box center [270, 82] width 447 height 32
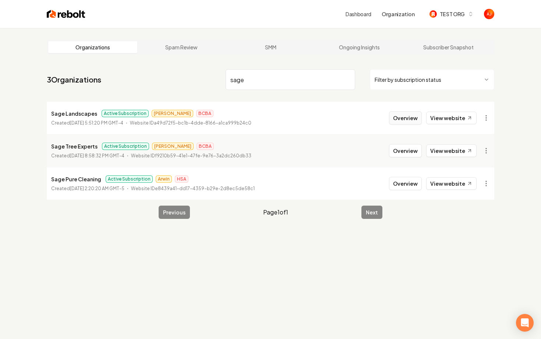
type input "sage"
click at [406, 120] on button "Overview" at bounding box center [405, 117] width 33 height 13
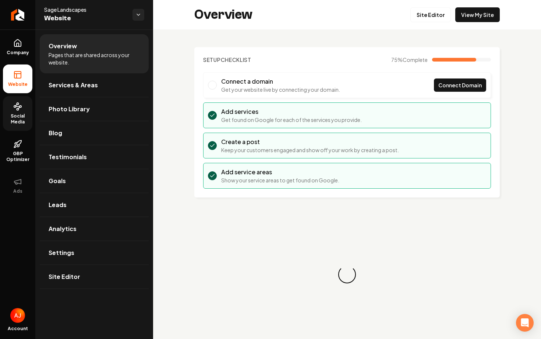
click at [14, 114] on span "Social Media" at bounding box center [17, 119] width 29 height 12
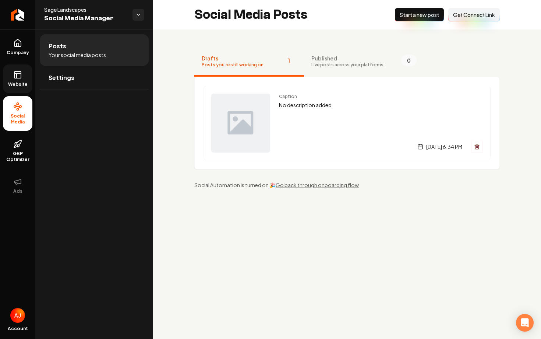
click at [18, 77] on icon at bounding box center [17, 74] width 9 height 9
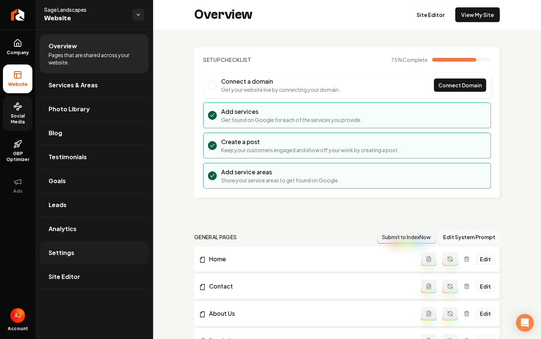
click at [101, 246] on link "Settings" at bounding box center [94, 253] width 109 height 24
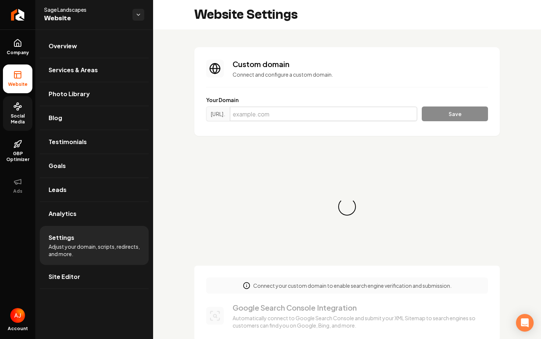
click at [269, 115] on input "Main content area" at bounding box center [324, 113] width 188 height 15
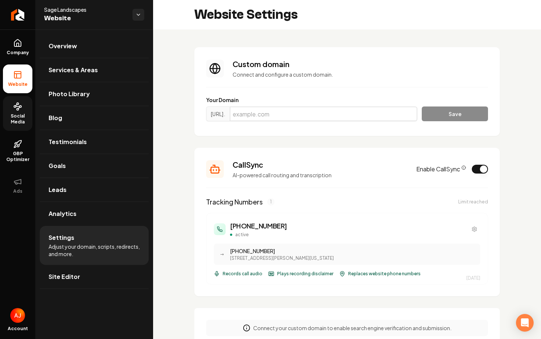
paste input "[DOMAIN_NAME]"
type input "[DOMAIN_NAME]"
click at [455, 116] on button "Save" at bounding box center [455, 113] width 66 height 15
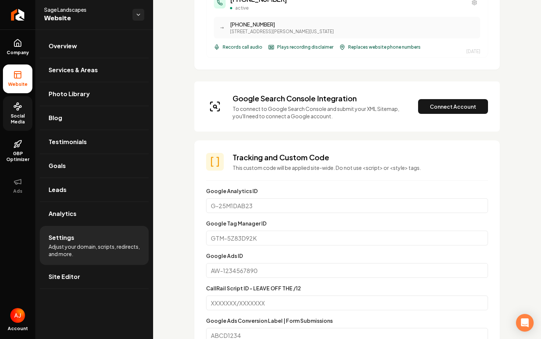
scroll to position [253, 0]
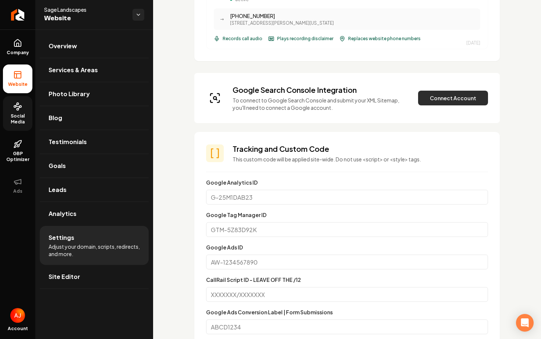
click at [441, 103] on button "Connect Account" at bounding box center [453, 98] width 70 height 15
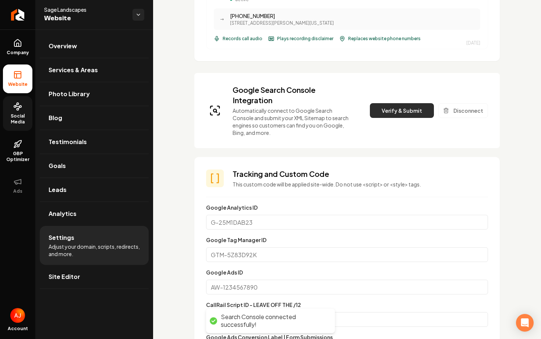
click at [401, 109] on button "Verify & Submit" at bounding box center [402, 110] width 64 height 15
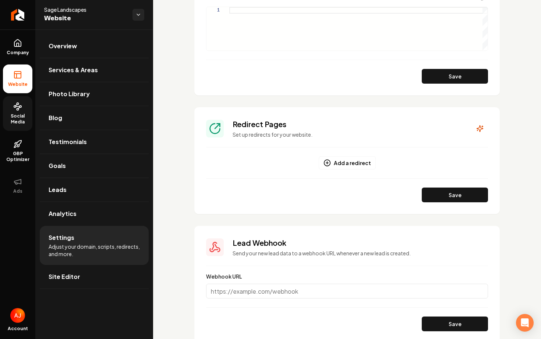
scroll to position [812, 0]
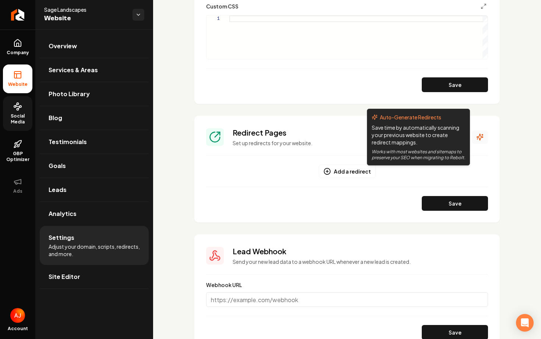
click at [481, 137] on icon "Main content area" at bounding box center [480, 137] width 6 height 6
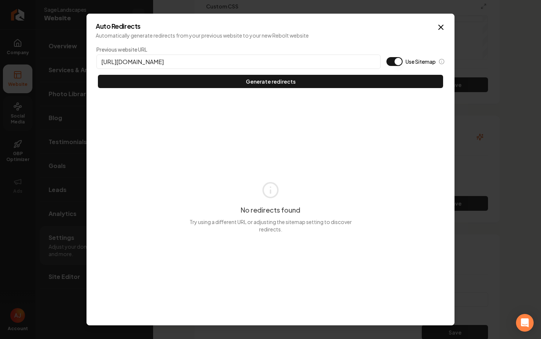
type input "[URL][DOMAIN_NAME]"
click at [390, 61] on button "Use Sitemap" at bounding box center [394, 61] width 16 height 9
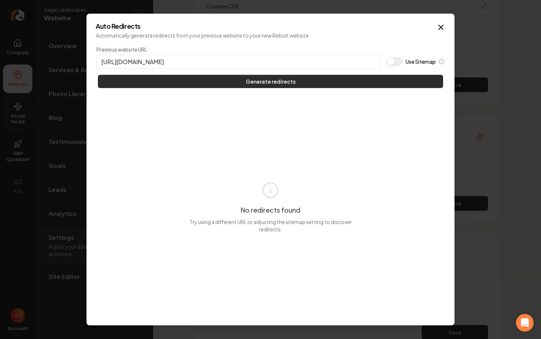
click at [318, 77] on button "Generate redirects" at bounding box center [270, 81] width 345 height 13
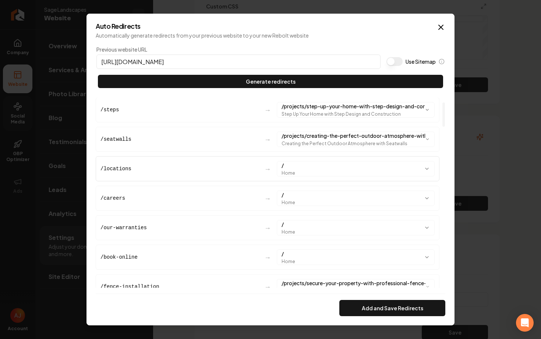
scroll to position [0, 0]
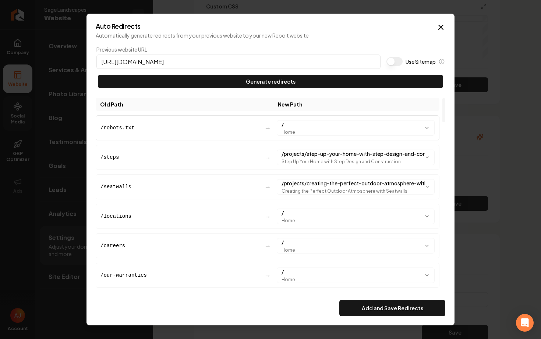
click at [176, 125] on div "/robots.txt" at bounding box center [179, 127] width 158 height 7
drag, startPoint x: 155, startPoint y: 123, endPoint x: 111, endPoint y: 127, distance: 43.6
click at [112, 127] on div "/robots.txt" at bounding box center [179, 127] width 158 height 7
click at [383, 295] on div "Add and Save Redirects" at bounding box center [271, 304] width 350 height 22
click at [385, 309] on button "Add and Save Redirects" at bounding box center [392, 308] width 106 height 16
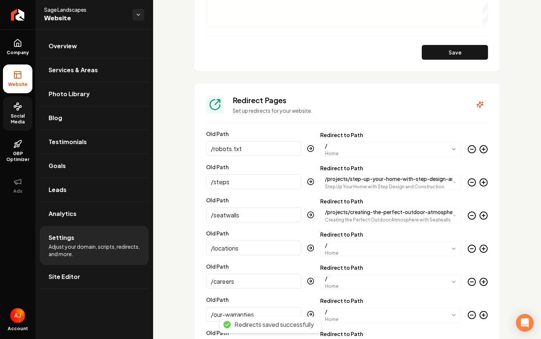
scroll to position [852, 0]
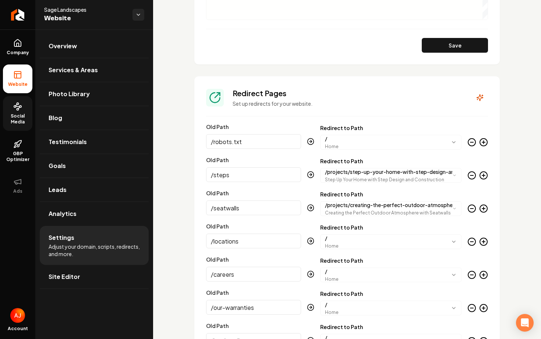
click at [472, 143] on icon "Main content area" at bounding box center [471, 142] width 9 height 9
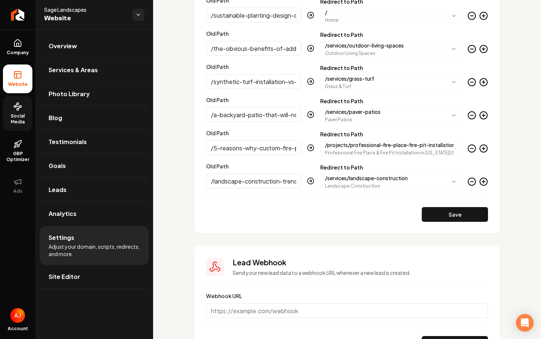
scroll to position [2455, 0]
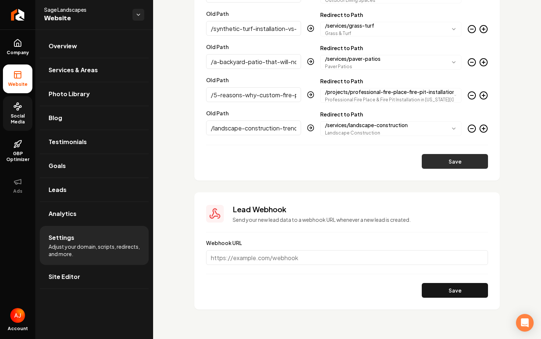
click at [446, 162] on button "Save" at bounding box center [455, 161] width 66 height 15
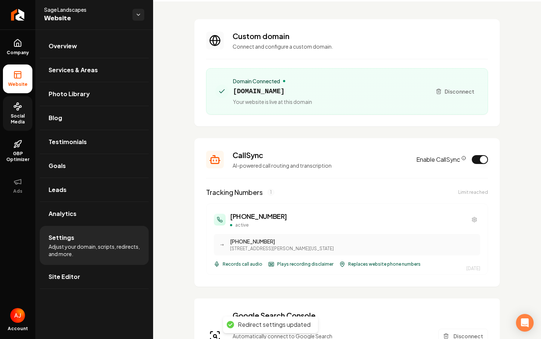
scroll to position [0, 0]
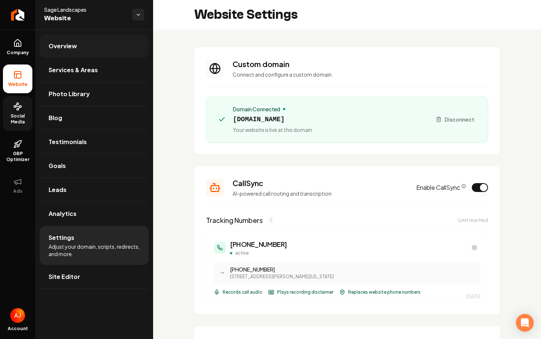
click at [54, 52] on link "Overview" at bounding box center [94, 46] width 109 height 24
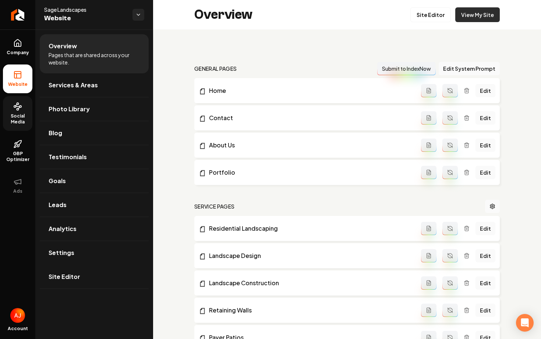
click at [472, 13] on link "View My Site" at bounding box center [477, 14] width 45 height 15
click at [12, 114] on span "Social Media" at bounding box center [17, 119] width 29 height 12
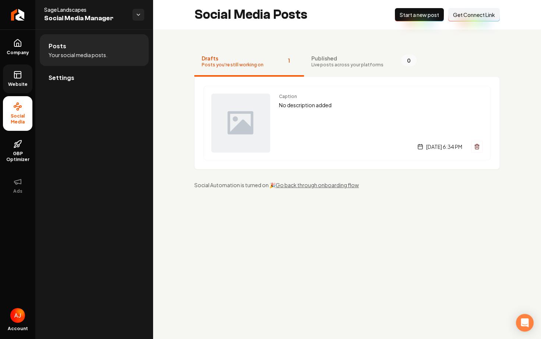
click at [21, 82] on span "Website" at bounding box center [17, 84] width 25 height 6
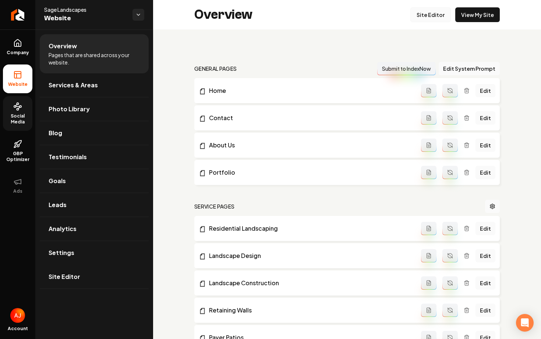
click at [430, 16] on link "Site Editor" at bounding box center [430, 14] width 40 height 15
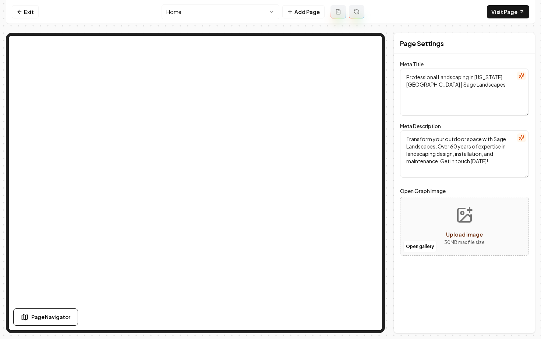
click at [216, 11] on html "Computer Required This feature is only available on a computer. Please switch t…" at bounding box center [270, 169] width 541 height 339
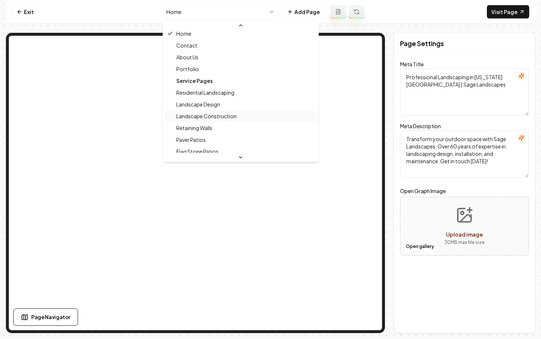
scroll to position [17, 0]
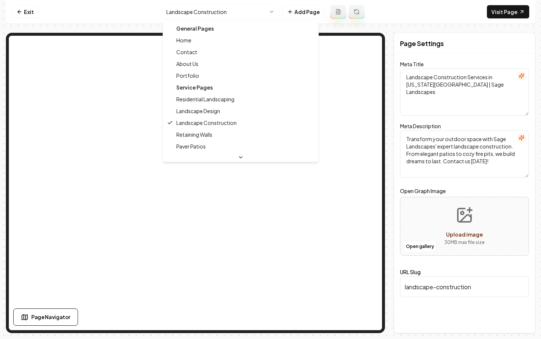
click at [183, 19] on html "Computer Required This feature is only available on a computer. Please switch t…" at bounding box center [270, 169] width 541 height 339
type textarea "Professional Landscaping in Oregon City | Sage Landscapes"
type textarea "Transform your outdoor space with Sage Landscapes. Over 60 years of expertise i…"
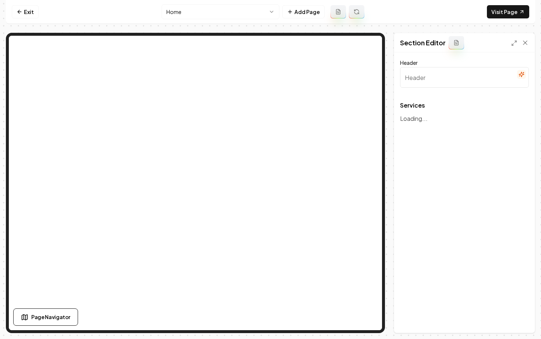
click at [222, 10] on html "Computer Required This feature is only available on a computer. Please switch t…" at bounding box center [270, 169] width 541 height 339
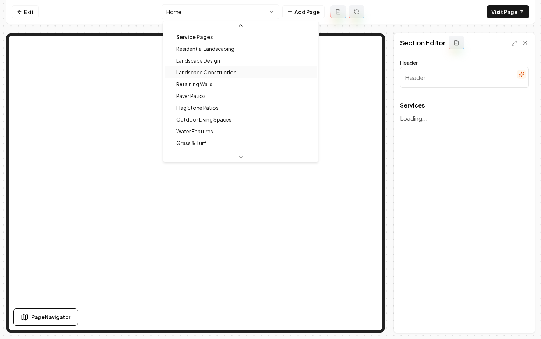
scroll to position [79, 0]
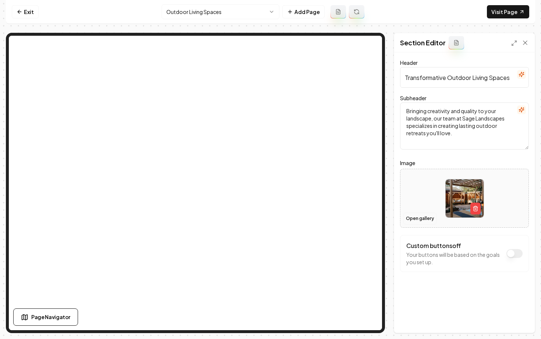
click at [414, 224] on button "Open gallery" at bounding box center [419, 218] width 33 height 12
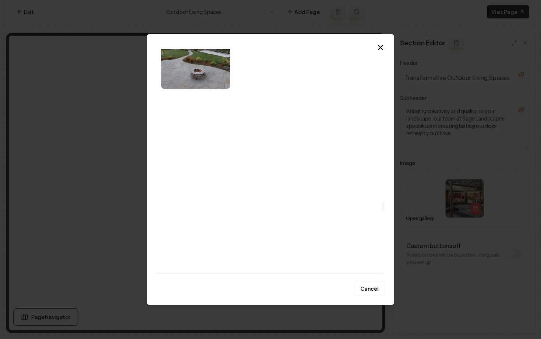
scroll to position [3582, 0]
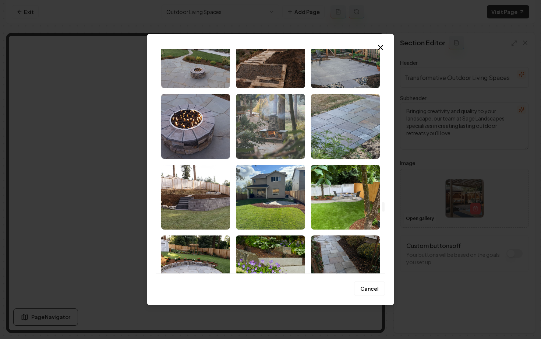
click at [266, 134] on img "Select image image_68cac3835c7cd75eb8fd7aae.jpeg" at bounding box center [270, 126] width 69 height 65
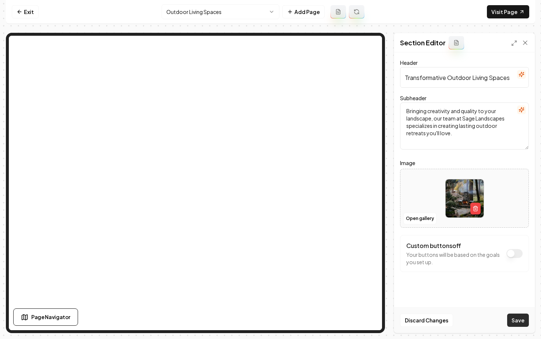
click at [522, 318] on button "Save" at bounding box center [518, 319] width 22 height 13
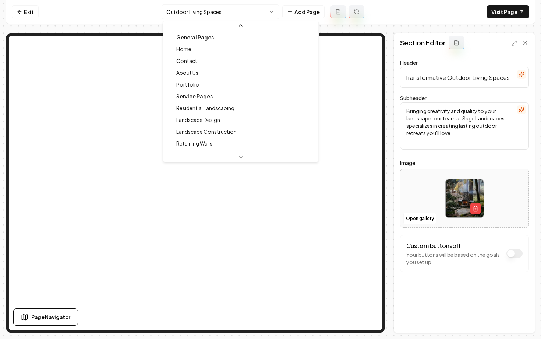
click at [191, 13] on html "Computer Required This feature is only available on a computer. Please switch t…" at bounding box center [270, 169] width 541 height 339
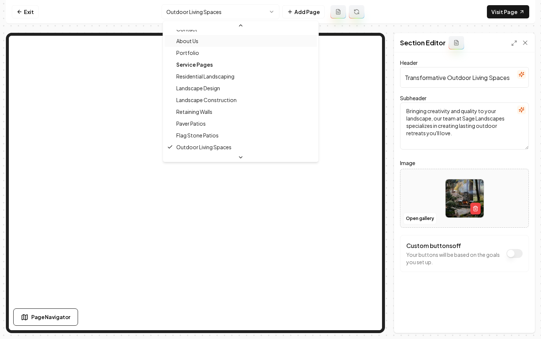
scroll to position [0, 0]
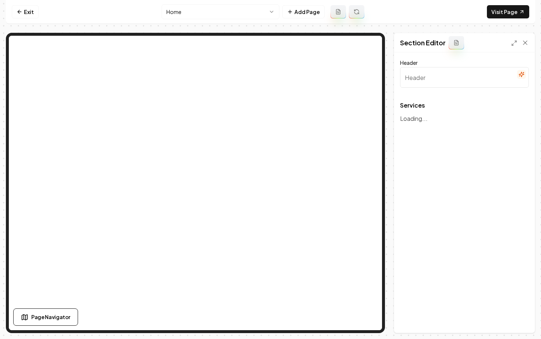
type input "Our Landscaping Expertise"
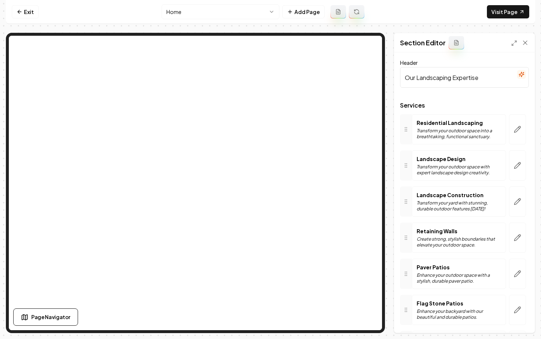
scroll to position [19, 0]
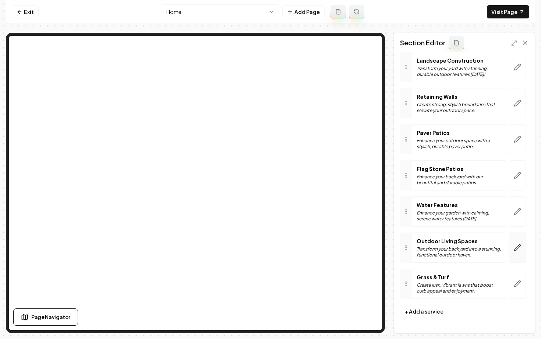
click at [521, 243] on button "button" at bounding box center [517, 247] width 17 height 30
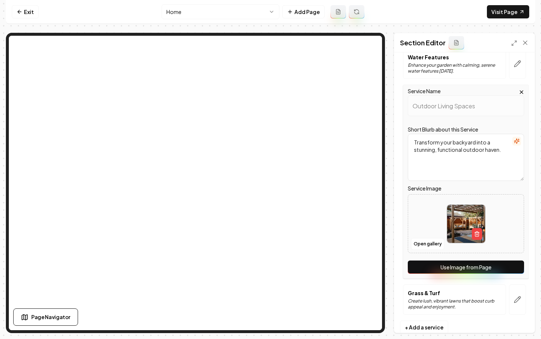
scroll to position [298, 0]
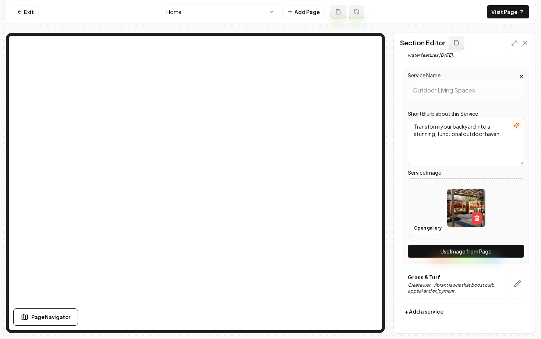
click at [467, 251] on button "Use Image from Page" at bounding box center [466, 250] width 116 height 13
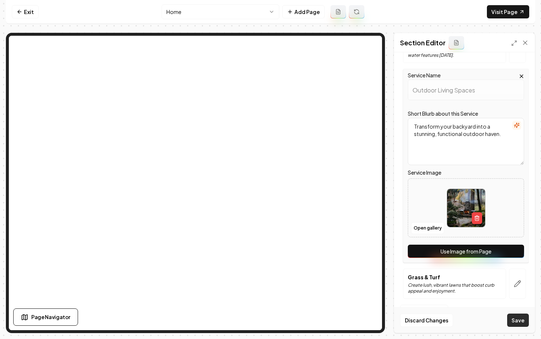
click at [512, 319] on button "Save" at bounding box center [518, 319] width 22 height 13
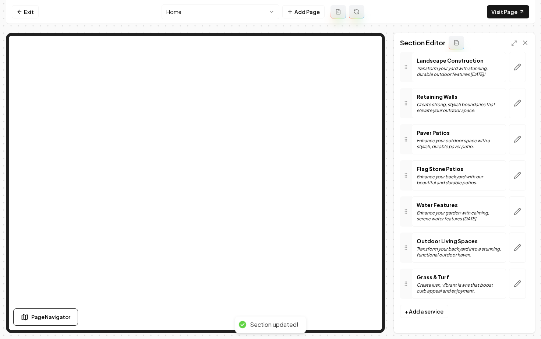
scroll to position [134, 0]
click at [18, 9] on icon at bounding box center [20, 12] width 6 height 6
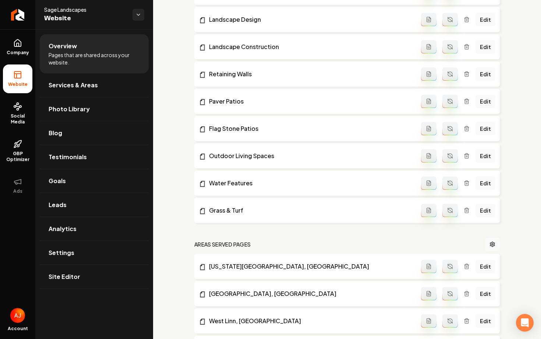
scroll to position [244, 0]
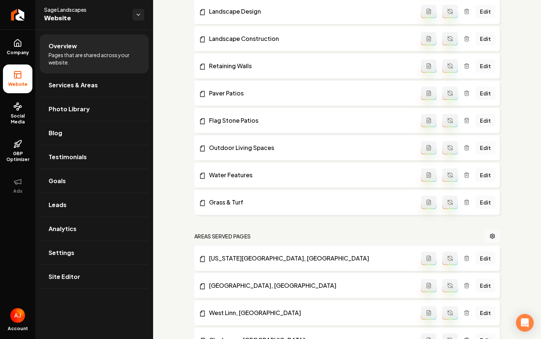
click at [468, 203] on icon "Main content area" at bounding box center [467, 202] width 6 height 6
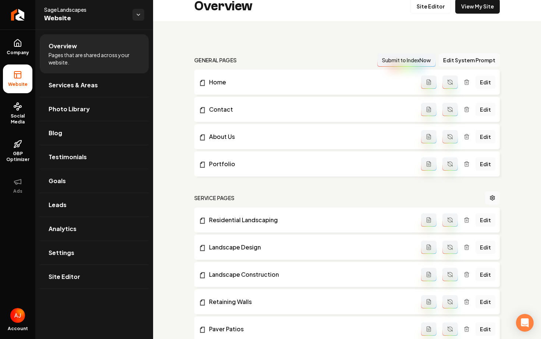
scroll to position [0, 0]
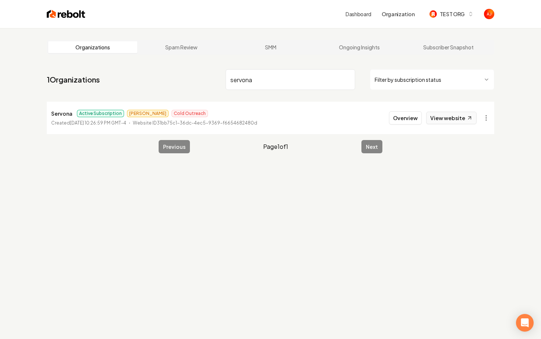
click at [457, 121] on link "View website" at bounding box center [451, 117] width 50 height 13
drag, startPoint x: 292, startPoint y: 79, endPoint x: 181, endPoint y: 79, distance: 111.1
click at [181, 79] on nav "1 Organizations servona Filter by subscription status" at bounding box center [270, 82] width 447 height 32
click at [433, 117] on link "View website" at bounding box center [451, 117] width 50 height 13
drag, startPoint x: 261, startPoint y: 80, endPoint x: 162, endPoint y: 73, distance: 99.2
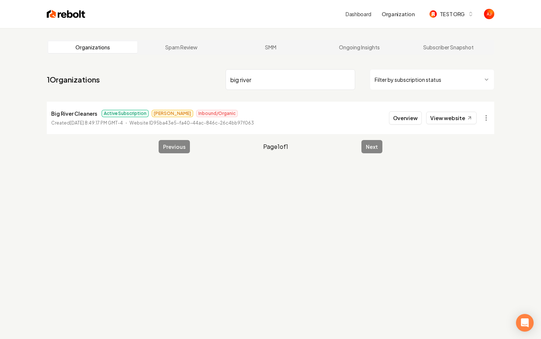
click at [162, 73] on nav "1 Organizations big river Filter by subscription status" at bounding box center [270, 82] width 447 height 32
click at [436, 118] on link "View website" at bounding box center [451, 117] width 50 height 13
drag, startPoint x: 265, startPoint y: 80, endPoint x: 192, endPoint y: 78, distance: 72.9
click at [195, 78] on nav "1 Organizations tommie Filter by subscription status" at bounding box center [270, 82] width 447 height 32
click at [427, 116] on div "Overview View website" at bounding box center [433, 117] width 88 height 13
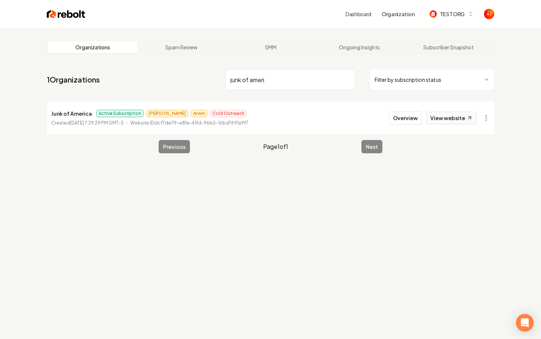
click at [434, 117] on link "View website" at bounding box center [451, 117] width 50 height 13
drag, startPoint x: 266, startPoint y: 87, endPoint x: 198, endPoint y: 87, distance: 68.4
click at [200, 87] on nav "1 Organizations junk of ameri Filter by subscription status" at bounding box center [270, 82] width 447 height 32
drag, startPoint x: 269, startPoint y: 76, endPoint x: 237, endPoint y: 72, distance: 32.3
click at [244, 72] on input "junk of ameri" at bounding box center [291, 79] width 130 height 21
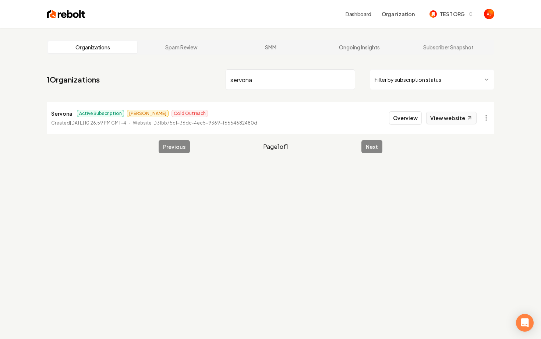
type input "servona"
click at [461, 118] on link "View website" at bounding box center [451, 117] width 50 height 13
